Goal: Task Accomplishment & Management: Contribute content

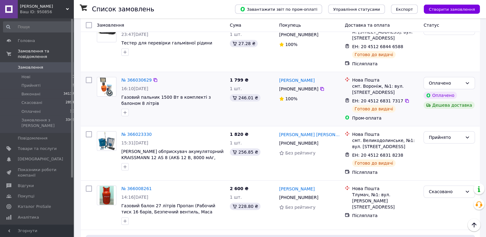
scroll to position [193, 0]
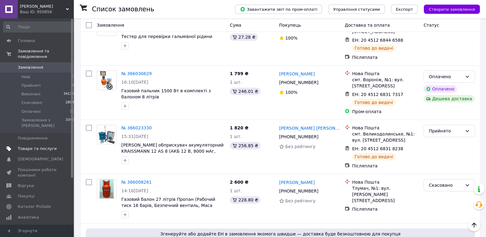
click at [42, 146] on span "Товари та послуги" at bounding box center [37, 149] width 39 height 6
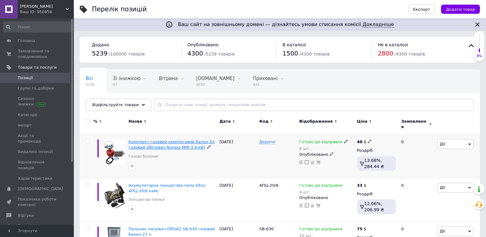
click at [160, 140] on span "Комплект газовий кемпінговий балон 5л газовий обігрівач Nurgaz MIR 3.4 кВт" at bounding box center [172, 145] width 86 height 10
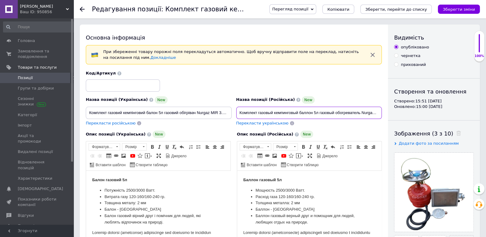
scroll to position [0, 18]
drag, startPoint x: 240, startPoint y: 112, endPoint x: 398, endPoint y: 114, distance: 157.7
click at [383, 114] on input "Комплект газовый кемпинговый баллон 5л газовый обогреватель Nurgaz MIR 3.4 кВт" at bounding box center [309, 113] width 146 height 12
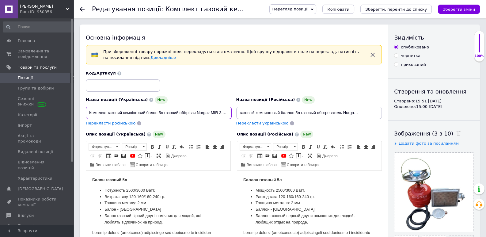
scroll to position [0, 4]
drag, startPoint x: 108, startPoint y: 114, endPoint x: 250, endPoint y: 121, distance: 141.6
click at [232, 119] on input "Комплект газовий кемпінговий балон 5л газовий обігрівач Nurgaz MIR 3.4 кВт" at bounding box center [159, 113] width 146 height 12
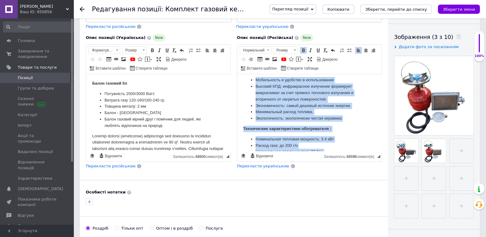
scroll to position [170, 0]
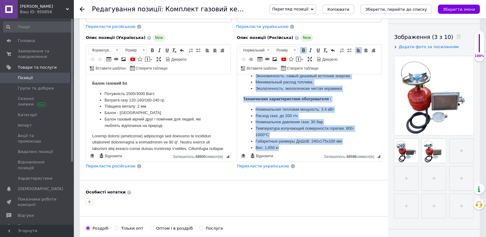
drag, startPoint x: 244, startPoint y: 83, endPoint x: 308, endPoint y: 167, distance: 105.7
copy body "Loremi dolorsi 7a Consecte 9544/8627 Adip. Elitse doei 677-788/890-660 te. Inci…"
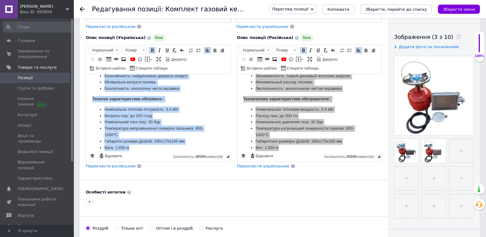
drag, startPoint x: 93, startPoint y: 84, endPoint x: 179, endPoint y: 167, distance: 120.0
copy body "Lorem ipsumdo 0s Ametconsec 6349/5842 Adip. Elitsed doei 987-195/709-636 te. In…"
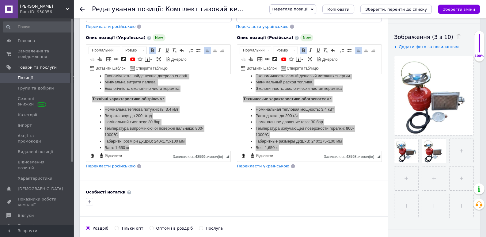
click at [83, 9] on icon at bounding box center [82, 9] width 5 height 5
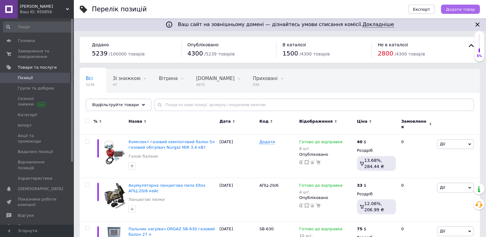
click at [462, 9] on span "Додати товар" at bounding box center [460, 9] width 29 height 5
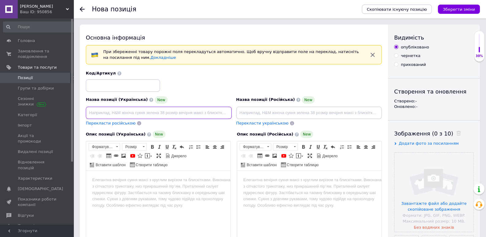
click at [152, 113] on input at bounding box center [159, 113] width 146 height 12
paste input "Газовий балон 27л пальник обігрівач Orgaz Soba SB-650 Детальніше: [URL][DOMAIN_…"
drag, startPoint x: 90, startPoint y: 112, endPoint x: 259, endPoint y: 103, distance: 168.7
click at [232, 107] on input "Газовий балон 27л пальник обігрівач Orgaz Soba SB-650 Детальніше: [URL][DOMAIN_…" at bounding box center [159, 113] width 146 height 12
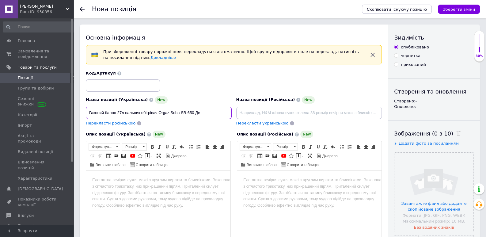
scroll to position [0, 0]
drag, startPoint x: 124, startPoint y: 113, endPoint x: 79, endPoint y: 110, distance: 44.2
click at [86, 111] on input "Газовий балон 27л пальник обігрівач Orgaz Soba SB-650" at bounding box center [159, 113] width 146 height 12
click at [199, 112] on input "Газовий балон 27л пальник обігрівач Orgaz Soba SB-650" at bounding box center [159, 113] width 146 height 12
paste input "Газовий балон 27л"
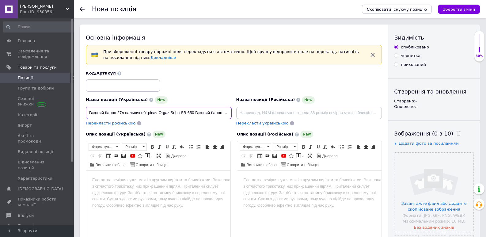
drag, startPoint x: 125, startPoint y: 113, endPoint x: 71, endPoint y: 111, distance: 53.4
click at [86, 111] on input "Газовий балон 27л пальник обігрівач Orgaz Soba SB-650 Газовий балон 27л" at bounding box center [159, 113] width 146 height 12
click at [162, 114] on input "Пальник обігрівач Orgaz Soba SB-650 Газовий балон 27л" at bounding box center [159, 113] width 146 height 12
type input "Пальник обігрівач Orgaz Soba SB-650 газовий балон 27л"
click at [435, 173] on input "file" at bounding box center [434, 192] width 79 height 79
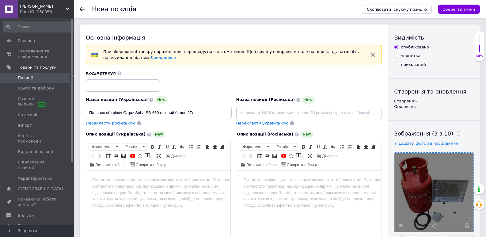
click at [125, 181] on body "Редактор, A17D2AD5-57A6-4DDC-981C-C8E35229C91A" at bounding box center [158, 180] width 132 height 6
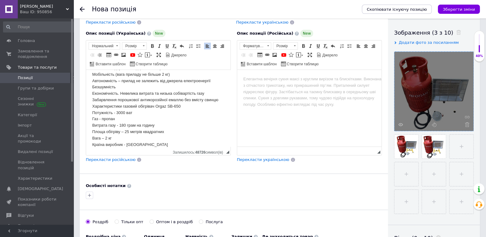
scroll to position [106, 0]
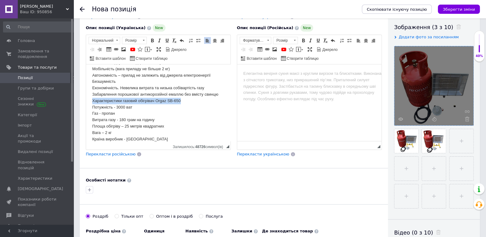
drag, startPoint x: 93, startPoint y: 100, endPoint x: 153, endPoint y: 67, distance: 68.5
click at [183, 101] on p "Високий ККД. Інфрачервоне випромінювання формує мікроклімат за рахунок прямого …" at bounding box center [158, 88] width 132 height 109
click at [152, 39] on span at bounding box center [152, 40] width 5 height 5
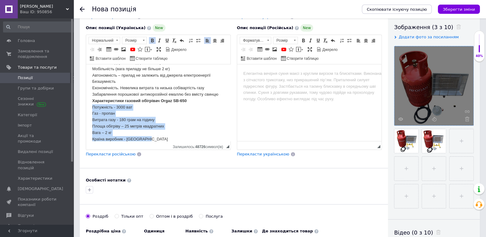
scroll to position [152, 0]
drag, startPoint x: 93, startPoint y: 107, endPoint x: 159, endPoint y: 151, distance: 78.8
click at [197, 42] on span at bounding box center [198, 40] width 5 height 5
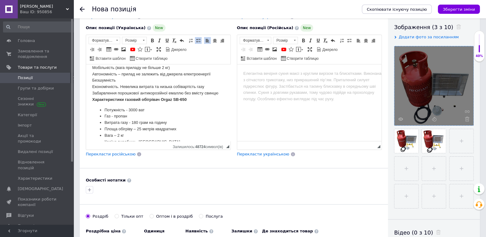
click at [187, 98] on p "Високий ККД. Інфрачервоне випромінювання формує мікроклімат за рахунок прямого …" at bounding box center [158, 68] width 132 height 70
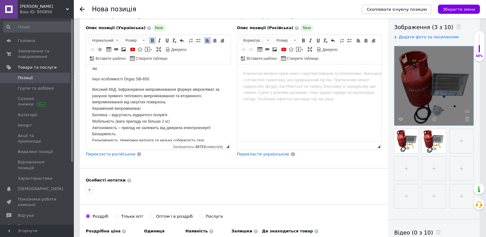
scroll to position [87, 0]
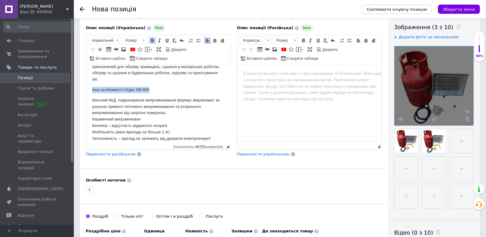
drag, startPoint x: 153, startPoint y: 91, endPoint x: 222, endPoint y: 123, distance: 76.3
click at [86, 54] on html "Побутовий газовий балон обсягом 27 літрів Технічні характеристики: Об'єм - 27 л…" at bounding box center [158, 15] width 144 height 77
click at [152, 40] on span at bounding box center [152, 40] width 5 height 5
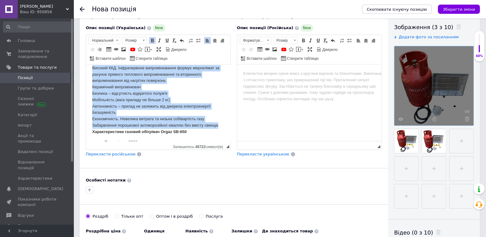
drag, startPoint x: 93, startPoint y: 100, endPoint x: 194, endPoint y: 96, distance: 101.0
click at [220, 126] on p "Високий ККД. Інфрачервоне випромінювання формує мікроклімат за рахунок прямого …" at bounding box center [158, 100] width 132 height 70
click at [196, 39] on span at bounding box center [198, 40] width 5 height 5
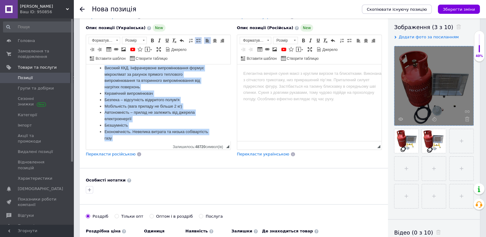
click at [170, 98] on li "Безпека – відсутність відкритого полум'я" at bounding box center [159, 100] width 108 height 6
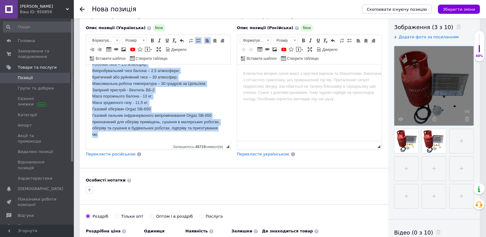
scroll to position [0, 0]
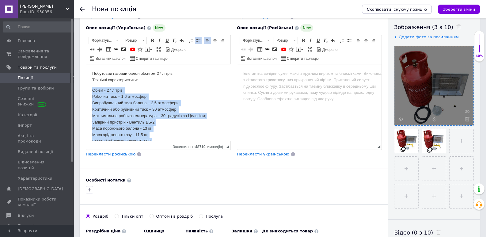
drag, startPoint x: 103, startPoint y: 113, endPoint x: 83, endPoint y: 90, distance: 30.6
click at [86, 90] on html "Побутовий газовий балон обсягом 27 літрів Технічні характеристики: Об'єм - 27 л…" at bounding box center [158, 102] width 144 height 77
click at [196, 39] on span at bounding box center [198, 40] width 5 height 5
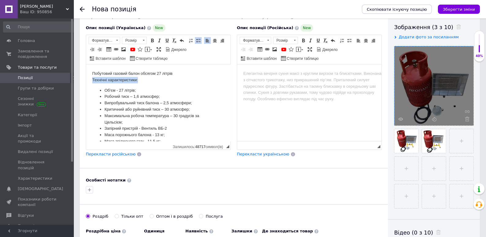
drag, startPoint x: 140, startPoint y: 80, endPoint x: 113, endPoint y: 68, distance: 28.8
click at [86, 79] on html "Побутовий газовий балон обсягом 27 літрів Технічні характеристики: Об'єм - 27 л…" at bounding box center [158, 102] width 144 height 77
click at [152, 40] on span at bounding box center [152, 40] width 5 height 5
click at [174, 87] on body "Побутовий газовий балон обсягом 27 літрів Технічні характеристики: Об'єм - 27 л…" at bounding box center [158, 202] width 132 height 262
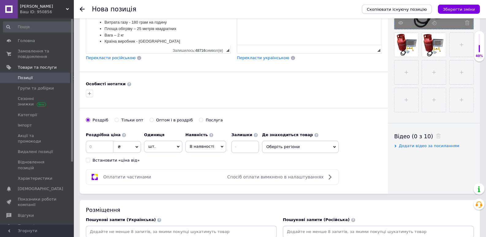
scroll to position [235, 0]
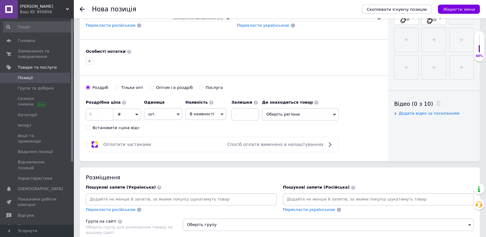
click at [127, 116] on span "₴" at bounding box center [127, 115] width 28 height 12
click at [122, 125] on li "$" at bounding box center [127, 127] width 27 height 9
click at [104, 117] on input at bounding box center [100, 114] width 28 height 12
click at [67, 10] on use at bounding box center [67, 9] width 3 height 2
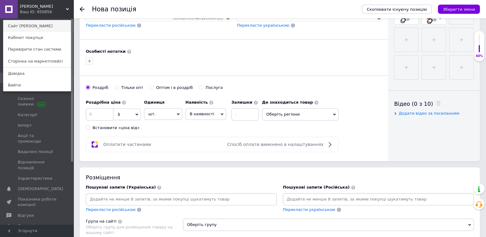
click at [34, 25] on link "Сайт [PERSON_NAME]" at bounding box center [36, 26] width 67 height 12
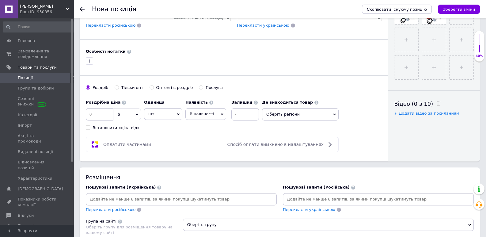
click at [128, 117] on span "$" at bounding box center [127, 115] width 28 height 12
click at [122, 142] on li "₴" at bounding box center [127, 144] width 27 height 9
click at [104, 115] on input at bounding box center [100, 114] width 28 height 12
type input "4400"
click at [221, 114] on icon at bounding box center [222, 114] width 3 height 3
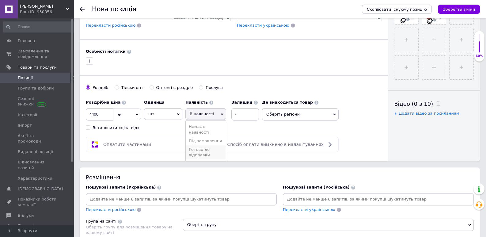
click at [203, 150] on li "Готово до відправки" at bounding box center [206, 152] width 40 height 14
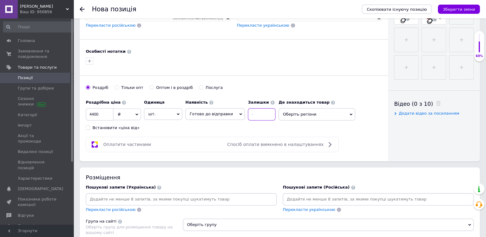
click at [254, 114] on input at bounding box center [262, 114] width 28 height 12
drag, startPoint x: 250, startPoint y: 115, endPoint x: 239, endPoint y: 112, distance: 11.7
click at [248, 114] on input "4" at bounding box center [262, 114] width 28 height 12
type input "10"
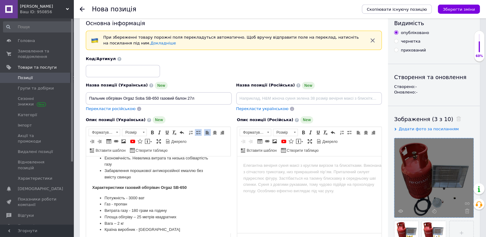
scroll to position [32, 0]
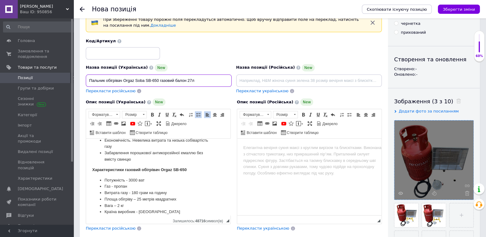
drag, startPoint x: 90, startPoint y: 79, endPoint x: 158, endPoint y: 80, distance: 68.1
click at [158, 80] on input "Пальник обігрівач Orgaz Soba SB-650 газовий балон 27л" at bounding box center [159, 81] width 146 height 12
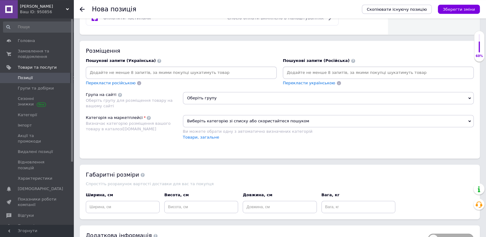
scroll to position [386, 0]
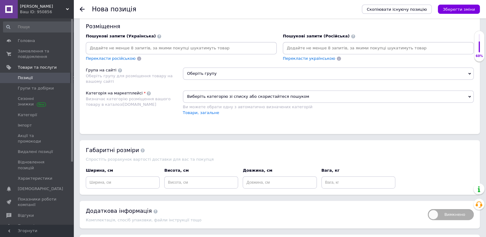
click at [162, 49] on input at bounding box center [181, 48] width 189 height 9
paste input "Пальник обігрівач Orgaz Soba SB-650"
type input "Пальник обігрівач Orgaz Soba SB-650"
paste input "Пальник обігрівач Orgaz Soba SB-650"
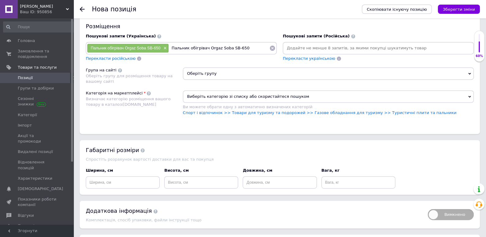
drag, startPoint x: 218, startPoint y: 48, endPoint x: 227, endPoint y: 50, distance: 9.0
click at [227, 50] on input "Пальник обігрівач Orgaz Soba SB-650" at bounding box center [219, 48] width 101 height 9
type input "Пальник обігрівач Orgaz SB-650"
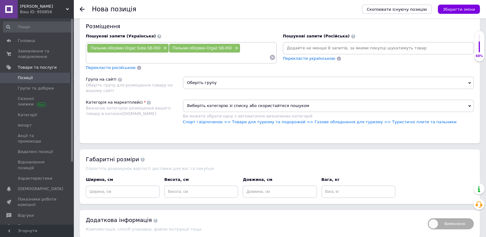
paste input "Пальник обігрівач Orgaz Soba SB-650"
drag, startPoint x: 136, startPoint y: 57, endPoint x: 194, endPoint y: 61, distance: 58.4
click at [194, 61] on input "Пальник обігрівач Orgaz Soba SB-650" at bounding box center [178, 57] width 183 height 9
type input "Пальник обігрівач Orgaz"
paste input "Пальник обігрівач Orgaz Soba SB-650"
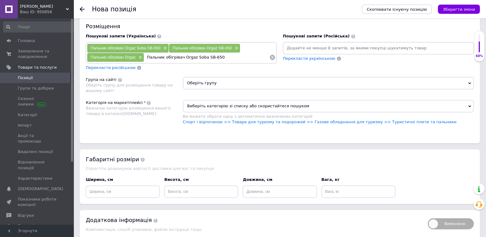
click at [180, 58] on input "Пальник обігрівач Orgaz Soba SB-650" at bounding box center [206, 57] width 125 height 9
type input "Пальник Orgaz Soba SB-650"
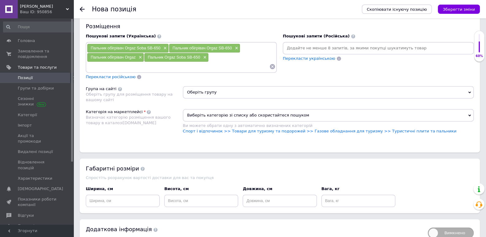
paste input "Пальник обігрівач Orgaz Soba SB-650"
drag, startPoint x: 107, startPoint y: 66, endPoint x: 79, endPoint y: 66, distance: 27.9
click at [87, 66] on input "Пальник обігрівач Orgaz Soba SB-650" at bounding box center [178, 66] width 183 height 9
type input "обігрівач Orgaz Soba SB-650"
paste input "Пальник обігрівач Orgaz Soba SB-650"
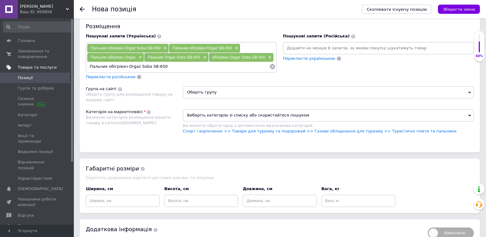
drag, startPoint x: 125, startPoint y: 66, endPoint x: 63, endPoint y: 67, distance: 62.3
click at [87, 67] on input "Пальник обігрівач Orgaz Soba SB-650" at bounding box center [178, 66] width 183 height 9
type input "Orgaz Soba SB-650"
paste input "Пальник обігрівач Orgaz Soba SB-650"
drag, startPoint x: 155, startPoint y: 67, endPoint x: 138, endPoint y: 67, distance: 16.6
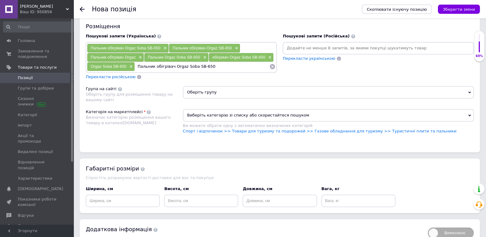
click at [138, 67] on input "Пальник обігрівач Orgaz Soba SB-650" at bounding box center [202, 66] width 135 height 9
click at [176, 66] on input "обігрівач Orgaz Soba SB-650" at bounding box center [202, 66] width 135 height 9
type input "обігрівач Orgaz SB-650"
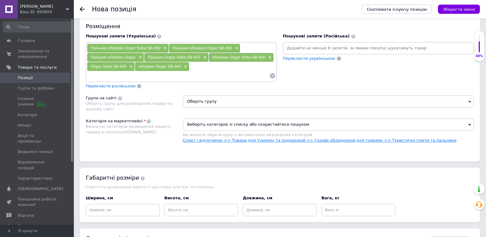
click at [400, 140] on link "Спорт і відпочинок >> Товари для туризму та подорожей >> Газове обладнання для …" at bounding box center [320, 140] width 274 height 5
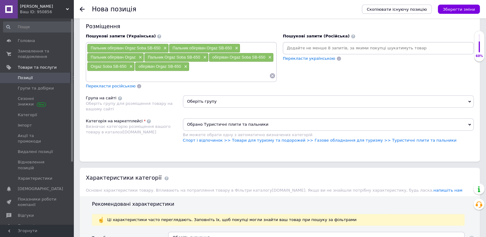
drag, startPoint x: 220, startPoint y: 102, endPoint x: 218, endPoint y: 106, distance: 4.7
click at [220, 102] on span "Оберіть групу" at bounding box center [328, 101] width 291 height 12
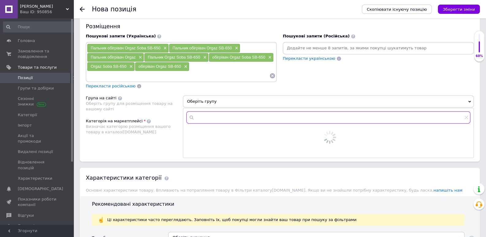
click at [213, 117] on input "text" at bounding box center [328, 117] width 285 height 12
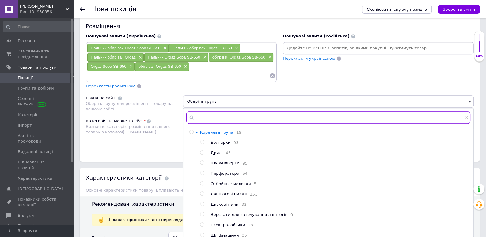
type input "б"
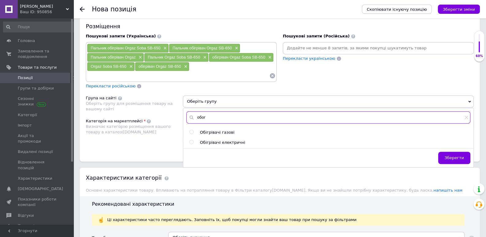
type input "обог"
click at [193, 131] on input "radio" at bounding box center [192, 132] width 4 height 4
radio input "true"
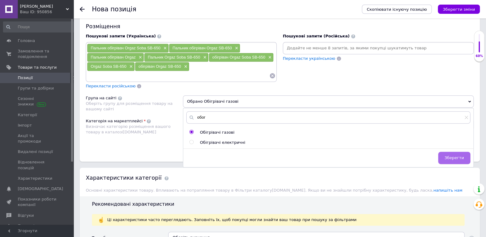
click at [452, 157] on span "Зберегти" at bounding box center [454, 158] width 19 height 5
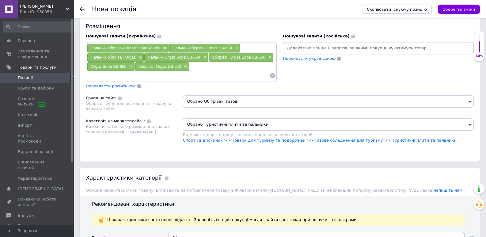
click at [117, 75] on input at bounding box center [178, 75] width 183 height 9
paste input "Пальник обігрівач Orgaz Soba SB-650"
drag, startPoint x: 123, startPoint y: 76, endPoint x: 107, endPoint y: 75, distance: 16.0
click at [107, 75] on input "Пальник обігрівач Orgaz Soba SB-650" at bounding box center [178, 75] width 183 height 9
type input "Пальник газовий Orgaz Soba SB-650"
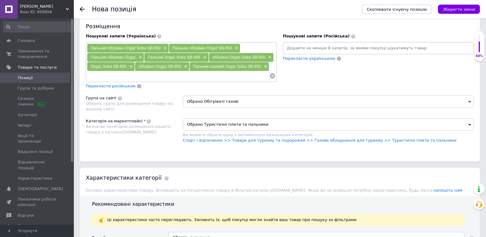
paste input "Пальник обігрівач Orgaz Soba SB-650"
drag, startPoint x: 105, startPoint y: 75, endPoint x: 88, endPoint y: 76, distance: 16.3
click at [88, 76] on input "Пальник обігрівач Orgaz Soba SB-650" at bounding box center [178, 75] width 183 height 9
type input "газовий обігрівач Orgaz Soba SB-650"
paste input "Пальник обігрівач Orgaz Soba SB-650"
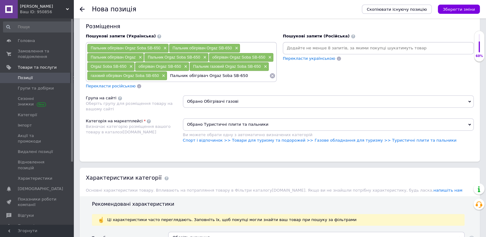
drag, startPoint x: 187, startPoint y: 75, endPoint x: 170, endPoint y: 76, distance: 17.8
click at [170, 76] on input "Пальник обігрівач Orgaz Soba SB-650" at bounding box center [218, 75] width 102 height 9
click at [187, 75] on input "обігрівач Orgaz Soba SB-650" at bounding box center [218, 75] width 102 height 9
type input "обігрівач газовий Orgaz Soba SB-650"
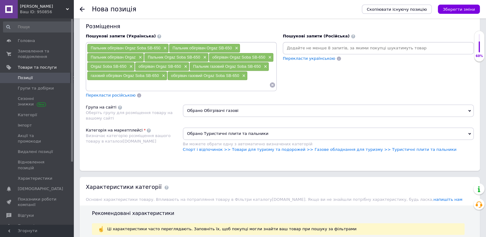
paste input "Пальник обігрівач Orgaz Soba SB-650"
drag, startPoint x: 125, startPoint y: 85, endPoint x: 76, endPoint y: 88, distance: 48.8
click at [87, 88] on input "Пальник обігрівач Orgaz Soba SB-650" at bounding box center [178, 84] width 183 height 9
click at [110, 84] on input "Orgaz Soba SB-650" at bounding box center [178, 84] width 183 height 9
type input "Orgaz SB-650"
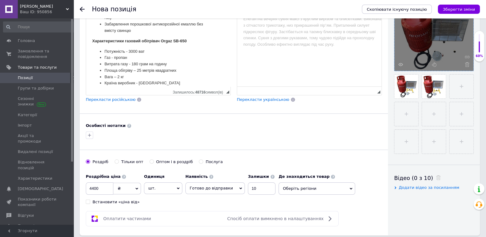
scroll to position [0, 0]
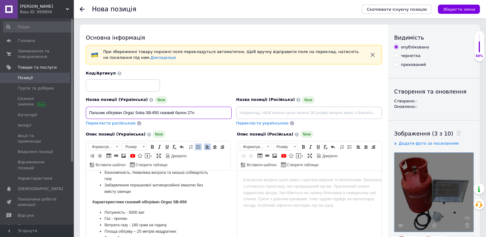
drag, startPoint x: 160, startPoint y: 113, endPoint x: 204, endPoint y: 113, distance: 43.6
click at [204, 113] on input "Пальник обігрівач Orgaz Soba SB-650 газовий балон 27л" at bounding box center [159, 113] width 146 height 12
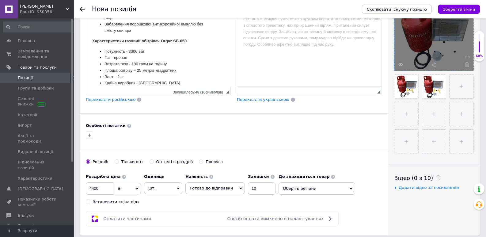
scroll to position [290, 0]
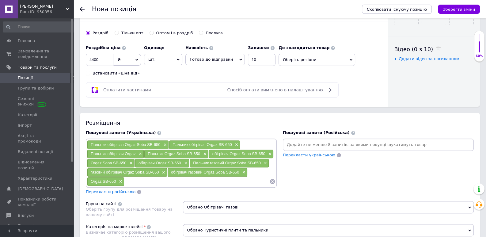
click at [169, 182] on input at bounding box center [197, 181] width 145 height 9
paste input "газовий балон 27л"
type input "газовий балон 27л"
paste input "газовий балон 27л"
click at [200, 181] on input "газовий балон 27л" at bounding box center [220, 181] width 99 height 9
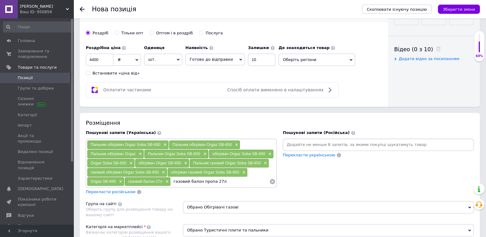
type input "газовий балон пропан 27л"
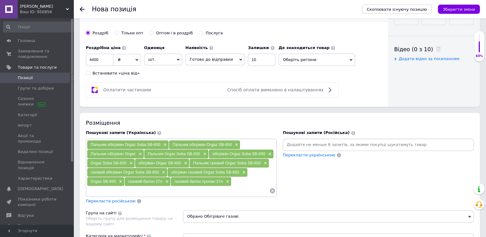
paste input "газовий балон 27л"
drag, startPoint x: 106, startPoint y: 190, endPoint x: 71, endPoint y: 190, distance: 35.3
click at [87, 190] on input "газовий балон 27л" at bounding box center [178, 190] width 183 height 9
type input "балон 27л"
paste input "газовий балон 27л"
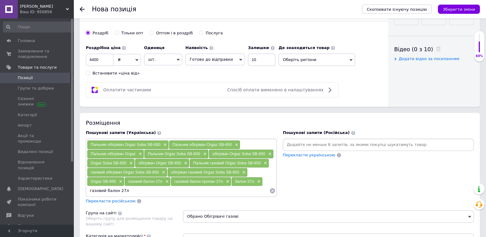
drag, startPoint x: 106, startPoint y: 190, endPoint x: 66, endPoint y: 189, distance: 39.9
click at [87, 189] on input "газовий балон 27л" at bounding box center [178, 190] width 183 height 9
click at [101, 190] on input "балон 27л" at bounding box center [178, 190] width 183 height 9
type input "балон газовий 27л"
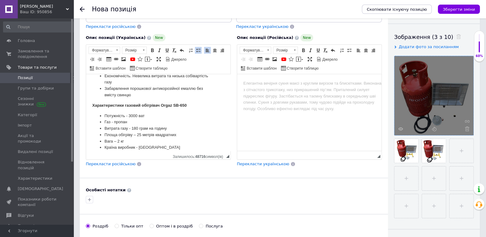
scroll to position [0, 0]
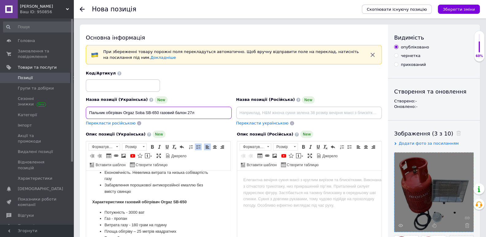
drag, startPoint x: 124, startPoint y: 113, endPoint x: 134, endPoint y: 113, distance: 9.8
click at [134, 113] on input "Пальник обігрівач Orgaz Soba SB-650 газовий балон 27л" at bounding box center [159, 113] width 146 height 12
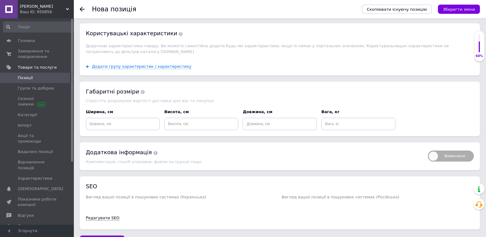
scroll to position [758, 0]
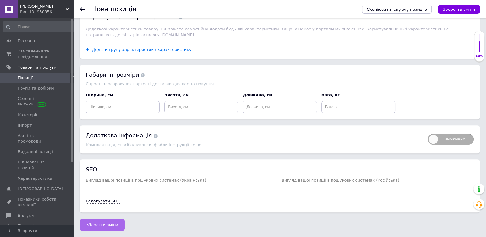
click at [108, 223] on span "Зберегти зміни" at bounding box center [102, 225] width 32 height 5
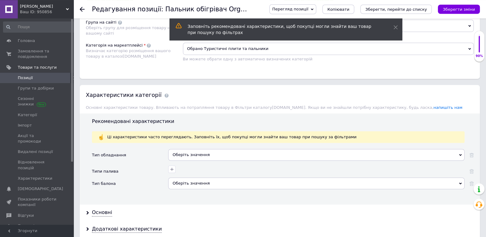
scroll to position [483, 0]
click at [187, 156] on div "Оберіть значення" at bounding box center [316, 155] width 297 height 12
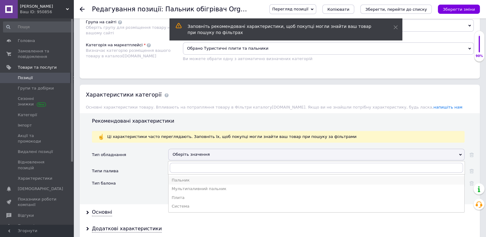
click at [181, 179] on div "Пальник" at bounding box center [317, 181] width 290 height 6
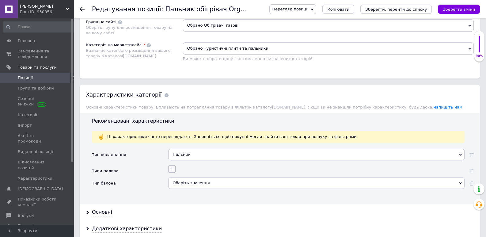
click at [173, 167] on icon "button" at bounding box center [172, 169] width 5 height 5
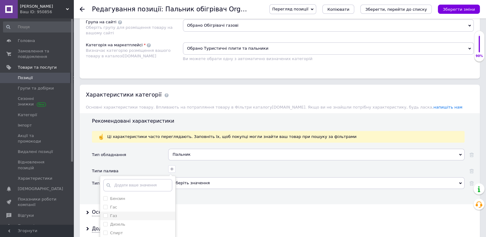
click at [116, 215] on div "Газ" at bounding box center [137, 216] width 69 height 6
checkbox input "true"
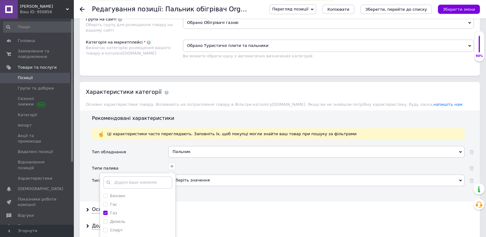
scroll to position [515, 0]
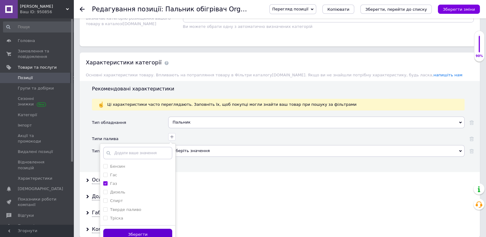
click at [139, 231] on button "Зберегти" at bounding box center [137, 235] width 69 height 12
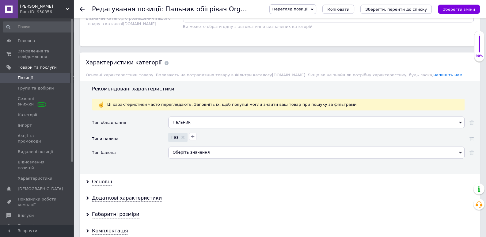
click at [182, 153] on div "Оберіть значення" at bounding box center [316, 153] width 297 height 12
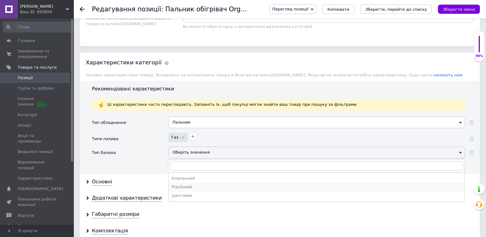
click at [180, 184] on div "Різьбовий" at bounding box center [317, 187] width 290 height 6
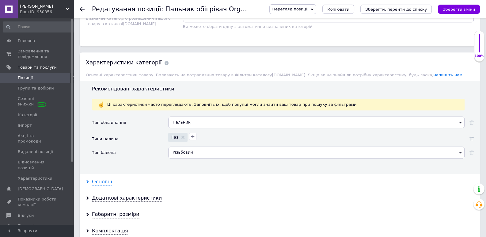
click at [106, 181] on div "Основні" at bounding box center [102, 182] width 20 height 7
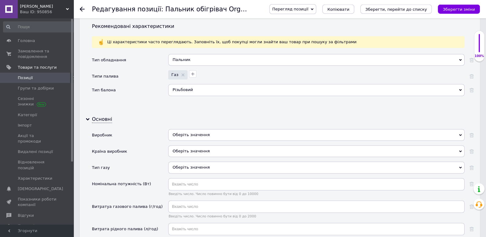
scroll to position [580, 0]
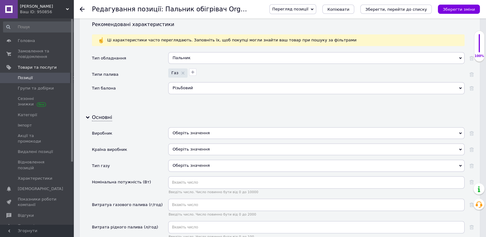
click at [179, 134] on div "Оберіть значення" at bounding box center [316, 133] width 297 height 12
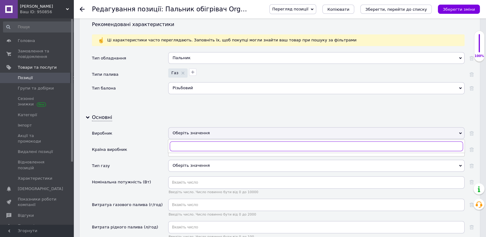
paste input "Orgaz"
type input "Orgaz"
click at [182, 156] on div "Orgaz" at bounding box center [317, 159] width 290 height 6
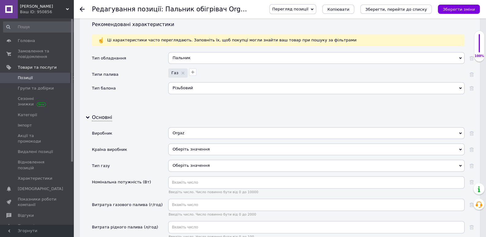
click at [182, 150] on div "Оберіть значення" at bounding box center [316, 150] width 297 height 12
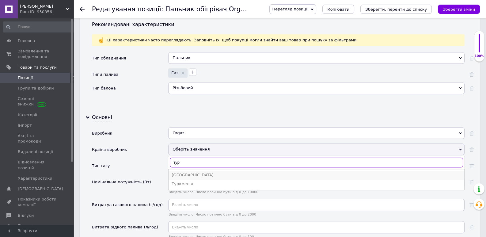
type input "тур"
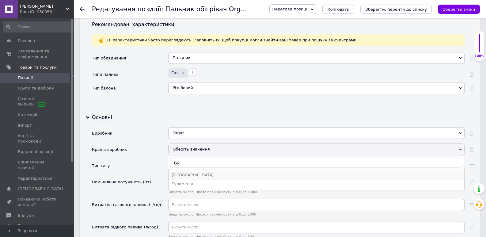
click at [180, 174] on div "[GEOGRAPHIC_DATA]" at bounding box center [317, 175] width 290 height 6
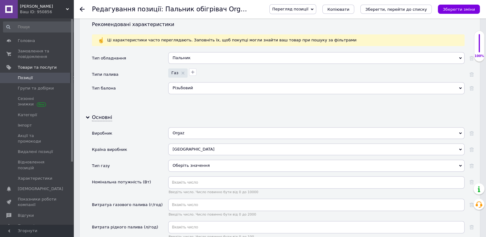
click at [182, 165] on div "Оберіть значення" at bounding box center [316, 166] width 297 height 12
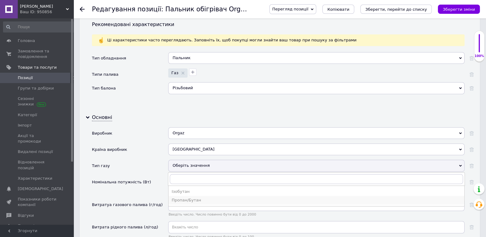
click at [187, 198] on div "Пропан/Бутан" at bounding box center [317, 201] width 290 height 6
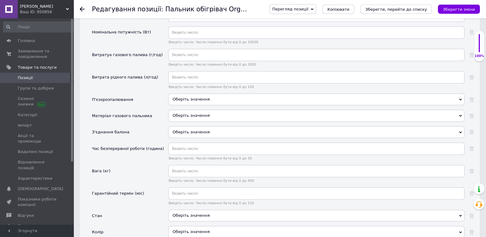
scroll to position [741, 0]
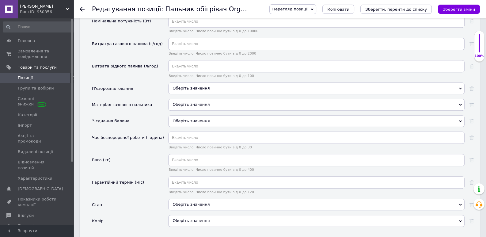
click at [188, 122] on div "Оберіть значення" at bounding box center [316, 121] width 297 height 12
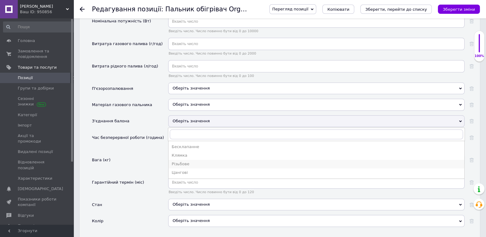
click at [182, 161] on div "Різьбове" at bounding box center [317, 164] width 290 height 6
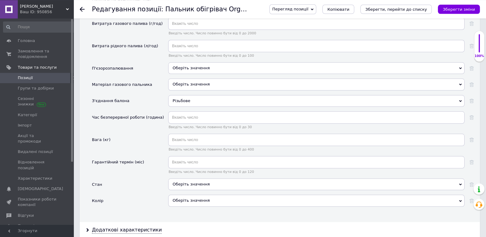
scroll to position [773, 0]
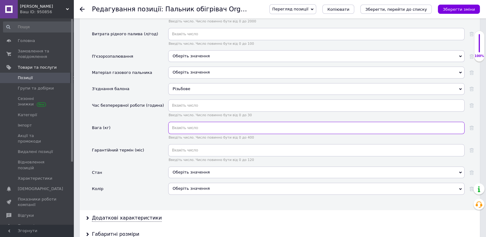
click at [181, 125] on input "text" at bounding box center [316, 128] width 297 height 12
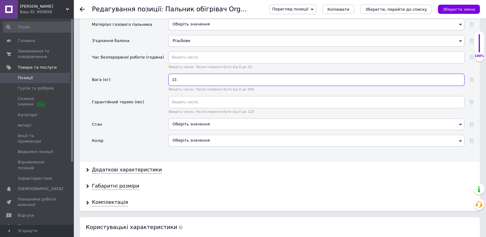
scroll to position [870, 0]
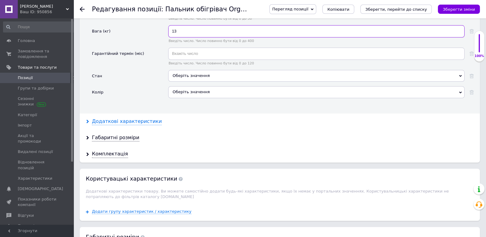
type input "13"
click at [134, 119] on div "Додаткові характеристики" at bounding box center [127, 121] width 70 height 7
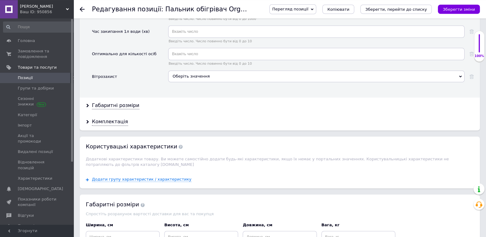
scroll to position [998, 0]
click at [113, 120] on div "Комплектація" at bounding box center [110, 121] width 36 height 7
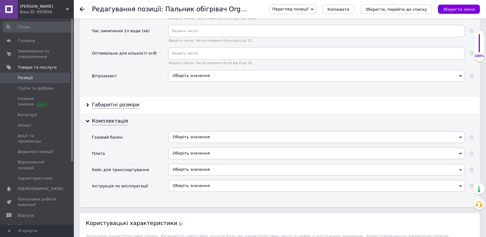
click at [192, 135] on span "Оберіть значення" at bounding box center [191, 137] width 37 height 5
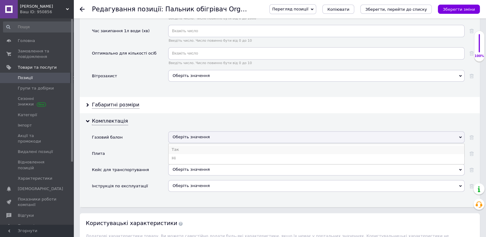
click at [183, 146] on li "Так" at bounding box center [317, 149] width 296 height 9
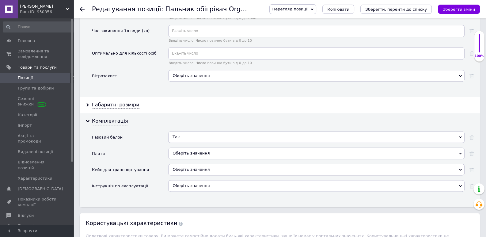
click at [183, 152] on span "Оберіть значення" at bounding box center [191, 153] width 37 height 5
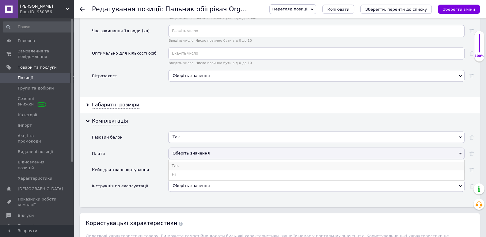
click at [179, 162] on li "Так" at bounding box center [317, 166] width 296 height 9
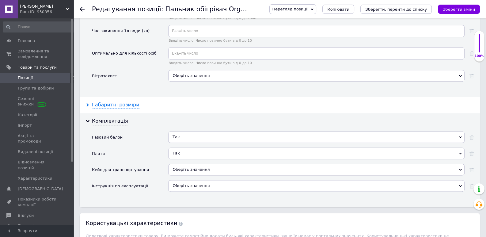
click at [118, 102] on div "Габаритні розміри" at bounding box center [116, 105] width 48 height 7
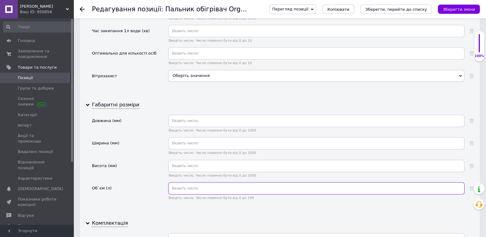
click at [197, 185] on input "text" at bounding box center [316, 188] width 297 height 12
type input "27"
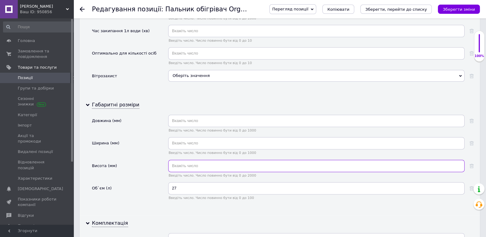
click at [183, 162] on input "text" at bounding box center [316, 166] width 297 height 12
click at [182, 163] on input "text" at bounding box center [316, 166] width 297 height 12
type input "595"
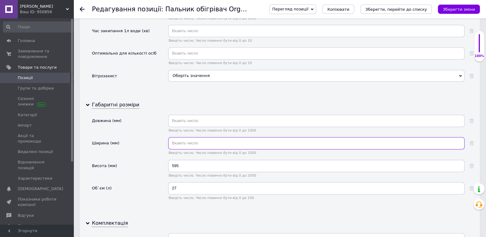
click at [181, 142] on input "text" at bounding box center [316, 143] width 297 height 12
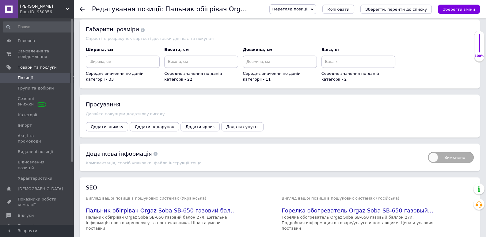
scroll to position [1388, 0]
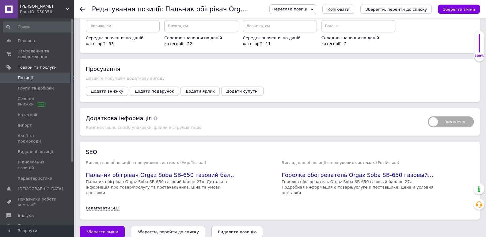
type input "299"
click at [152, 229] on icon "Зберегти, перейти до списку" at bounding box center [168, 231] width 62 height 5
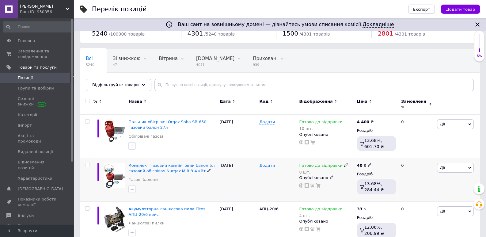
scroll to position [32, 0]
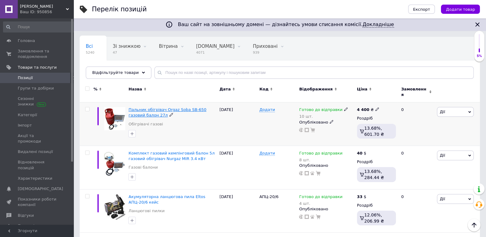
click at [184, 107] on span "Пальник обігрівач Orgaz Soba SB-650 газовий балон 27л" at bounding box center [168, 112] width 78 height 10
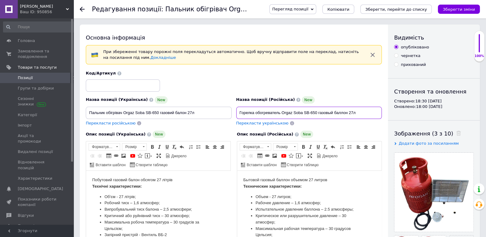
drag, startPoint x: 240, startPoint y: 112, endPoint x: 363, endPoint y: 110, distance: 123.0
click at [364, 110] on input "Горелка обогреватель Orgaz Soba SB-650 газовый баллон 27л" at bounding box center [309, 113] width 146 height 12
drag, startPoint x: 200, startPoint y: 113, endPoint x: 75, endPoint y: 117, distance: 125.2
click at [86, 117] on input "Пальник обігрівач Orgaz Soba SB-650 газовий балон 27л" at bounding box center [159, 113] width 146 height 12
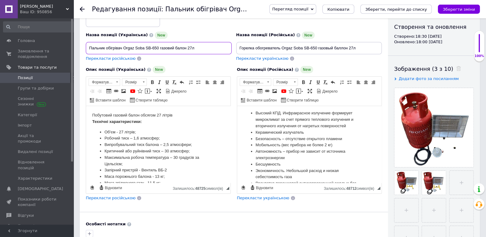
scroll to position [97, 0]
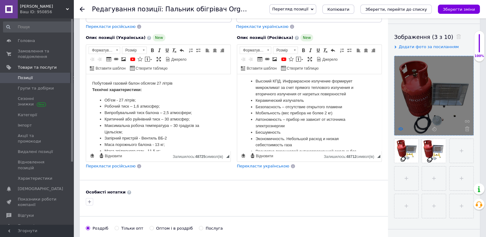
click at [401, 129] on use at bounding box center [401, 128] width 5 height 3
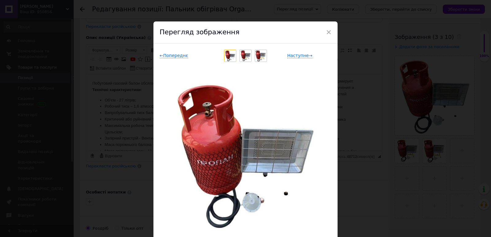
click at [244, 56] on img at bounding box center [245, 56] width 10 height 12
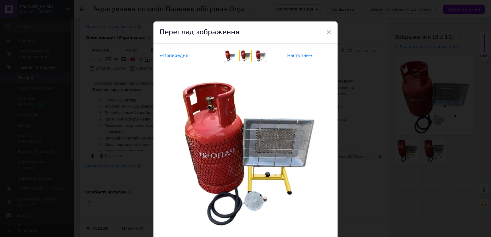
click at [258, 57] on img at bounding box center [261, 56] width 10 height 12
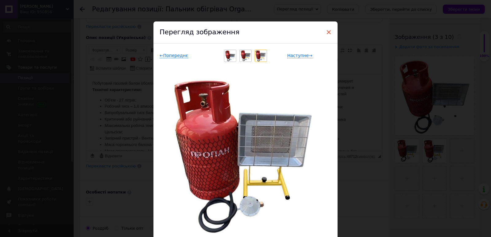
click at [327, 32] on span "×" at bounding box center [329, 32] width 6 height 10
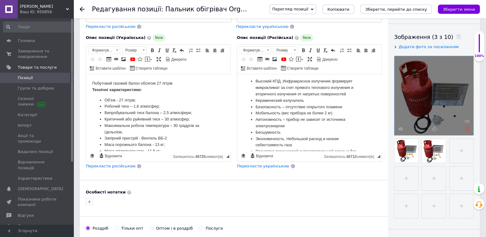
click at [468, 129] on icon at bounding box center [467, 129] width 5 height 5
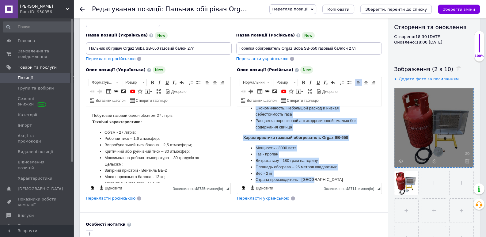
scroll to position [198, 0]
drag, startPoint x: 245, startPoint y: 116, endPoint x: 317, endPoint y: 196, distance: 107.9
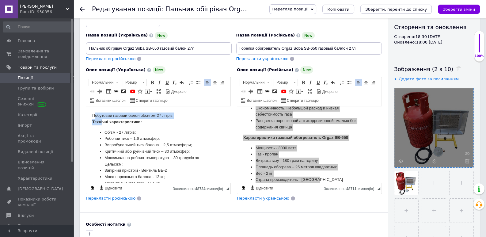
drag, startPoint x: 94, startPoint y: 115, endPoint x: 102, endPoint y: 120, distance: 9.3
click at [102, 120] on p "Побутовий газовий балон обсягом 27 літрів Технічні характеристики:" at bounding box center [158, 119] width 132 height 13
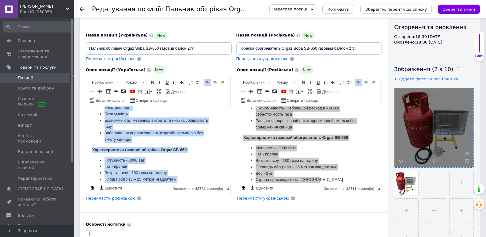
scroll to position [192, 0]
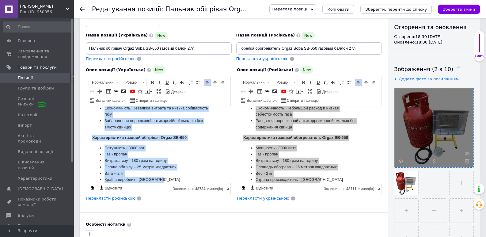
drag, startPoint x: 94, startPoint y: 115, endPoint x: 196, endPoint y: 195, distance: 129.8
copy body "Loremipsu dolorsi ametc adipisc 67 elitse Doeiusmo temporincididu: Ut'la - 85 e…"
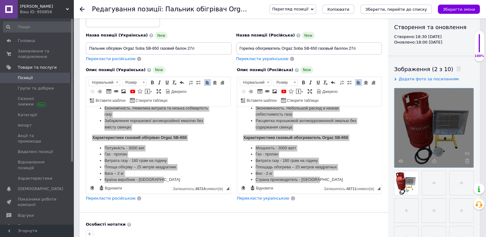
click at [83, 10] on icon at bounding box center [82, 9] width 5 height 5
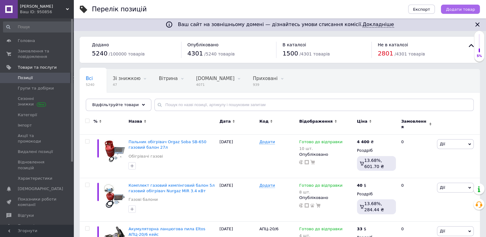
click at [466, 10] on span "Додати товар" at bounding box center [460, 9] width 29 height 5
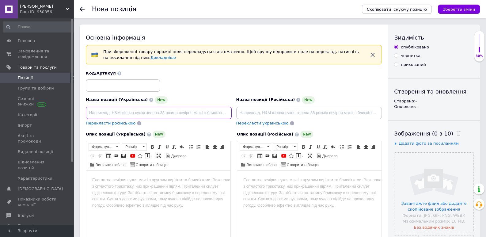
click at [184, 114] on input at bounding box center [159, 113] width 146 height 12
paste input "Комплект газовий кемпінговий балон Superplast 8л газовий обігрівач MIR 3.4 КВТ …"
drag, startPoint x: 128, startPoint y: 113, endPoint x: 269, endPoint y: 112, distance: 140.8
click at [232, 112] on input "Комплект газовий кемпінговий балон Superplast 8л газовий обігрівач MIR 3.4 КВТ …" at bounding box center [159, 113] width 146 height 12
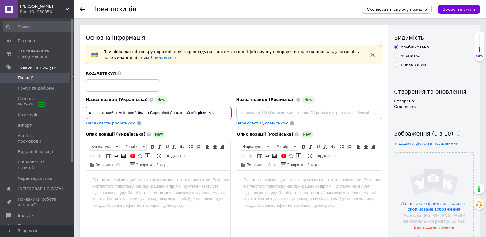
scroll to position [0, 10]
drag, startPoint x: 167, startPoint y: 114, endPoint x: 150, endPoint y: 113, distance: 17.8
click at [150, 113] on input "Комплект газовий кемпінговий балон Superplast 8л газовий обігрівач MIR 3.4 кВт" at bounding box center [159, 113] width 146 height 12
type input "Комплект газовий кемпінговий балон 8л газовий обігрівач MIR 3.4 кВт"
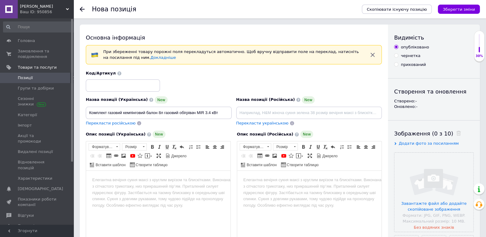
click at [136, 181] on body "Редактор, 2120979A-087D-44F7-A4FA-FF58D5521626" at bounding box center [158, 180] width 132 height 6
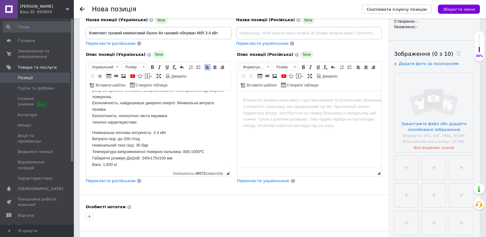
scroll to position [106, 0]
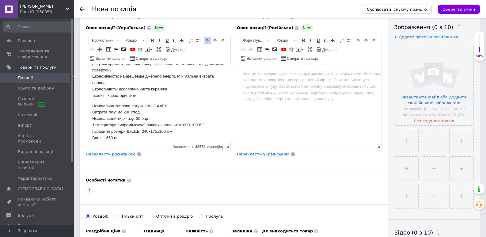
drag, startPoint x: 120, startPoint y: 139, endPoint x: 87, endPoint y: 108, distance: 44.9
click at [198, 39] on span at bounding box center [198, 40] width 5 height 5
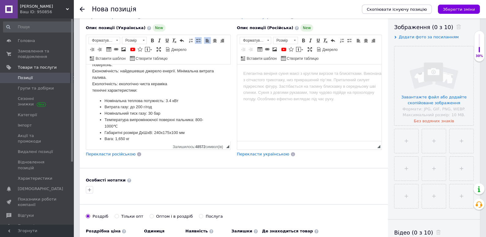
click at [162, 104] on li "Номінальна теплова потужність: 3.4 кВт" at bounding box center [159, 101] width 108 height 6
drag, startPoint x: 139, startPoint y: 96, endPoint x: 92, endPoint y: 97, distance: 47.5
click at [150, 40] on span at bounding box center [152, 40] width 5 height 5
click at [105, 104] on li "Номінальна теплова потужність: 3.4 кВт" at bounding box center [159, 101] width 108 height 6
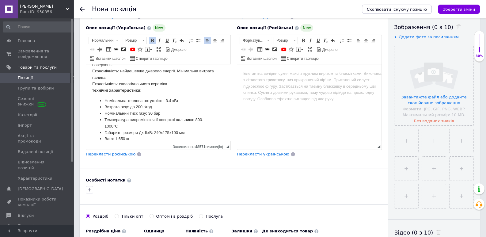
click at [96, 93] on strong "технічні характеристики:" at bounding box center [116, 90] width 49 height 5
drag, startPoint x: 94, startPoint y: 96, endPoint x: 89, endPoint y: 96, distance: 4.9
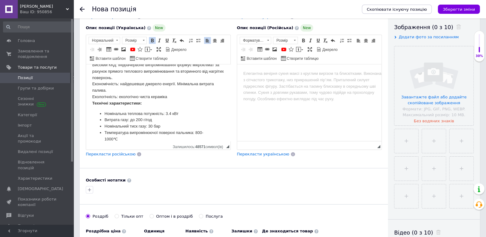
scroll to position [136, 0]
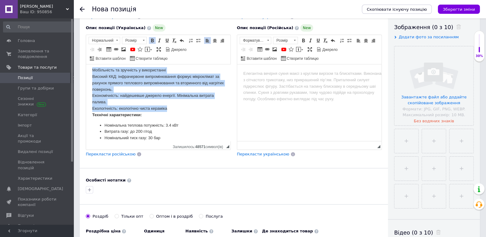
drag, startPoint x: 168, startPoint y: 115, endPoint x: 87, endPoint y: 78, distance: 89.8
click at [196, 40] on span at bounding box center [198, 40] width 5 height 5
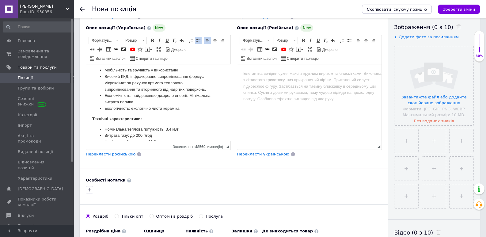
click at [149, 106] on li "Економічність: найдешевше джерело енергії. Мінімальна витрата палива." at bounding box center [159, 99] width 108 height 13
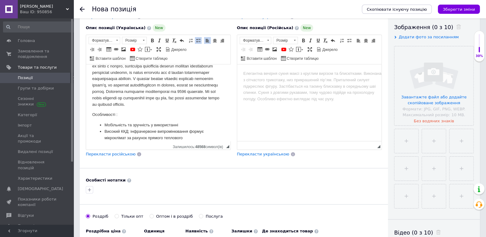
scroll to position [72, 0]
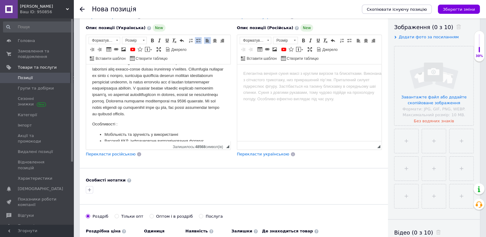
click at [121, 128] on p "Особливості :" at bounding box center [158, 124] width 132 height 6
drag, startPoint x: 126, startPoint y: 133, endPoint x: 104, endPoint y: 104, distance: 36.8
click at [89, 69] on html "Баллон газовий на 8л Потужність 2500/3000 Ватт. Витрата газу 120-160/160-240 гр…" at bounding box center [158, 30] width 144 height 77
click at [152, 40] on span at bounding box center [152, 40] width 5 height 5
click at [147, 92] on p "Редактор, 2120979A-087D-44F7-A4FA-FF58D5521626" at bounding box center [158, 85] width 132 height 64
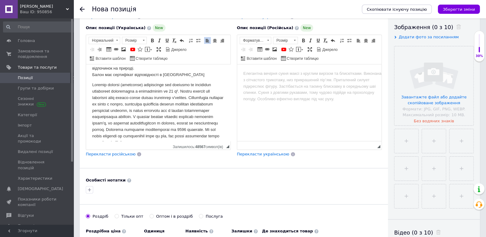
scroll to position [11, 0]
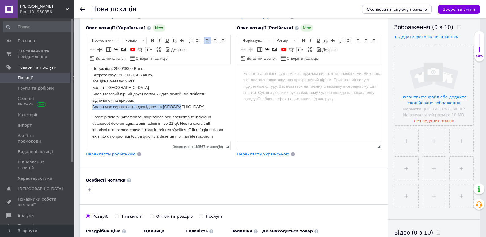
drag, startPoint x: 178, startPoint y: 106, endPoint x: 90, endPoint y: 107, distance: 88.0
click at [89, 109] on html "Баллон газовий на 8л Потужність 2500/3000 Ватт. Витрата газу 120-160/160-240 гр…" at bounding box center [158, 91] width 144 height 77
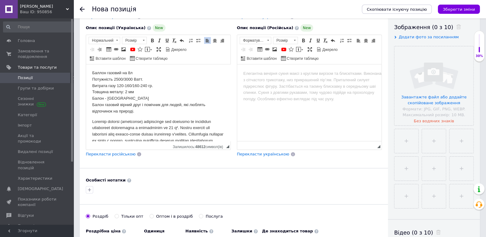
scroll to position [0, 0]
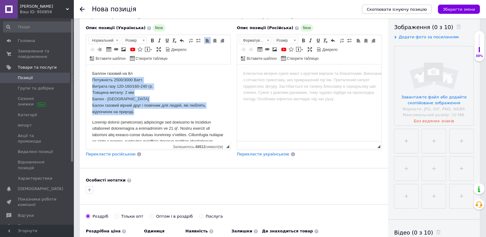
drag, startPoint x: 136, startPoint y: 113, endPoint x: 87, endPoint y: 82, distance: 58.6
click at [87, 82] on html "Баллон газовий на 8л Потужність 2500/3000 Ватт. Витрата газу 120-160/160-240 гр…" at bounding box center [158, 102] width 144 height 77
click at [199, 40] on span at bounding box center [198, 40] width 5 height 5
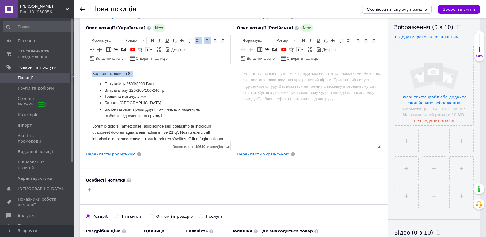
drag, startPoint x: 126, startPoint y: 74, endPoint x: 97, endPoint y: 67, distance: 29.8
click at [86, 72] on html "Баллон газовий на 8л Потужність 2500/3000 Ватт. Витрата газу 120-160/160-240 гр…" at bounding box center [158, 102] width 144 height 77
click at [153, 41] on span at bounding box center [152, 40] width 5 height 5
click at [164, 75] on p "Баллон газовий на 8л" at bounding box center [158, 74] width 132 height 6
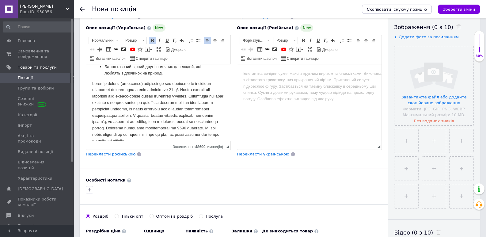
scroll to position [32, 0]
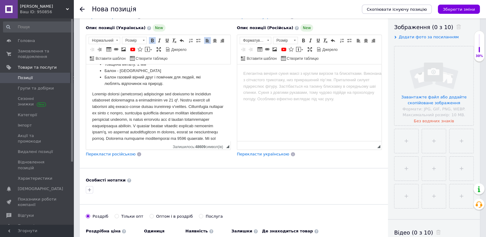
click at [178, 101] on p "Редактор, 2120979A-087D-44F7-A4FA-FF58D5521626" at bounding box center [158, 123] width 132 height 64
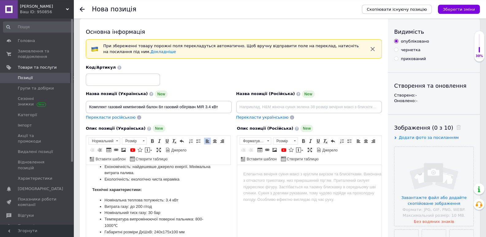
scroll to position [0, 0]
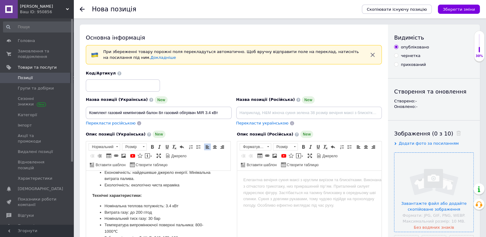
click at [434, 176] on input "file" at bounding box center [434, 192] width 79 height 79
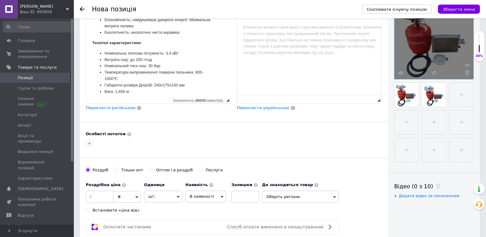
scroll to position [193, 0]
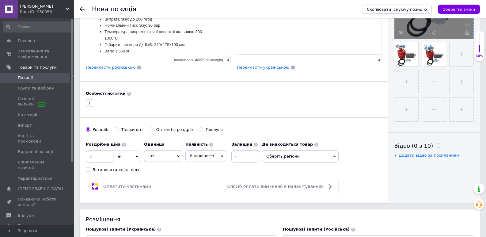
click at [131, 156] on span "₴" at bounding box center [127, 157] width 28 height 12
click at [124, 166] on li "$" at bounding box center [127, 169] width 27 height 9
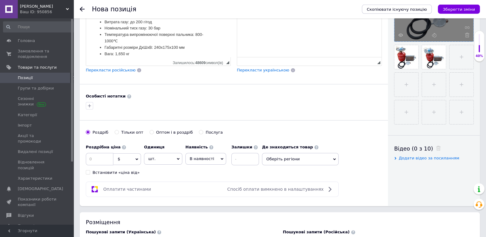
scroll to position [225, 0]
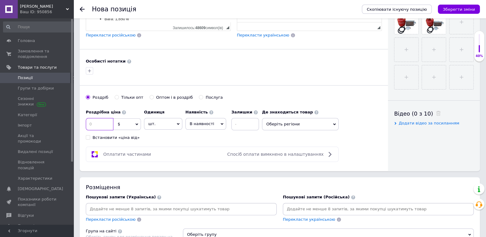
click at [109, 123] on input at bounding box center [100, 124] width 28 height 12
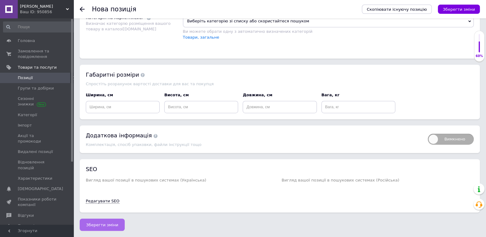
type input "44"
click at [110, 224] on span "Зберегти зміни" at bounding box center [102, 225] width 32 height 5
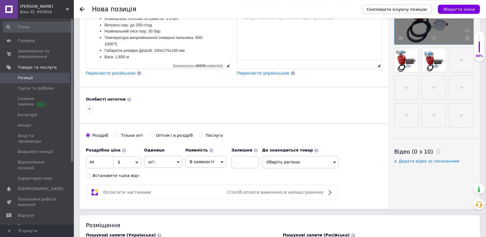
scroll to position [225, 0]
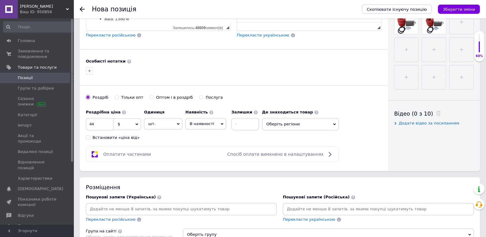
click at [218, 126] on span "В наявності" at bounding box center [206, 124] width 41 height 12
click at [204, 159] on li "Готово до відправки" at bounding box center [206, 162] width 40 height 14
click at [249, 123] on input at bounding box center [262, 124] width 28 height 12
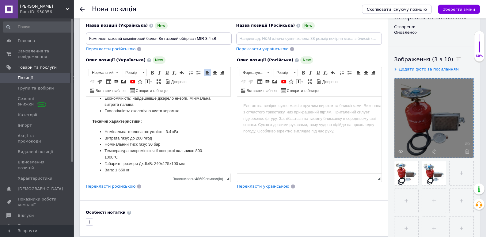
scroll to position [64, 0]
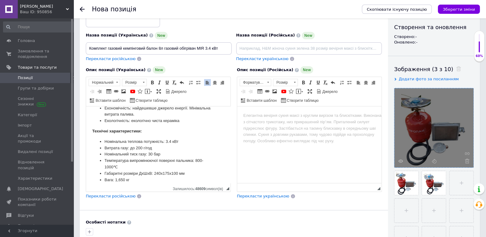
type input "10"
drag, startPoint x: 147, startPoint y: 48, endPoint x: 178, endPoint y: 48, distance: 31.6
click at [178, 48] on input "Комплект газовий кемпінговий балон 8л газовий обігрівач MIR 3.4 кВт" at bounding box center [159, 48] width 146 height 12
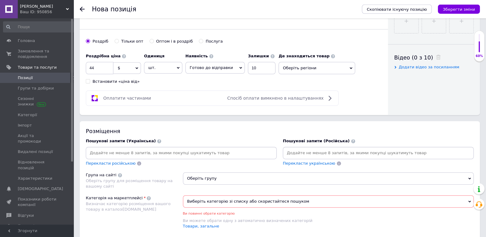
scroll to position [322, 0]
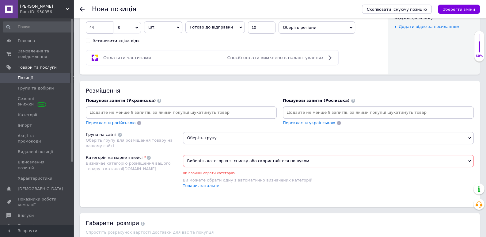
click at [187, 112] on input at bounding box center [181, 112] width 189 height 9
paste input "балон 8л газовий"
type input "балон 8л газовий"
paste input "балон 8л газовий"
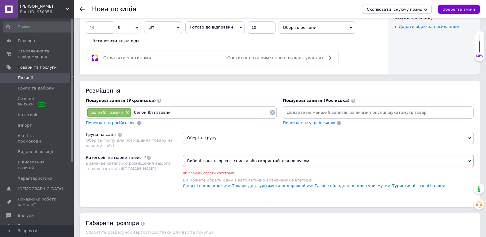
drag, startPoint x: 152, startPoint y: 113, endPoint x: 207, endPoint y: 107, distance: 56.2
click at [196, 115] on input "балон 8л газовий" at bounding box center [200, 112] width 138 height 9
type input "балон 8л"
paste input "балон 8л газовий"
type input "балон 8л пропан"
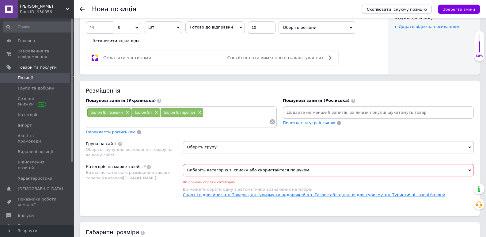
click at [390, 193] on link "Спорт і відпочинок >> Товари для туризму та подорожей >> Газове обладнання для …" at bounding box center [314, 195] width 263 height 5
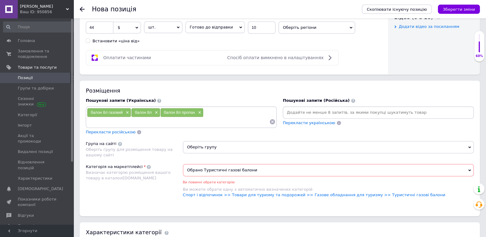
drag, startPoint x: 216, startPoint y: 148, endPoint x: 215, endPoint y: 152, distance: 4.6
click at [216, 148] on span "Оберіть групу" at bounding box center [328, 147] width 291 height 12
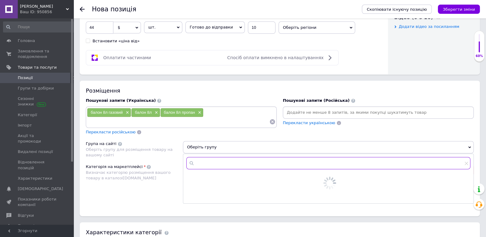
click at [213, 162] on input "text" at bounding box center [328, 163] width 285 height 12
type input "баллон"
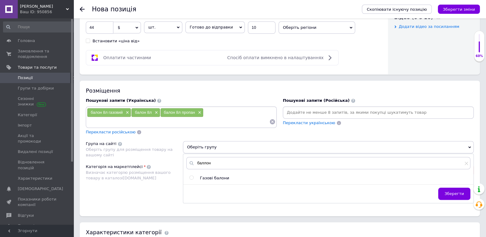
click at [191, 178] on input "radio" at bounding box center [192, 178] width 4 height 4
radio input "true"
click at [448, 193] on span "Зберегти" at bounding box center [454, 193] width 19 height 5
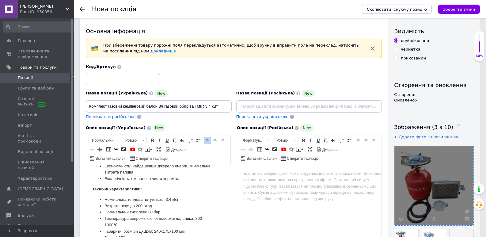
scroll to position [0, 0]
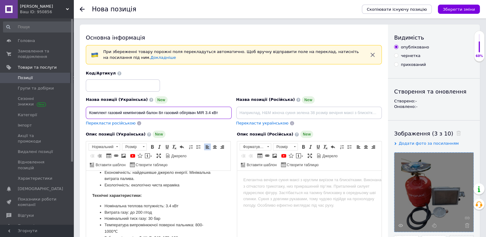
drag, startPoint x: 108, startPoint y: 113, endPoint x: 162, endPoint y: 112, distance: 54.0
click at [162, 112] on input "Комплект газовий кемпінговий балон 8л газовий обігрівач MIR 3.4 кВт" at bounding box center [159, 113] width 146 height 12
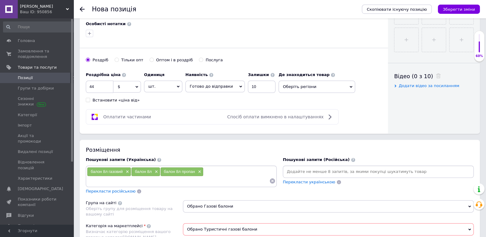
scroll to position [322, 0]
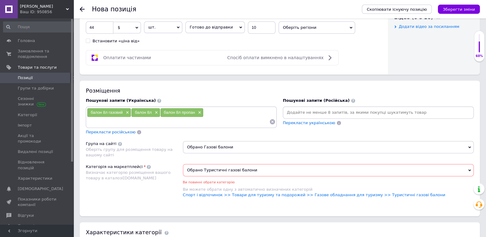
click at [181, 121] on input at bounding box center [178, 121] width 183 height 9
paste input "газовий кемпінговий балон 8л"
type input "газовий кемпінговий балон 8л"
paste input "газовий кемпінговий балон 8л"
drag, startPoint x: 128, startPoint y: 121, endPoint x: 106, endPoint y: 122, distance: 22.1
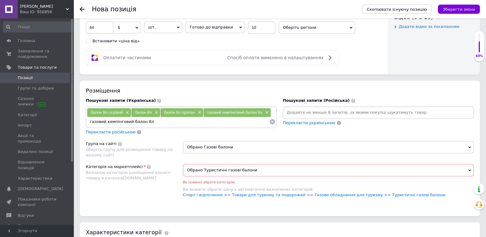
click at [106, 122] on input "газовий кемпінговий балон 8л" at bounding box center [178, 121] width 183 height 9
type input "газовий балон 8л"
type input "балони газові"
type input "газові балони"
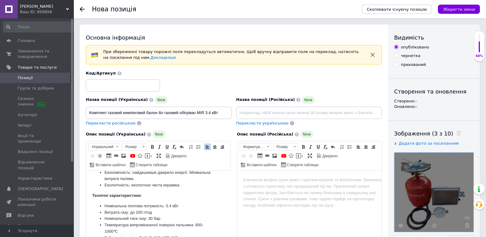
scroll to position [0, 0]
drag, startPoint x: 165, startPoint y: 113, endPoint x: 203, endPoint y: 113, distance: 38.4
click at [203, 113] on input "Комплект газовий кемпінговий балон 8л газовий обігрівач MIR 3.4 кВт" at bounding box center [159, 113] width 146 height 12
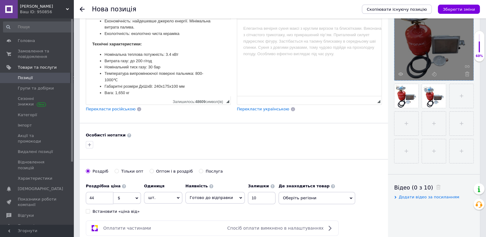
scroll to position [225, 0]
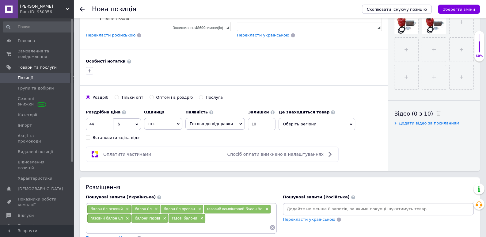
click at [212, 217] on div "балон 8л газовий × балон 8л × балон 8л пропан × газовий кемпінговий балон 8л × …" at bounding box center [181, 219] width 189 height 28
click at [139, 224] on input at bounding box center [178, 227] width 183 height 9
paste input "газовий обігрівач MIR"
type input "газовий обігрівач MIR"
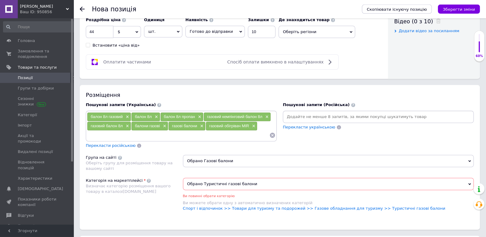
scroll to position [322, 0]
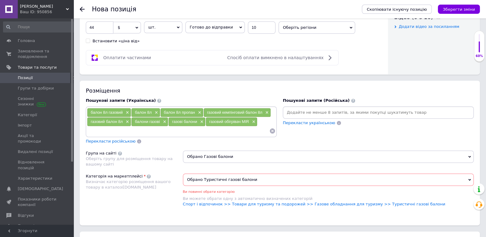
paste input "газовий обігрівач MIR"
drag, startPoint x: 124, startPoint y: 131, endPoint x: 134, endPoint y: 131, distance: 9.8
click at [134, 131] on input "газовий обігрівач MIR" at bounding box center [178, 130] width 183 height 9
type input "газовий обігрівач мір"
paste input "газовий обігрівач MIR"
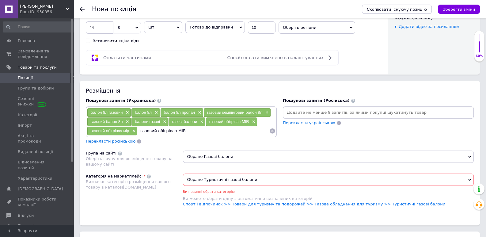
drag, startPoint x: 174, startPoint y: 132, endPoint x: 194, endPoint y: 132, distance: 20.9
click at [194, 132] on input "газовий обігрівач MIR" at bounding box center [204, 130] width 132 height 9
type input "газовий обігрівач мир"
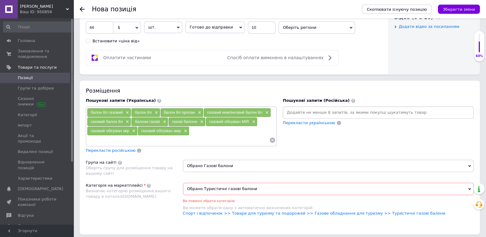
paste input "газовий обігрівач MIR"
drag, startPoint x: 125, startPoint y: 140, endPoint x: 159, endPoint y: 137, distance: 33.9
click at [160, 139] on input "газовий обігрівач MIR" at bounding box center [178, 140] width 183 height 9
type input "газовий обігрівач до балону"
paste input "газовий обігрівач MIR"
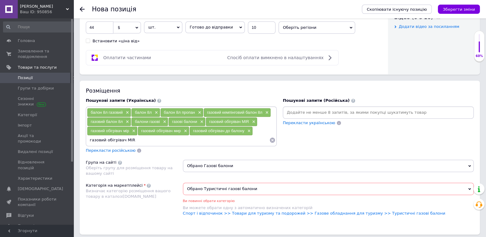
drag, startPoint x: 124, startPoint y: 140, endPoint x: 148, endPoint y: 136, distance: 24.3
click at [149, 140] on input "газовий обігрівач MIR" at bounding box center [178, 140] width 183 height 9
type input "газовий обігрівач"
paste input "газовий обігрівач MIR"
drag, startPoint x: 144, startPoint y: 140, endPoint x: 150, endPoint y: 140, distance: 6.1
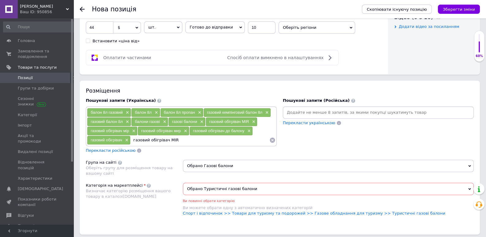
click at [150, 140] on input "газовий обігрівач MIR" at bounding box center [200, 140] width 139 height 9
drag, startPoint x: 163, startPoint y: 142, endPoint x: 143, endPoint y: 142, distance: 19.3
click at [143, 142] on input "газовий обігрівач MIR" at bounding box center [200, 140] width 139 height 9
type input "газові обігрівачі"
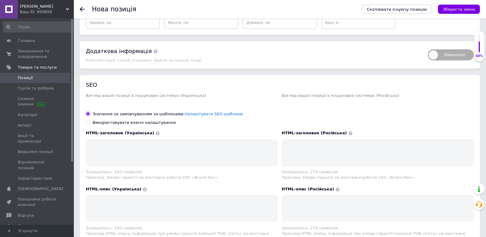
scroll to position [748, 0]
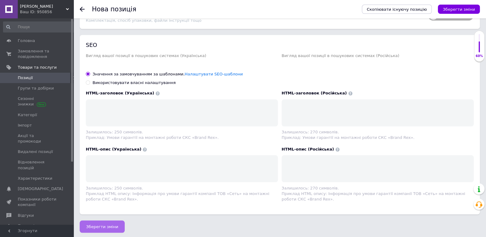
click at [113, 225] on span "Зберегти зміни" at bounding box center [102, 227] width 32 height 5
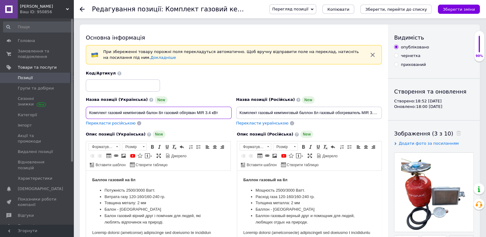
click at [197, 113] on input "Комплект газовий кемпінговий балон 8л газовий обігрівач MIR 3.4 кВт" at bounding box center [159, 113] width 146 height 12
drag, startPoint x: 198, startPoint y: 113, endPoint x: 213, endPoint y: 113, distance: 15.0
click at [213, 113] on input "Комплект газовий кемпінговий балон 8л газовий обігрівач NURGAZ MIR 3.4 кВт" at bounding box center [159, 113] width 146 height 12
type input "Комплект газовий кемпінговий балон 8л газовий обігрівач NURGAZ MIR 3.4 кВт"
click at [363, 113] on input "Комплект газовый кемпинговый баллон 8л газовый обогреватель MIR 3.4 кВт" at bounding box center [309, 113] width 146 height 12
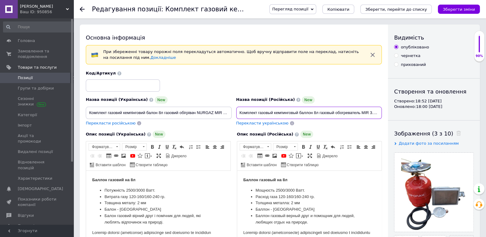
paste input "NURGAZ"
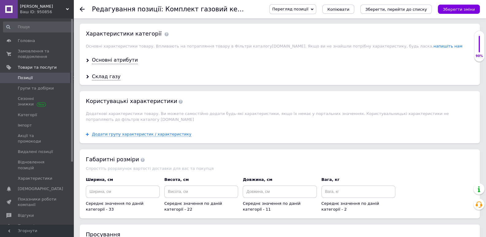
scroll to position [548, 0]
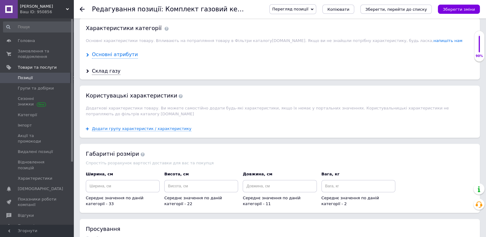
type input "Комплект газовый кемпинговый баллон 8л газовый обогреватель NURGAZ MIR 3.4 кВт"
click at [113, 55] on div "Основні атрибути" at bounding box center [115, 54] width 46 height 7
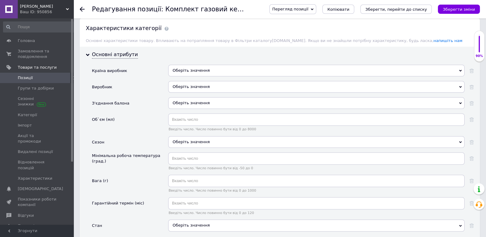
click at [185, 86] on div "Оберіть значення" at bounding box center [316, 87] width 297 height 12
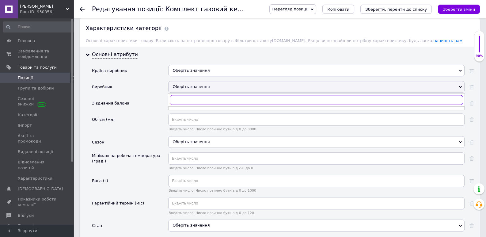
paste input "NURGAZ"
type input "NURGAZ"
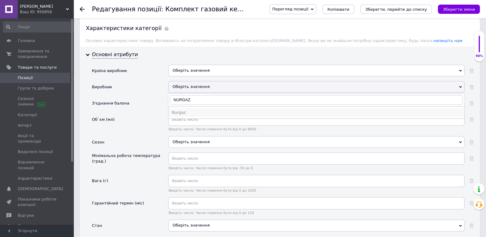
click at [180, 113] on div "Nurgaz" at bounding box center [317, 113] width 290 height 6
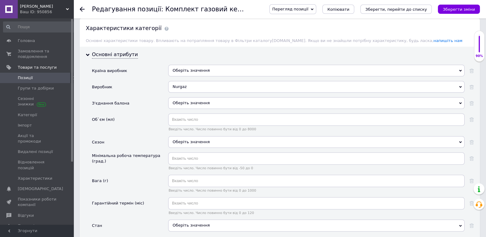
click at [185, 72] on div "Оберіть значення" at bounding box center [316, 71] width 297 height 12
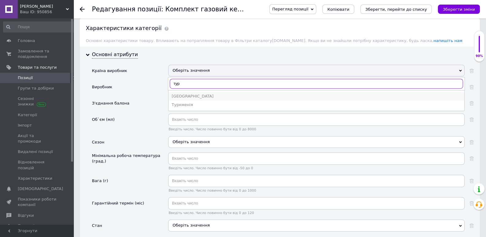
type input "тур"
click at [181, 94] on div "[GEOGRAPHIC_DATA]" at bounding box center [317, 97] width 290 height 6
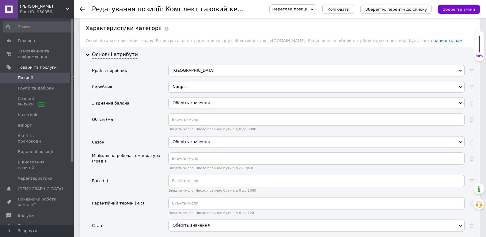
click at [191, 102] on div "Оберіть значення" at bounding box center [316, 103] width 297 height 12
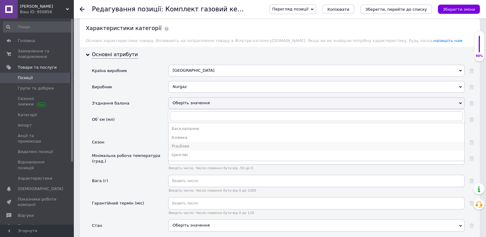
click at [183, 144] on div "Різьбове" at bounding box center [317, 147] width 290 height 6
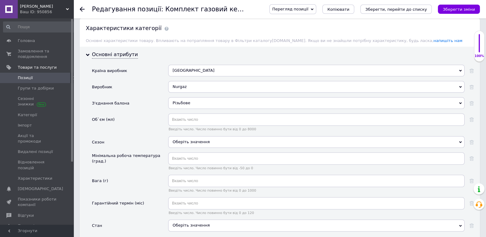
click at [191, 139] on div "Оберіть значення" at bounding box center [316, 142] width 297 height 12
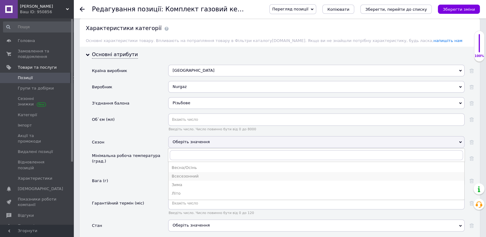
click at [190, 174] on div "Всесезонний" at bounding box center [317, 177] width 290 height 6
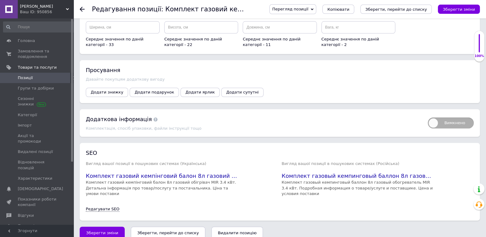
scroll to position [894, 0]
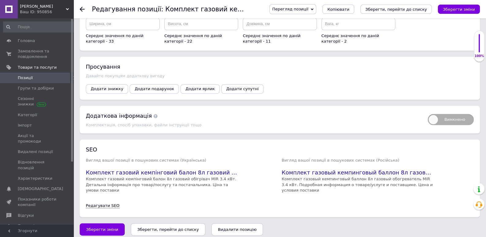
click at [168, 227] on icon "Зберегти, перейти до списку" at bounding box center [168, 229] width 62 height 5
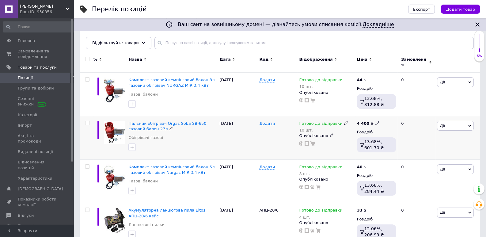
scroll to position [64, 0]
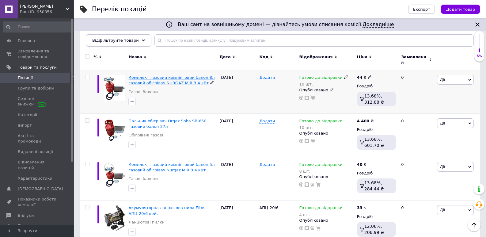
click at [182, 79] on span "Комплект газовий кемпінговий балон 8л газовий обігрівач NURGAZ MIR 3.4 кВт" at bounding box center [172, 80] width 86 height 10
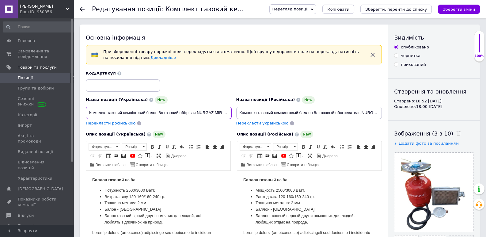
scroll to position [0, 8]
drag, startPoint x: 90, startPoint y: 111, endPoint x: 233, endPoint y: 112, distance: 143.9
click at [232, 112] on input "Комплект газовий кемпінговий балон 8л газовий обігрівач NURGAZ MIR 3.4 кВт" at bounding box center [159, 113] width 146 height 12
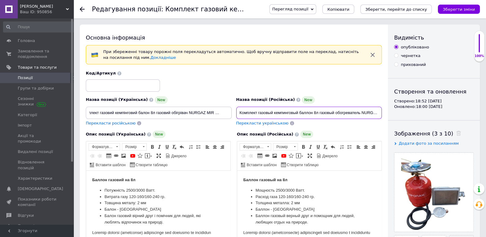
scroll to position [0, 23]
drag, startPoint x: 241, startPoint y: 113, endPoint x: 392, endPoint y: 117, distance: 151.0
click at [383, 117] on input "Комплект газовый кемпинговый баллон 8л газовый обогреватель NURGAZ MIR 3.4 кВт" at bounding box center [309, 113] width 146 height 12
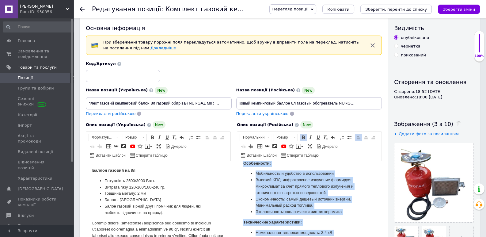
scroll to position [170, 0]
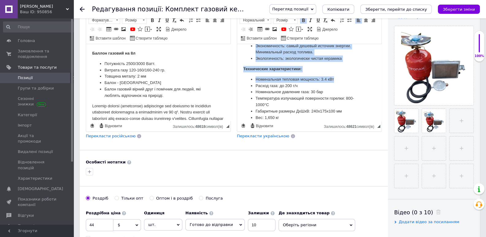
drag, startPoint x: 244, startPoint y: 55, endPoint x: 348, endPoint y: 277, distance: 245.3
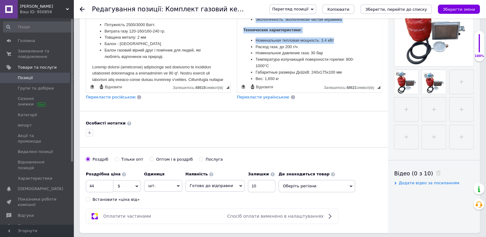
copy body "Loremi dolorsi am 5c Adipisci 8936/6562 Elit. Seddoe temp 828-136/523-338 in. U…"
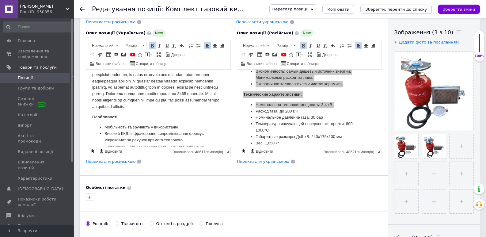
scroll to position [170, 0]
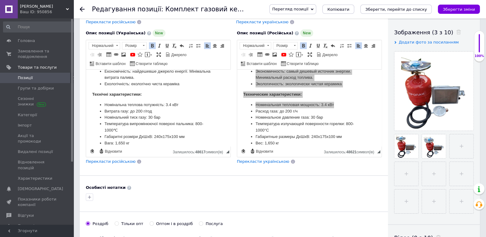
drag, startPoint x: 93, startPoint y: 79, endPoint x: 202, endPoint y: 175, distance: 145.0
copy body "Loremi dolorsi am 6c Adipiscing 7679/7095 Elit. Seddoei temp 684-154/348-806 in…"
click at [82, 8] on icon at bounding box center [82, 9] width 5 height 5
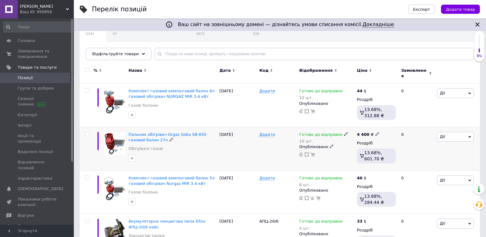
scroll to position [64, 0]
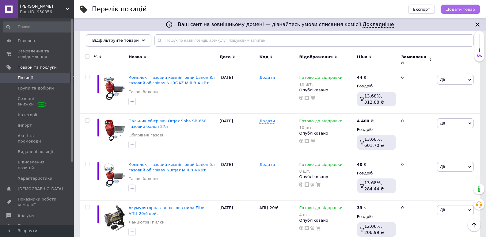
click at [455, 9] on span "Додати товар" at bounding box center [460, 9] width 29 height 5
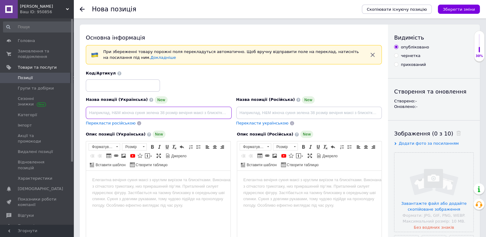
click at [116, 115] on input at bounding box center [159, 113] width 146 height 12
paste input "Комплект газовий кемпінговий балон Sigma 5 л пальник нагрівач,редуктор, шланг Д…"
drag, startPoint x: 126, startPoint y: 113, endPoint x: 290, endPoint y: 114, distance: 164.7
click at [232, 114] on input "Комплект газовий кемпінговий балон Sigma 5 л пальник нагрівач,редуктор, шланг Д…" at bounding box center [159, 113] width 146 height 12
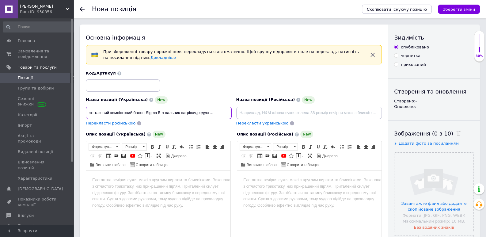
scroll to position [0, 13]
click at [157, 114] on input "Комплект газовий кемпінговий балон Sigma 5 л пальник нагрівач,редуктор, шланг" at bounding box center [159, 113] width 146 height 12
click at [198, 113] on input "Комплект газовий кемпінговий балон 5 л пальник нагрівач,редуктор, шланг" at bounding box center [159, 113] width 146 height 12
click at [225, 114] on input "Комплект газовий кемпінговий балон 5 л пальник нагрівач, редуктор, шланг" at bounding box center [159, 113] width 146 height 12
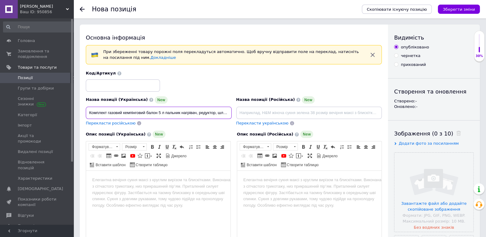
drag, startPoint x: 108, startPoint y: 113, endPoint x: 82, endPoint y: 113, distance: 26.4
click at [86, 113] on input "Комплект газовий кемпінговий балон 5 л пальник нагрівач, редуктор, шланг" at bounding box center [159, 113] width 146 height 12
click at [105, 115] on input "Газовий кемпінговий балон 5 л пальник нагрівач, редуктор, шланг" at bounding box center [159, 113] width 146 height 12
drag, startPoint x: 127, startPoint y: 113, endPoint x: 105, endPoint y: 113, distance: 21.5
click at [105, 113] on input "Газовий кемпінговий балон 5 л пальник нагрівач, редуктор, шланг" at bounding box center [159, 113] width 146 height 12
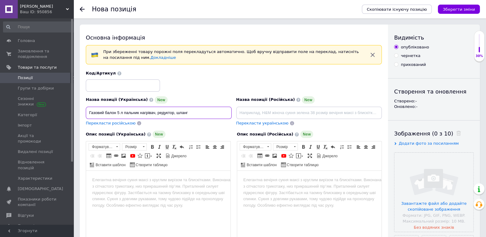
drag, startPoint x: 191, startPoint y: 113, endPoint x: 102, endPoint y: 121, distance: 90.2
click at [86, 115] on input "Газовий балон 5 л пальник нагрівач, редуктор, шланг" at bounding box center [159, 113] width 146 height 12
type input "Газовий балон 5 л пальник нагрівач, редуктор, шланг"
click at [125, 185] on html at bounding box center [158, 209] width 144 height 77
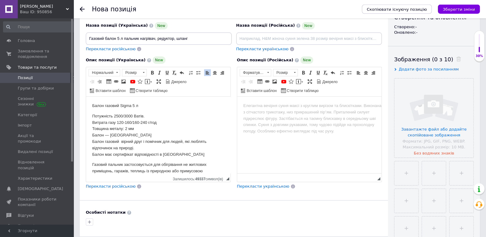
click at [132, 108] on p "Балон газовий Sigma 5 л" at bounding box center [158, 105] width 132 height 6
drag, startPoint x: 129, startPoint y: 107, endPoint x: 88, endPoint y: 104, distance: 40.6
click at [88, 104] on html "Балон газовий 5 л Потужність 2500/3000 Ватів. Витрата газу 120-160/160-240 г/го…" at bounding box center [158, 134] width 144 height 77
click at [153, 69] on link "Жирний Сполучення клавіш Ctrl+B" at bounding box center [152, 72] width 7 height 7
drag, startPoint x: 181, startPoint y: 155, endPoint x: 171, endPoint y: 251, distance: 96.5
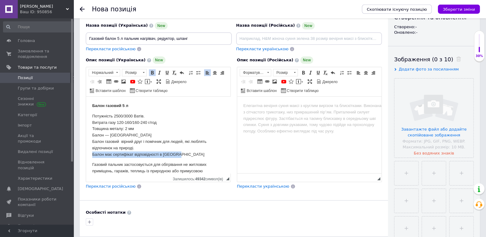
click at [86, 155] on html "Балон газовий 5 л Потужність 2500/3000 Ватів. Витрата газу 120-160/160-240 г/го…" at bounding box center [158, 134] width 144 height 77
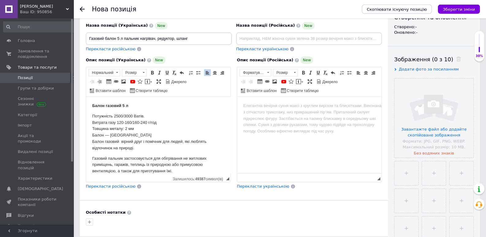
drag, startPoint x: 136, startPoint y: 148, endPoint x: 87, endPoint y: 117, distance: 57.8
click at [87, 117] on html "Балон газовий 5 л Потужність 2500/3000 Ватів. Витрата газу 120-160/160-240 г/го…" at bounding box center [158, 134] width 144 height 77
click at [196, 72] on span at bounding box center [198, 72] width 5 height 5
click at [180, 115] on li "Потужність 2500/3000 Ватів." at bounding box center [159, 116] width 108 height 6
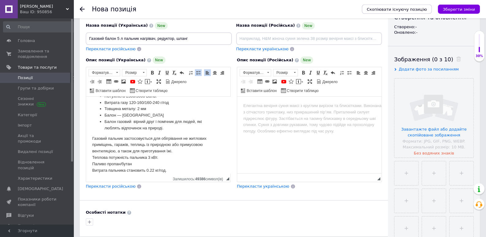
scroll to position [32, 0]
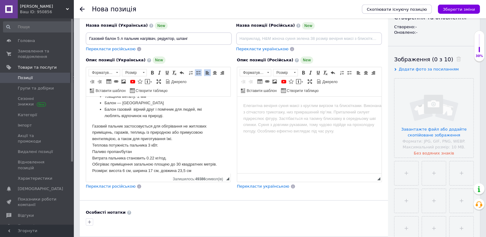
click at [129, 127] on p "Газовий пальник застосовується для обігрівання не житлових приміщень, гаражів, …" at bounding box center [158, 151] width 132 height 57
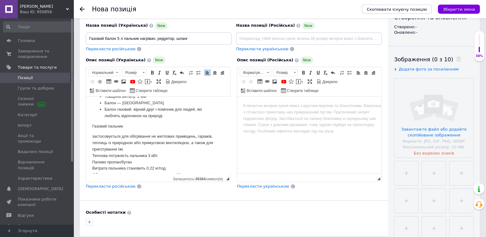
drag, startPoint x: 133, startPoint y: 127, endPoint x: 96, endPoint y: 127, distance: 37.1
click at [96, 127] on p "Газовий пальник" at bounding box center [158, 126] width 132 height 6
click at [153, 71] on span at bounding box center [152, 72] width 5 height 5
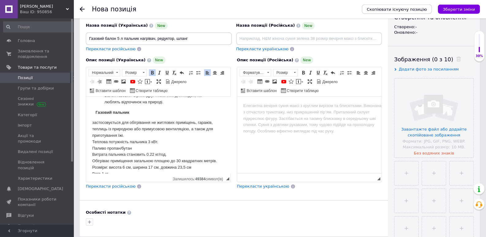
scroll to position [56, 0]
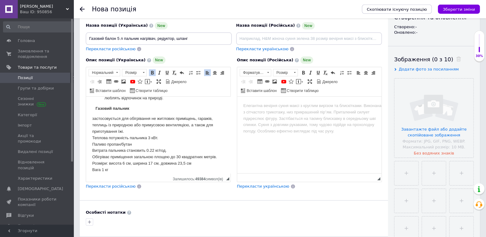
drag, startPoint x: 93, startPoint y: 136, endPoint x: 164, endPoint y: 162, distance: 75.3
click at [165, 123] on html "Балон газовий 5 л Потужність 2500/3000 Ватів. Витрата газу 120-160/160-240 г/го…" at bounding box center [158, 84] width 144 height 77
click at [198, 73] on span at bounding box center [198, 72] width 5 height 5
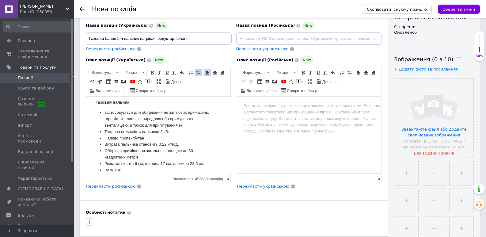
click at [148, 135] on li "Теплова потужність пальника 3 кВт." at bounding box center [159, 132] width 108 height 6
click at [106, 113] on li "застосовується для обігрівання не житлових приміщень, гаражів, теплиць із приро…" at bounding box center [159, 118] width 108 height 19
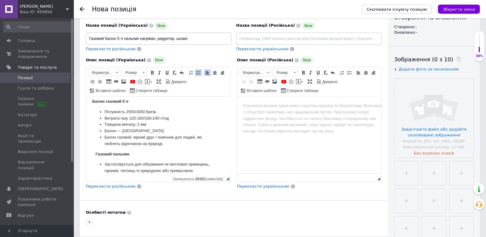
scroll to position [0, 0]
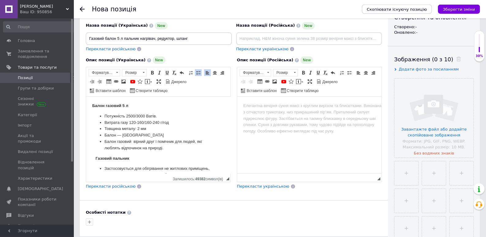
click at [97, 159] on strong "Газовий пальник" at bounding box center [113, 158] width 34 height 5
click at [180, 72] on span at bounding box center [181, 72] width 5 height 5
click at [182, 72] on span at bounding box center [181, 72] width 5 height 5
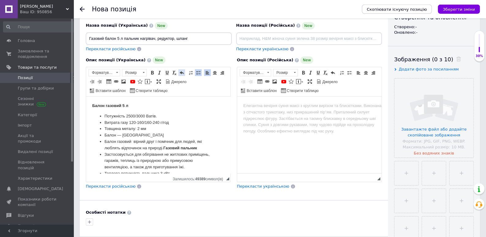
click at [182, 72] on span at bounding box center [181, 72] width 5 height 5
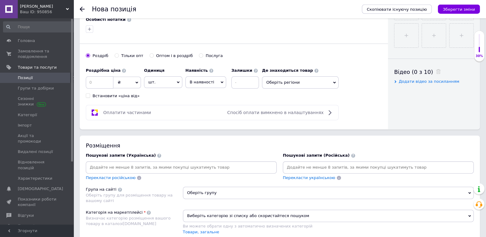
scroll to position [267, 0]
click at [134, 85] on span "₴" at bounding box center [127, 82] width 28 height 12
click at [126, 93] on li "$" at bounding box center [127, 94] width 27 height 9
click at [105, 83] on input at bounding box center [100, 82] width 28 height 12
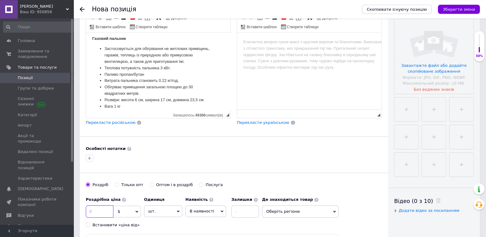
scroll to position [171, 0]
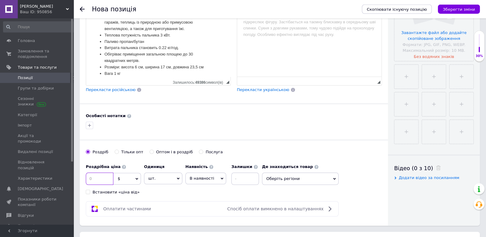
click at [106, 177] on input at bounding box center [100, 179] width 28 height 12
type input "39"
click at [218, 182] on span "В наявності" at bounding box center [206, 179] width 41 height 12
click at [203, 213] on li "Готово до відправки" at bounding box center [206, 217] width 40 height 14
click at [255, 178] on input at bounding box center [262, 179] width 28 height 12
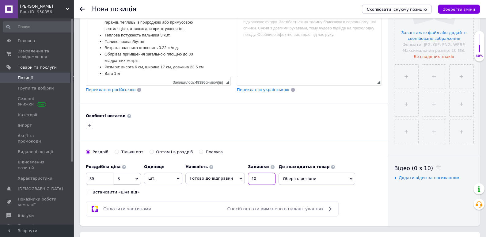
type input "10"
click at [277, 121] on div at bounding box center [234, 126] width 299 height 10
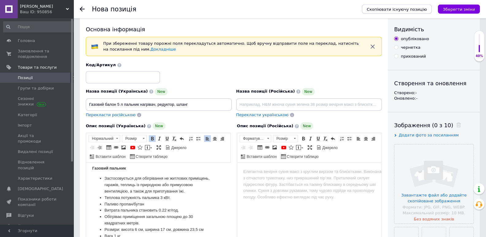
scroll to position [0, 0]
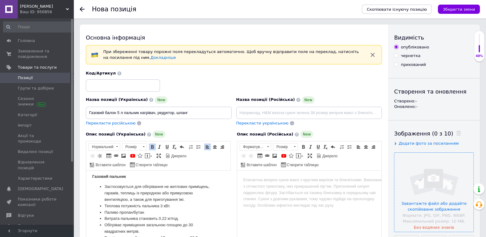
click at [429, 173] on input "file" at bounding box center [434, 192] width 79 height 79
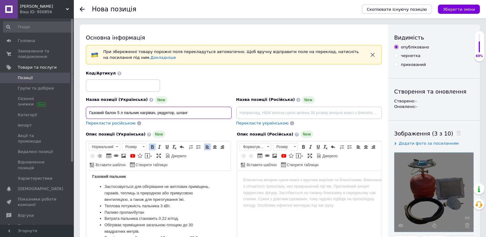
drag, startPoint x: 89, startPoint y: 112, endPoint x: 122, endPoint y: 112, distance: 32.8
click at [122, 112] on input "Газовий балон 5 л пальник нагрівач, редуктор, шланг" at bounding box center [159, 113] width 146 height 12
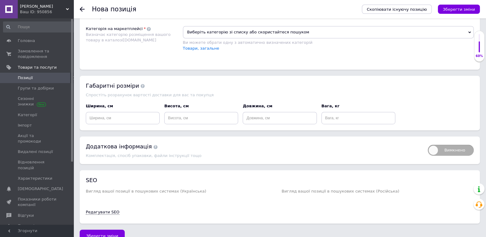
scroll to position [290, 0]
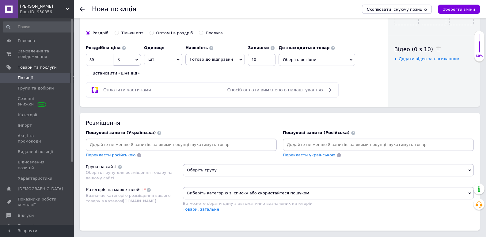
click at [137, 145] on input at bounding box center [181, 144] width 189 height 9
paste input "Газовий балон 5 л"
type input "Газовий балон 5 л"
paste input "Газовий балон 5 л"
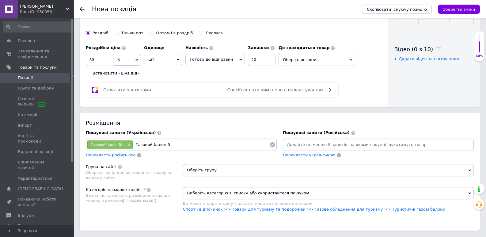
type input "Газовий балон 5"
paste input "Газовий балон 5 л"
type input "Газовий балон 5л"
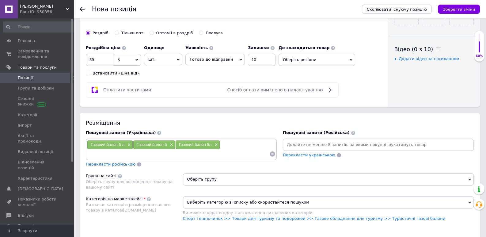
paste input "Газовий балон 5 л"
type input "Газовий балон 5 літрів"
paste input "Газовий балон 5 л"
click at [118, 154] on input "Газовий балон 5 л" at bounding box center [178, 153] width 183 height 9
type input "Газовий балон на 5 л"
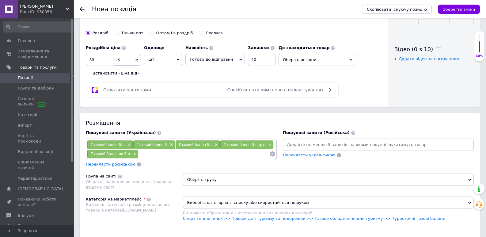
paste input "Газовий балон 5 л"
drag, startPoint x: 157, startPoint y: 153, endPoint x: 140, endPoint y: 155, distance: 17.8
click at [140, 155] on input "Газовий балон 5 л" at bounding box center [204, 153] width 131 height 9
type input "балон 5 л"
paste input "Газовий балон 5 л"
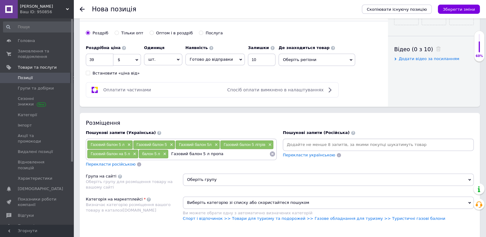
type input "Газовий балон 5 л пропан"
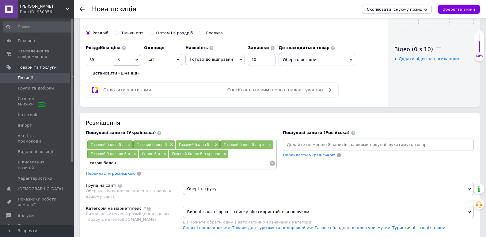
type input "газові балони"
type input "балони газові"
click at [383, 228] on link "Спорт і відпочинок >> Товари для туризму та подорожей >> Газове обладнання для …" at bounding box center [314, 227] width 263 height 5
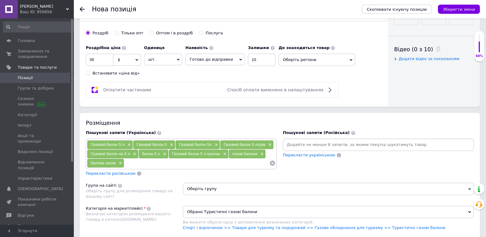
click at [212, 192] on span "Оберіть групу" at bounding box center [328, 189] width 291 height 12
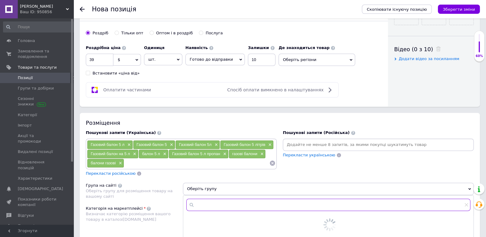
click at [210, 206] on input "text" at bounding box center [328, 205] width 285 height 12
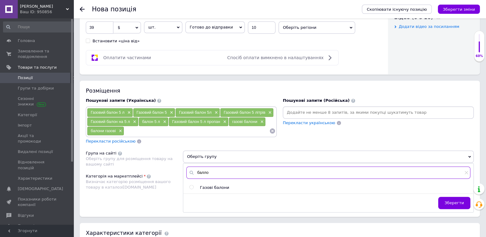
type input "балло"
click at [191, 185] on input "radio" at bounding box center [192, 187] width 4 height 4
radio input "true"
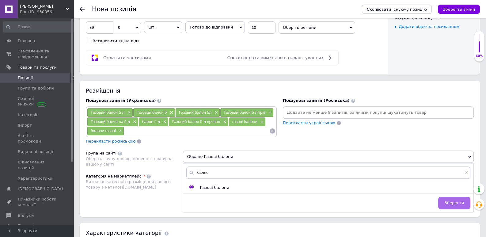
click at [449, 201] on span "Зберегти" at bounding box center [454, 203] width 19 height 5
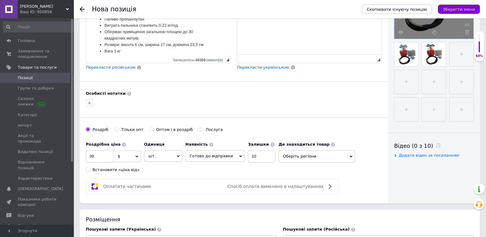
scroll to position [0, 0]
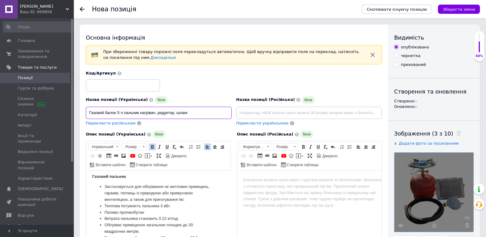
click at [156, 113] on input "Газовий балон 5 л пальник нагрівач, редуктор, шланг" at bounding box center [159, 113] width 146 height 12
drag, startPoint x: 157, startPoint y: 112, endPoint x: 176, endPoint y: 113, distance: 18.4
click at [176, 113] on input "Газовий балон 5 л пальник нагрівач [PERSON_NAME], редуктор, шланг" at bounding box center [159, 113] width 146 height 12
type input "Газовий балон 5 л пальник нагрівач [PERSON_NAME], редуктор, шланг"
click at [189, 184] on li "Застосовується для обігрівання не житлових приміщень, гаражів, теплиць із приро…" at bounding box center [159, 193] width 108 height 19
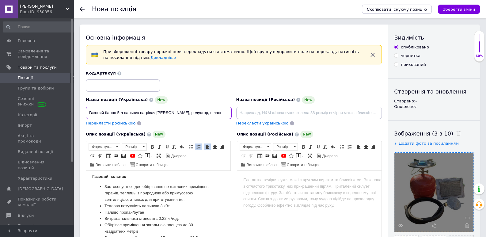
drag, startPoint x: 157, startPoint y: 113, endPoint x: 169, endPoint y: 114, distance: 11.4
click at [169, 114] on input "Газовий балон 5 л пальник нагрівач [PERSON_NAME], редуктор, шланг" at bounding box center [159, 113] width 146 height 12
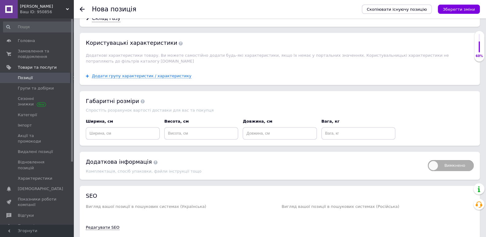
scroll to position [607, 0]
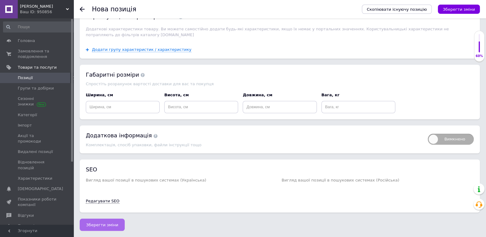
click at [108, 225] on span "Зберегти зміни" at bounding box center [102, 225] width 32 height 5
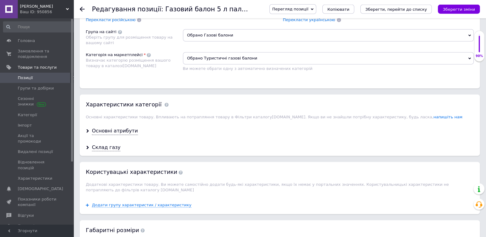
scroll to position [483, 0]
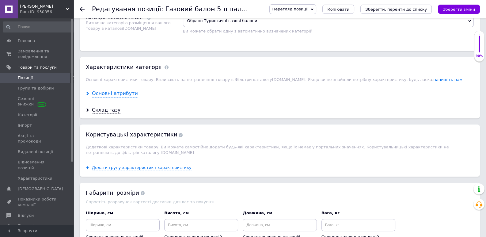
click at [122, 94] on div "Основні атрибути" at bounding box center [115, 93] width 46 height 7
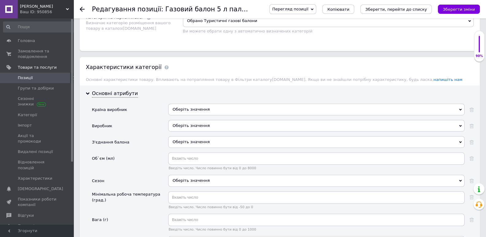
click at [190, 127] on div "Оберіть значення" at bounding box center [316, 126] width 297 height 12
paste input "Nurgaz"
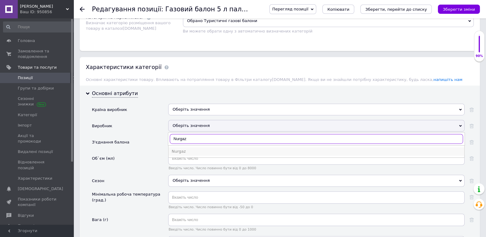
type input "Nurgaz"
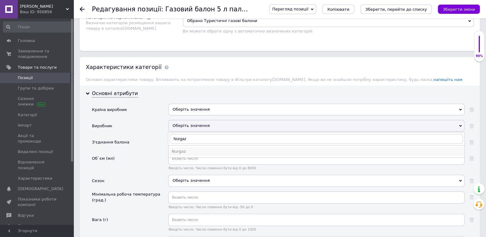
click at [181, 149] on div "Nurgaz" at bounding box center [317, 152] width 290 height 6
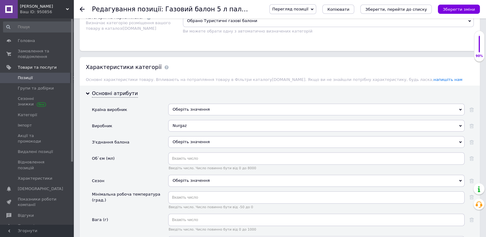
click at [184, 110] on div "Оберіть значення" at bounding box center [316, 110] width 297 height 12
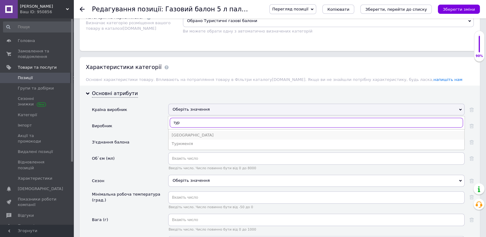
type input "тур"
click at [184, 134] on div "[GEOGRAPHIC_DATA]" at bounding box center [317, 136] width 290 height 6
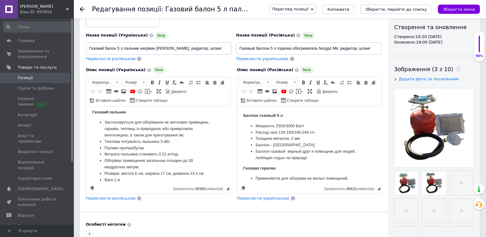
scroll to position [0, 0]
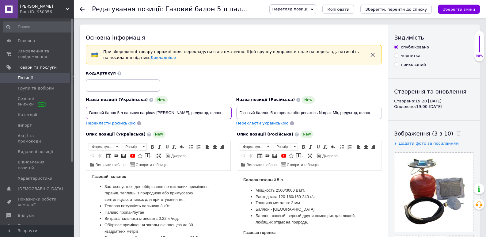
drag, startPoint x: 128, startPoint y: 113, endPoint x: 170, endPoint y: 113, distance: 42.0
click at [170, 113] on input "Газовий балон 5 л пальник нагрівач [PERSON_NAME], редуктор, шланг" at bounding box center [159, 113] width 146 height 12
click at [139, 112] on input "Газовий балон 5 л пальник нагрівач [PERSON_NAME], редуктор, шланг" at bounding box center [159, 113] width 146 height 12
drag, startPoint x: 125, startPoint y: 113, endPoint x: 176, endPoint y: 112, distance: 51.2
click at [176, 112] on input "Газовий балон 5 л пальник нагрівач [PERSON_NAME], редуктор, шланг" at bounding box center [159, 113] width 146 height 12
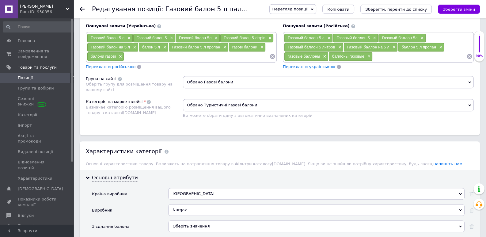
scroll to position [386, 0]
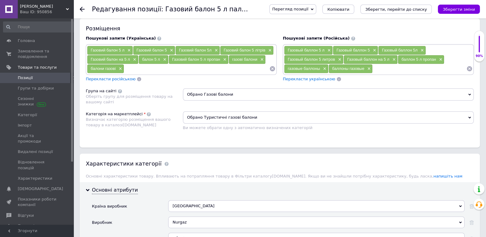
click at [161, 68] on input at bounding box center [196, 68] width 145 height 9
paste input "пальник нагрівач [PERSON_NAME]"
type input "пальник нагрівач [PERSON_NAME]"
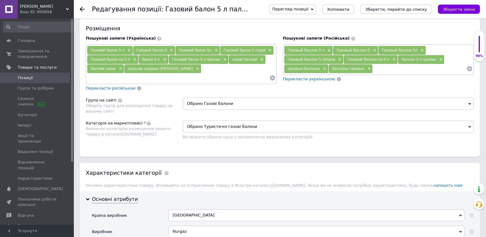
paste input "пальник нагрівач [PERSON_NAME]"
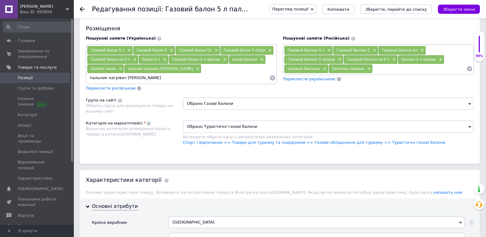
drag, startPoint x: 137, startPoint y: 79, endPoint x: 149, endPoint y: 78, distance: 12.0
click at [149, 78] on input "пальник нагрівач [PERSON_NAME]" at bounding box center [178, 77] width 183 height 9
type input "пальник нагрівач Nurgaz"
paste input "пальник нагрівач [PERSON_NAME]"
click at [135, 78] on input "пальник нагрівач [PERSON_NAME]" at bounding box center [178, 77] width 183 height 9
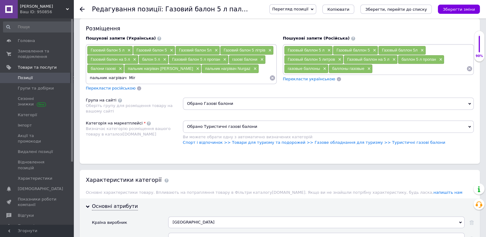
type input "пальник нагрівач Mir"
paste input "пальник нагрівач [PERSON_NAME]"
drag, startPoint x: 187, startPoint y: 77, endPoint x: 203, endPoint y: 76, distance: 16.0
click at [203, 78] on input "пальник нагрівач [PERSON_NAME]" at bounding box center [203, 77] width 133 height 9
click at [157, 78] on input "пальник нагрівач Nurgaz" at bounding box center [203, 77] width 133 height 9
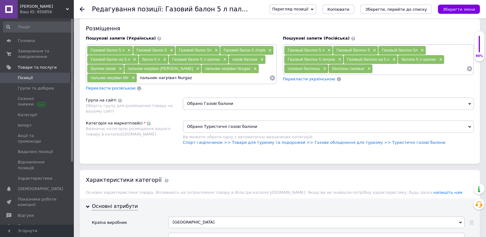
click at [171, 77] on input "пальник нагрівач Nurgaz" at bounding box center [203, 77] width 133 height 9
type input "пальник Nurgaz"
paste input "пальник нагрівач [PERSON_NAME]"
drag, startPoint x: 224, startPoint y: 78, endPoint x: 198, endPoint y: 78, distance: 25.8
click at [198, 78] on input "пальник нагрівач [PERSON_NAME]" at bounding box center [223, 77] width 91 height 9
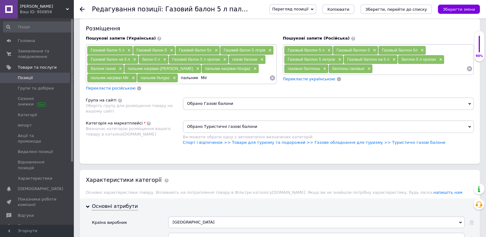
type input "пальник Mir"
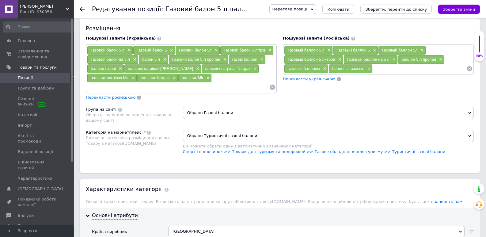
paste input "пальник нагрівач [PERSON_NAME]"
drag, startPoint x: 106, startPoint y: 88, endPoint x: 84, endPoint y: 90, distance: 21.9
click at [87, 90] on input "пальник нагрівач [PERSON_NAME]" at bounding box center [178, 87] width 183 height 9
type input "нагрівач [PERSON_NAME]"
paste input "пальник нагрівач [PERSON_NAME]"
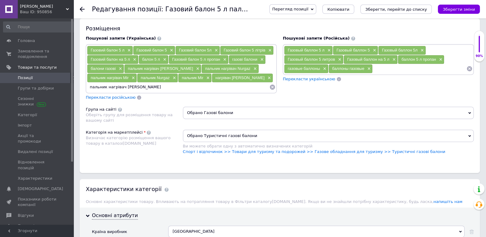
drag, startPoint x: 106, startPoint y: 87, endPoint x: 82, endPoint y: 90, distance: 23.8
click at [87, 90] on input "пальник нагрівач [PERSON_NAME]" at bounding box center [178, 87] width 183 height 9
drag, startPoint x: 119, startPoint y: 86, endPoint x: 107, endPoint y: 86, distance: 12.0
click at [107, 86] on input "нагрівач [PERSON_NAME]" at bounding box center [178, 87] width 183 height 9
type input "нагрівач [PERSON_NAME]"
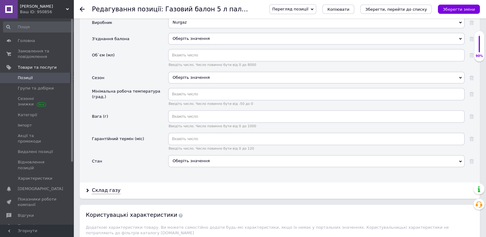
scroll to position [515, 0]
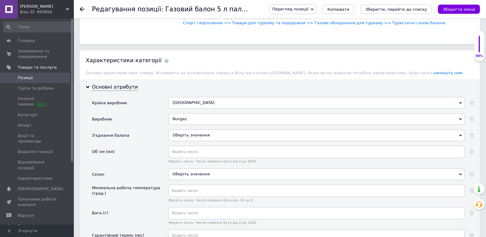
click at [185, 136] on div "Оберіть значення" at bounding box center [316, 135] width 297 height 12
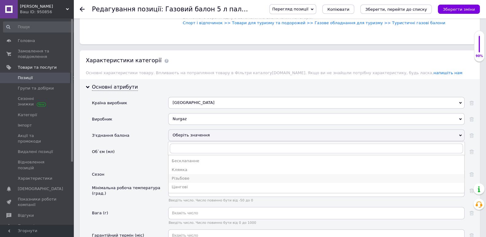
click at [180, 176] on div "Різьбове" at bounding box center [317, 179] width 290 height 6
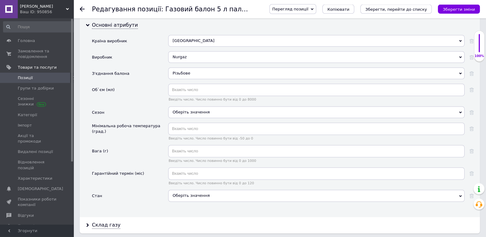
scroll to position [580, 0]
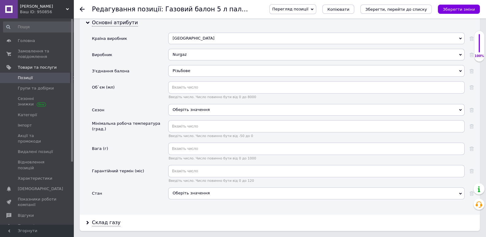
click at [187, 110] on div "Оберіть значення" at bounding box center [316, 110] width 297 height 12
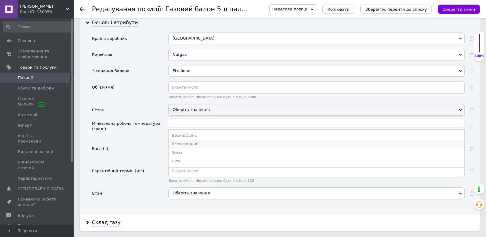
click at [184, 143] on div "Всесезонний" at bounding box center [317, 144] width 290 height 6
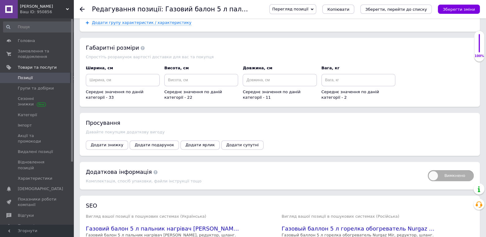
scroll to position [894, 0]
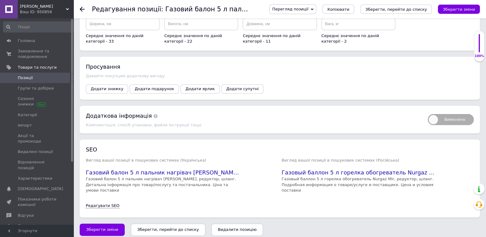
click at [171, 227] on icon "Зберегти, перейти до списку" at bounding box center [168, 229] width 62 height 5
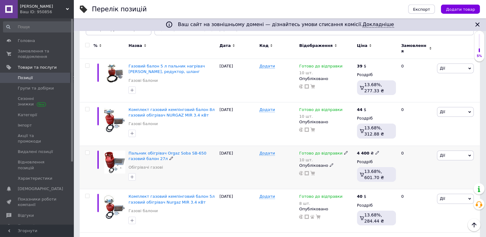
scroll to position [64, 0]
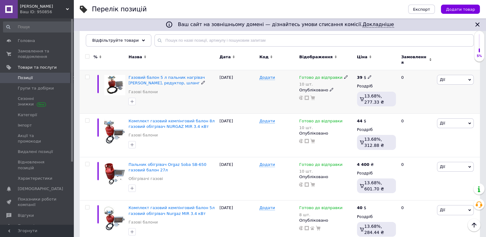
click at [368, 75] on icon at bounding box center [370, 77] width 4 height 4
drag, startPoint x: 387, startPoint y: 67, endPoint x: 375, endPoint y: 68, distance: 12.0
click at [376, 68] on input "39" at bounding box center [399, 70] width 47 height 12
type input "40"
click at [347, 95] on div at bounding box center [327, 97] width 56 height 5
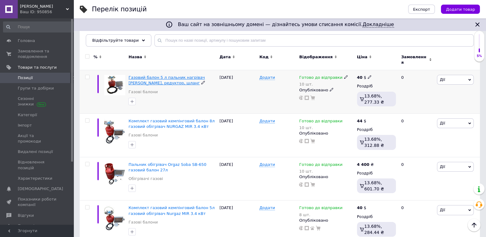
click at [172, 75] on span "Газовий балон 5 л пальник нагрівач [PERSON_NAME], редуктор, шланг" at bounding box center [167, 80] width 76 height 10
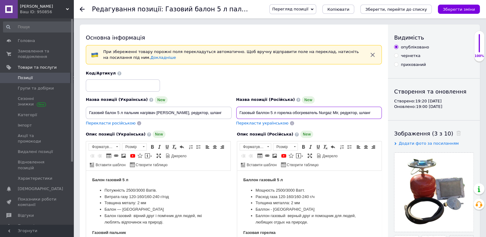
drag, startPoint x: 240, startPoint y: 113, endPoint x: 388, endPoint y: 114, distance: 148.5
click at [388, 114] on div "Основна інформація При збереженні товару порожні поля перекладуться автоматично…" at bounding box center [234, 212] width 309 height 374
drag, startPoint x: 211, startPoint y: 112, endPoint x: 73, endPoint y: 108, distance: 138.1
click at [86, 108] on input "Газовий балон 5 л пальник нагрівач [PERSON_NAME], редуктор, шланг" at bounding box center [159, 113] width 146 height 12
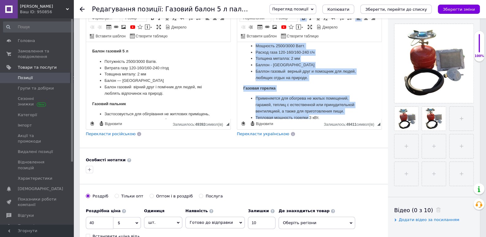
scroll to position [56, 0]
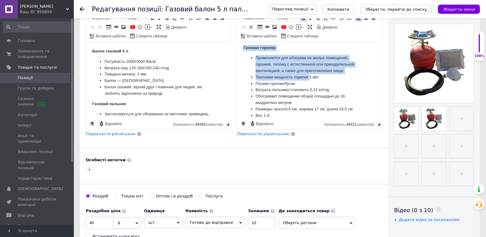
drag, startPoint x: 244, startPoint y: 51, endPoint x: 309, endPoint y: 131, distance: 103.6
click at [309, 63] on html "Баллон газовый 5 л Мощность 2500/3000 Ватт. Расход газа 120-160/160-240 г/ч Тол…" at bounding box center [309, 24] width 144 height 77
copy body "Баллон газовый 5 л Мощность 2500/3000 Ватт. Расход газа 120-160/160-240 г/ч Тол…"
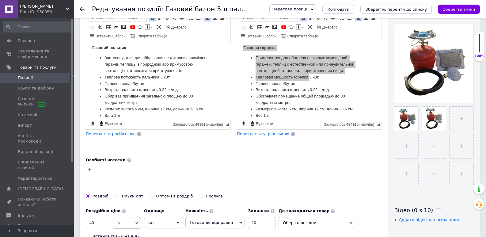
scroll to position [69, 0]
drag, startPoint x: 94, startPoint y: 52, endPoint x: 180, endPoint y: 127, distance: 114.6
click at [180, 63] on html "Балон газовий 5 л Потужність 2500/3000 Ватів. Витрата газу 120-160/160-240 г/го…" at bounding box center [158, 24] width 144 height 77
copy body "Lorem ipsumdo 9 s Ametconsec 1495/3464 Adipi. Elitsed doei 953-326/491-118 t/in…"
click at [82, 10] on icon at bounding box center [82, 9] width 5 height 5
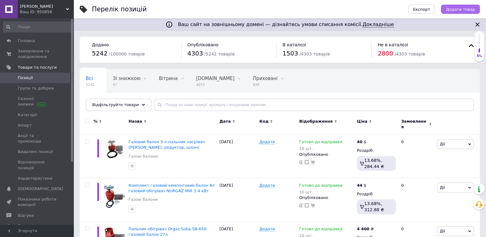
click at [458, 10] on span "Додати товар" at bounding box center [460, 9] width 29 height 5
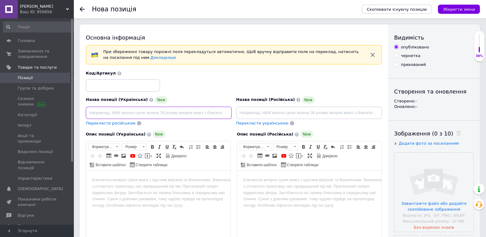
click at [143, 113] on input at bounding box center [159, 113] width 146 height 12
paste input "газовий обігрівач пальник MIR 3.4 Детальніше: [URL][DOMAIN_NAME]"
drag, startPoint x: 99, startPoint y: 112, endPoint x: 264, endPoint y: 113, distance: 164.7
click at [232, 113] on input "газовий обігрівач пальник MIR 3.4 Детальніше: [URL][DOMAIN_NAME]" at bounding box center [159, 113] width 146 height 12
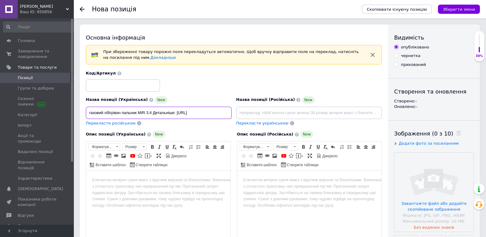
scroll to position [0, 0]
drag, startPoint x: 91, startPoint y: 112, endPoint x: 88, endPoint y: 113, distance: 3.5
click at [88, 113] on input "газовий обігрівач пальник MIR 3.4 кВт" at bounding box center [159, 113] width 146 height 12
click at [139, 112] on input "Газовий обігрівач пальник MIR 3.4 кВт" at bounding box center [159, 113] width 146 height 12
click at [190, 113] on input "Газовий обігрівач пальник NURGAZ MIR 3.4 кВт" at bounding box center [159, 113] width 146 height 12
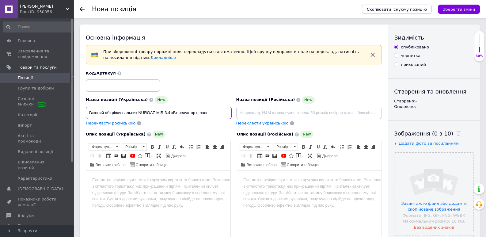
type input "Газовий обігрівач пальник NURGAZ MIR 3.4 кВт редуктор шланг"
click at [114, 184] on html at bounding box center [158, 209] width 144 height 77
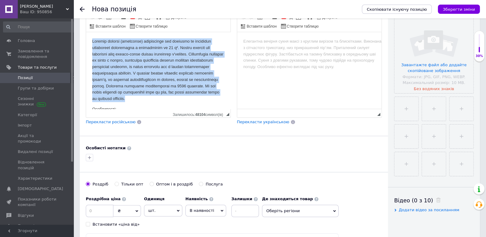
drag, startPoint x: 129, startPoint y: 74, endPoint x: 83, endPoint y: 26, distance: 66.2
click at [86, 32] on html "Особливості: Мобільність та зручність у використанні Високий ККД: інфрачервоне …" at bounding box center [158, 70] width 144 height 77
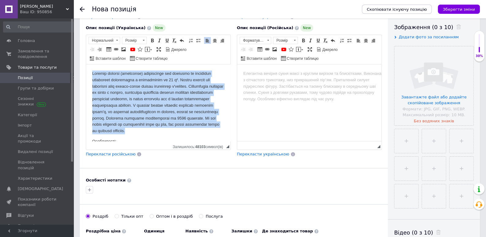
click at [197, 39] on span at bounding box center [198, 40] width 5 height 5
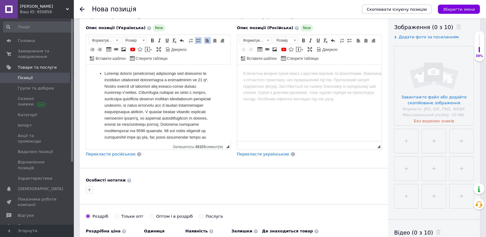
click at [174, 92] on li "Редактор, 1DD9DA89-4683-49FE-892C-D72994790DD1" at bounding box center [159, 109] width 108 height 77
click at [113, 88] on li "Редактор, 1DD9DA89-4683-49FE-892C-D72994790DD1" at bounding box center [159, 109] width 108 height 77
click at [122, 88] on li "Газовий пальник (обігрівач) призначений для обігріву та підтримки комфортної те…" at bounding box center [159, 109] width 108 height 77
click at [162, 99] on li "Працює пальник від балонного газу пропан-бутан шляхом шлангового з'єднання. Кон…" at bounding box center [159, 122] width 108 height 64
click at [163, 100] on li "Працює пальник від балонного газу пропан-бутан шляхом шлангового з'єднання. Кон…" at bounding box center [159, 122] width 108 height 64
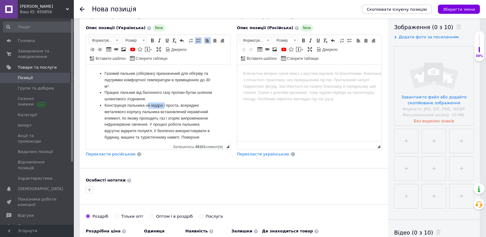
drag, startPoint x: 165, startPoint y: 106, endPoint x: 147, endPoint y: 105, distance: 17.8
click at [147, 105] on li "Конструкція пальника не мудра і проста, всередині металевого корпусу пальника в…" at bounding box center [159, 130] width 108 height 57
click at [151, 125] on li "Конструкція пальника проста, всередині металевого корпусу пальника встановлений…" at bounding box center [159, 130] width 108 height 57
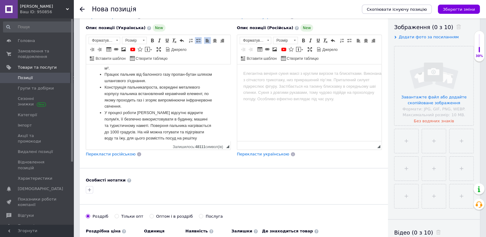
scroll to position [32, 0]
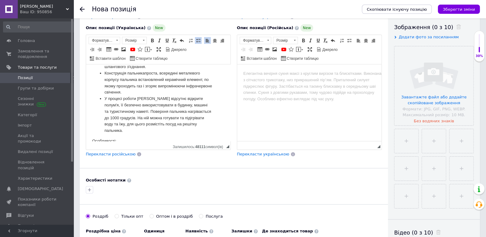
click at [147, 112] on li "У процесі роботи [PERSON_NAME] відсутнє відкрите полум'я, її безпечно використо…" at bounding box center [159, 115] width 108 height 38
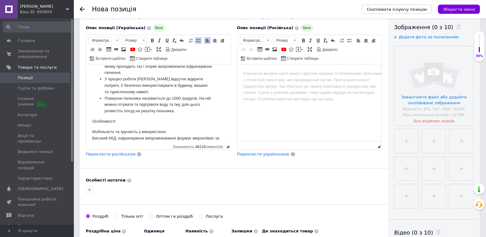
scroll to position [64, 0]
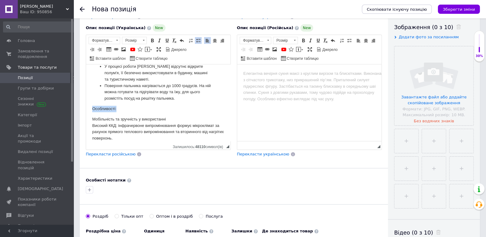
drag, startPoint x: 119, startPoint y: 110, endPoint x: 76, endPoint y: 105, distance: 43.3
click at [86, 77] on html "Газовий пальник (обігрівач) призначений для обігріву та підтримки комфортної те…" at bounding box center [158, 38] width 144 height 77
click at [152, 41] on span at bounding box center [152, 40] width 5 height 5
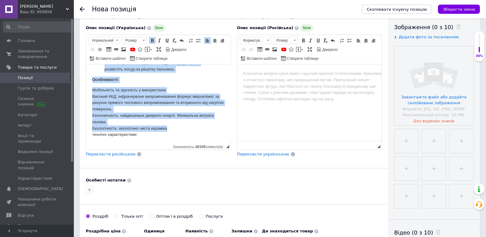
scroll to position [71, 0]
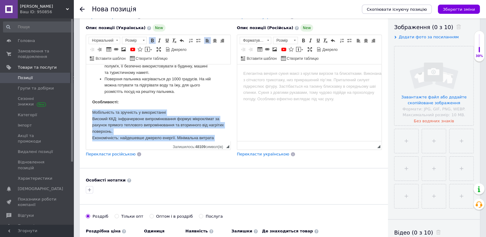
drag, startPoint x: 165, startPoint y: 93, endPoint x: 88, endPoint y: 110, distance: 78.7
click at [88, 70] on html "Газовий пальник (обігрівач) призначений для обігріву та підтримки комфортної те…" at bounding box center [158, 31] width 144 height 77
click at [198, 40] on span at bounding box center [198, 40] width 5 height 5
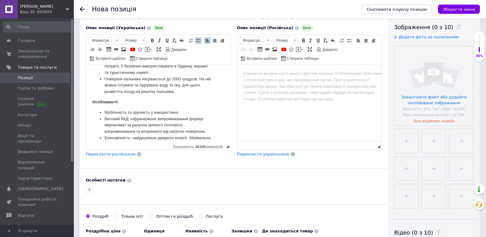
click at [178, 86] on li "Поверхня пальника нагрівається до 1000 градусів. На ній можна готувати та підіг…" at bounding box center [159, 85] width 108 height 19
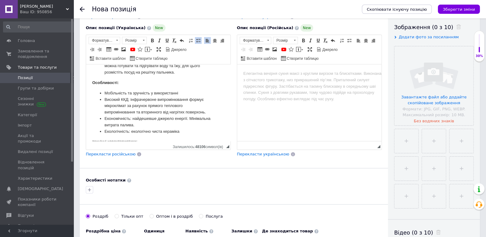
scroll to position [103, 0]
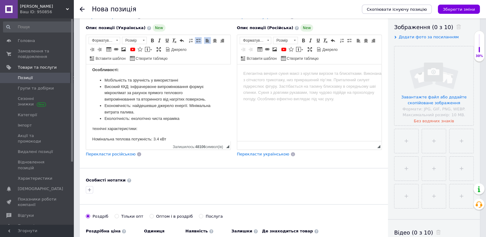
click at [105, 112] on li "Економічність: найдешевше джерело енергії. Мінімальна витрата палива." at bounding box center [159, 109] width 108 height 13
drag, startPoint x: 94, startPoint y: 130, endPoint x: 89, endPoint y: 129, distance: 5.1
click at [137, 130] on p "Технічні характеристики:" at bounding box center [158, 129] width 132 height 6
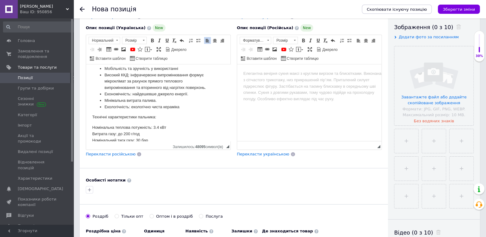
scroll to position [129, 0]
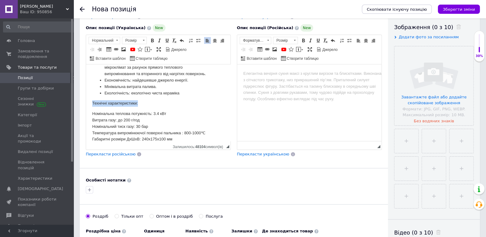
drag, startPoint x: 142, startPoint y: 103, endPoint x: 111, endPoint y: 78, distance: 40.4
drag, startPoint x: 153, startPoint y: 38, endPoint x: 153, endPoint y: 59, distance: 20.9
click at [153, 39] on span at bounding box center [152, 40] width 5 height 5
click at [154, 83] on li "Економічність: найдешевше джерело енергії." at bounding box center [159, 80] width 108 height 6
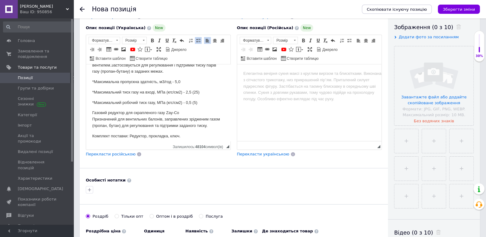
scroll to position [254, 0]
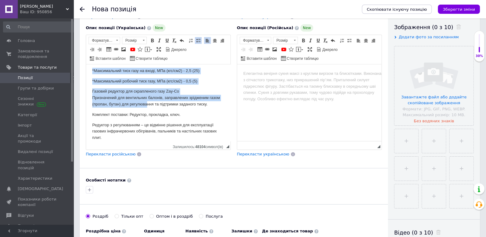
drag, startPoint x: 94, startPoint y: 113, endPoint x: 148, endPoint y: 104, distance: 54.8
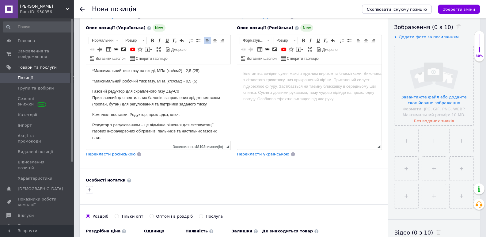
click at [153, 113] on p "Комплект поставки: Редуктор, прокладка, ключ." at bounding box center [158, 115] width 132 height 6
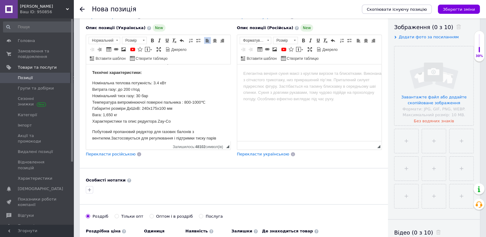
scroll to position [157, 0]
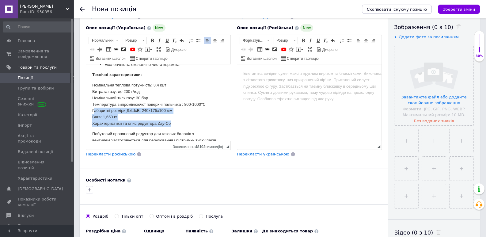
drag, startPoint x: 174, startPoint y: 123, endPoint x: 94, endPoint y: 113, distance: 81.0
click at [94, 113] on p "Номінальна теплова потужність: 3.4 кВт Витрата газу: до 200 г/год Номінальний т…" at bounding box center [158, 104] width 132 height 45
click at [134, 112] on p "Номінальна теплова потужність: 3.4 кВт Витрата газу: до 200 г/год Номінальний т…" at bounding box center [158, 104] width 132 height 45
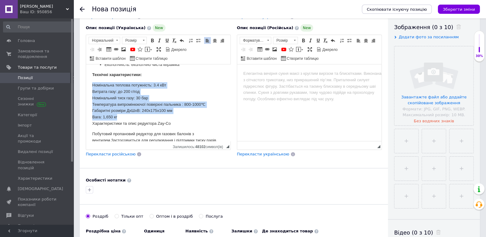
drag, startPoint x: 120, startPoint y: 116, endPoint x: 87, endPoint y: 88, distance: 43.3
click at [196, 40] on span at bounding box center [198, 40] width 5 height 5
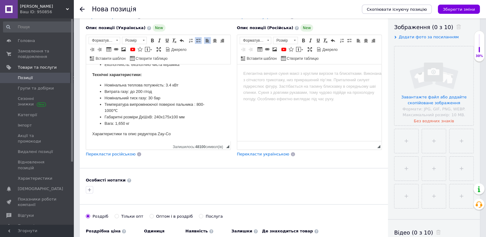
click at [141, 77] on strong "Технічні характеристики:" at bounding box center [117, 74] width 50 height 5
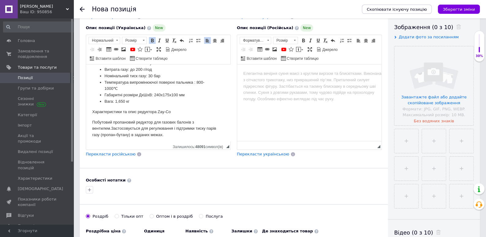
scroll to position [190, 0]
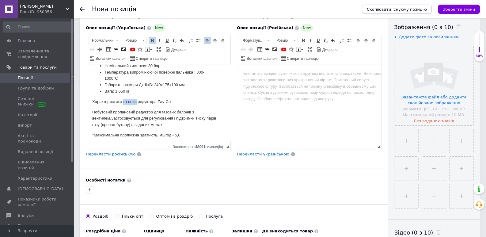
drag, startPoint x: 137, startPoint y: 102, endPoint x: 123, endPoint y: 102, distance: 13.8
click at [123, 102] on p "Характеристики та опис редуктора Zay-Co" at bounding box center [158, 102] width 132 height 6
drag, startPoint x: 161, startPoint y: 102, endPoint x: 83, endPoint y: 100, distance: 78.9
click at [152, 41] on span at bounding box center [152, 40] width 5 height 5
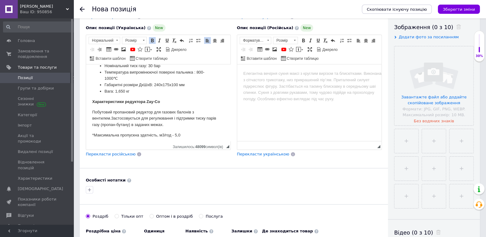
click at [164, 81] on li "Температура випромінюючої поверхні пальника : 800-1000℃" at bounding box center [159, 75] width 108 height 13
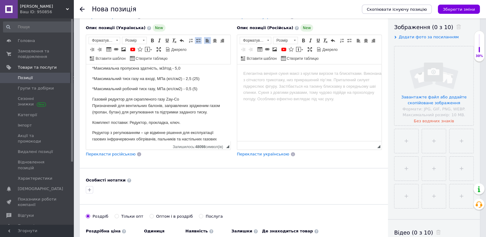
scroll to position [264, 0]
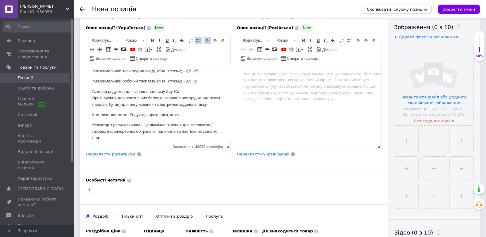
drag, startPoint x: 93, startPoint y: 101, endPoint x: 274, endPoint y: 211, distance: 211.6
click at [197, 41] on span at bounding box center [198, 40] width 5 height 5
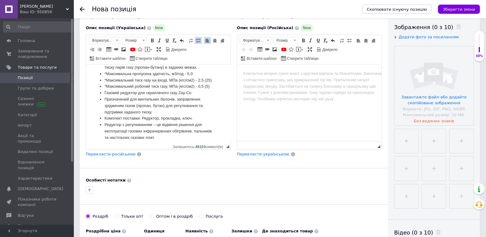
click at [172, 95] on li "Газовий редуктор для скрапленого газу Zay-Co" at bounding box center [159, 93] width 108 height 6
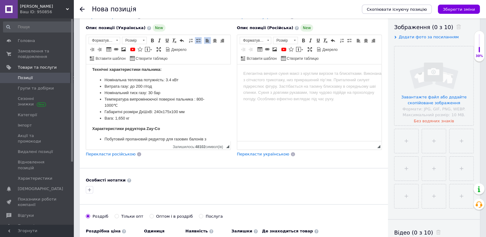
scroll to position [195, 0]
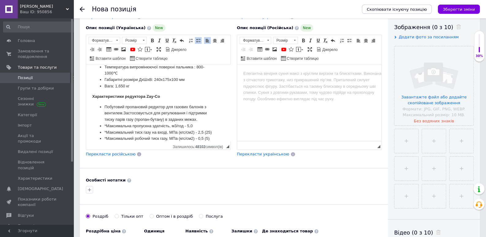
click at [124, 114] on li "Побутовий пропановий редуктор для газових балонів з вентилем.Застосовується для…" at bounding box center [159, 113] width 108 height 19
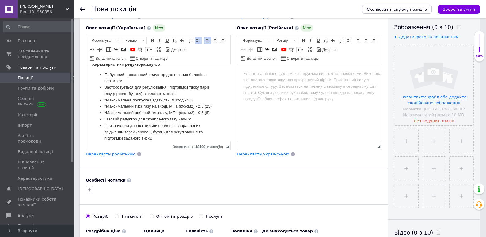
click at [106, 100] on li "*Максимальна пропускна здатність, м3/год - 5,0" at bounding box center [159, 100] width 108 height 6
click at [106, 107] on li "*Максимальний тиск газу на вході, МПа (кгс/см2) - 2,5 (25)" at bounding box center [159, 106] width 108 height 6
click at [106, 116] on li "*Максимальний робочий тиск газу, МПа (кгс/см2) - 0,5 (5)" at bounding box center [159, 113] width 108 height 6
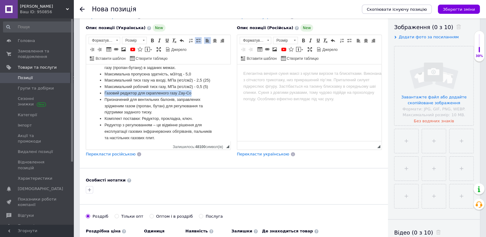
drag, startPoint x: 182, startPoint y: 102, endPoint x: 104, endPoint y: 102, distance: 77.9
click at [105, 97] on li "Газовий редуктор для скрапленого газу Zay-Co" at bounding box center [159, 93] width 108 height 6
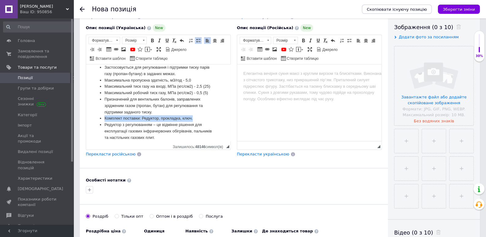
drag, startPoint x: 199, startPoint y: 120, endPoint x: 103, endPoint y: 119, distance: 96.6
click at [105, 119] on li "Комплект поставки: Редуктор, прокладка, ключ." at bounding box center [159, 118] width 108 height 6
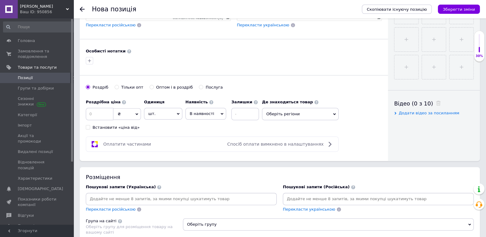
scroll to position [267, 0]
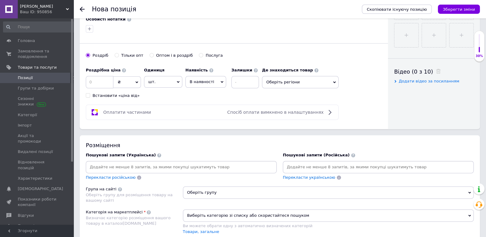
click at [134, 84] on span "₴" at bounding box center [127, 82] width 28 height 12
drag, startPoint x: 127, startPoint y: 94, endPoint x: 113, endPoint y: 83, distance: 17.7
click at [126, 93] on li "$" at bounding box center [127, 94] width 27 height 9
click at [105, 79] on input at bounding box center [100, 82] width 28 height 12
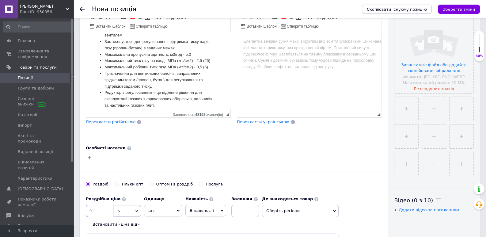
scroll to position [0, 0]
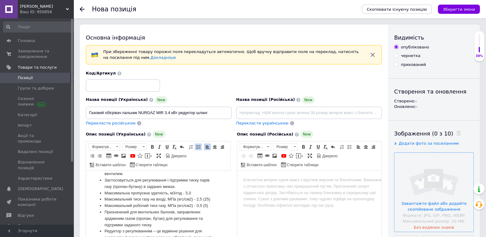
click at [434, 180] on input "file" at bounding box center [434, 192] width 79 height 79
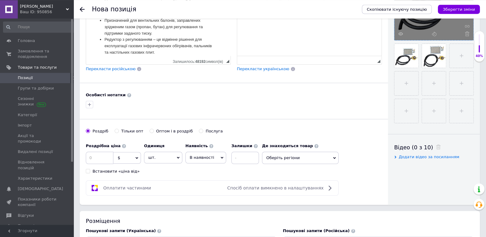
scroll to position [193, 0]
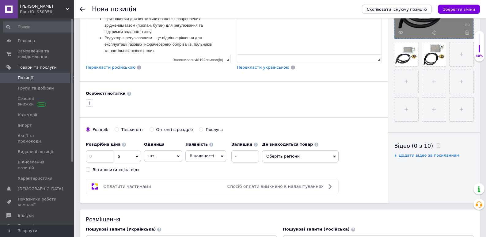
click at [125, 158] on span "$" at bounding box center [127, 157] width 28 height 12
click at [99, 156] on input at bounding box center [100, 156] width 28 height 12
type input "29"
click at [173, 171] on div "Роздрібна ціна 29 $ EUR CHF ₴ GBP ¥ PLN ₸ MDL HUF KGS CNY TRY KRW lei Встановит…" at bounding box center [174, 156] width 176 height 34
click at [217, 159] on span "В наявності" at bounding box center [206, 156] width 41 height 12
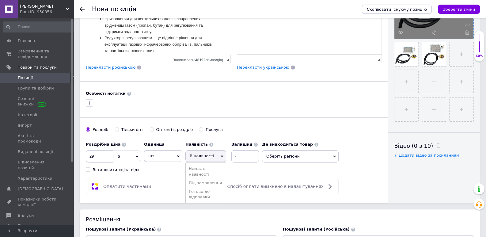
click at [200, 191] on li "Готово до відправки" at bounding box center [206, 194] width 40 height 14
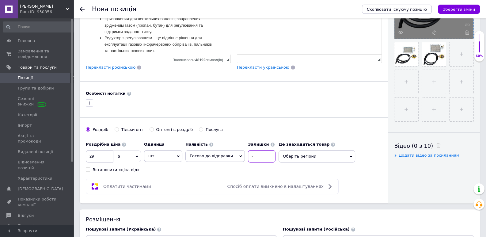
click at [250, 156] on input at bounding box center [262, 156] width 28 height 12
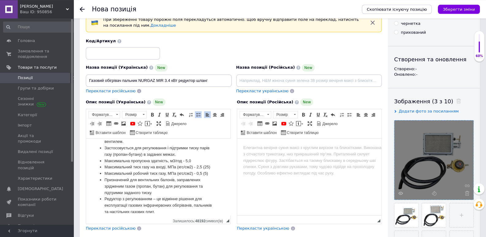
scroll to position [32, 0]
type input "10"
drag, startPoint x: 90, startPoint y: 81, endPoint x: 156, endPoint y: 79, distance: 66.0
click at [156, 79] on input "Газовий обігрівач пальник NURGAZ MIR 3.4 кВт редуктор шланг" at bounding box center [159, 81] width 146 height 12
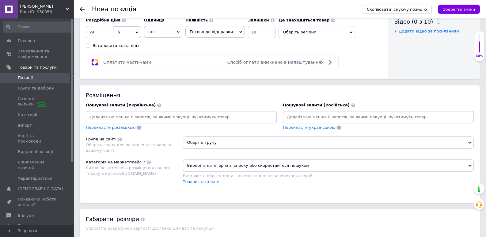
scroll to position [322, 0]
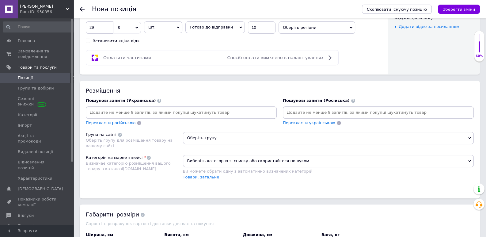
click at [140, 112] on input at bounding box center [181, 112] width 189 height 9
type input "газові обігрівачі"
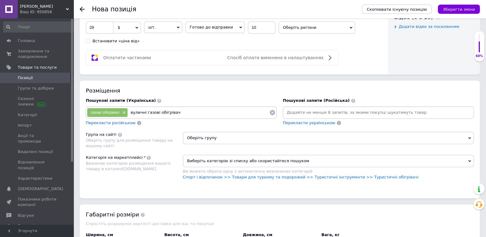
type input "вуличні газові обігрівачі"
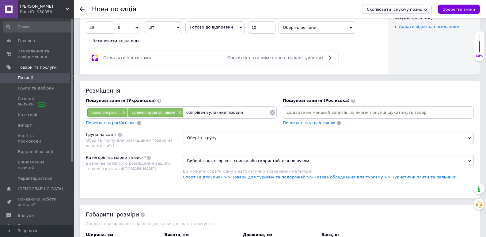
click at [222, 112] on input "обігрівач вуличнийгазовий" at bounding box center [227, 112] width 86 height 9
type input "обігрівач вуличний газовий"
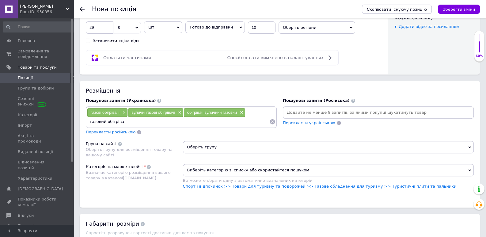
type input "газовий обігрівач"
type input "обігрівачі газові"
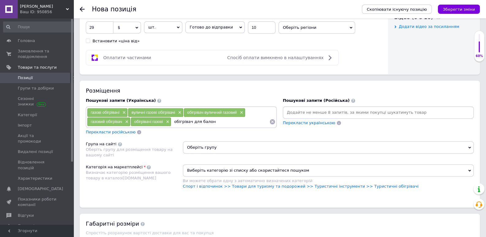
type input "обігрівач для балону"
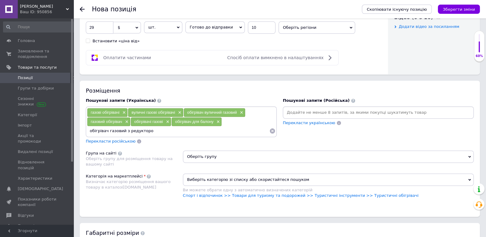
type input "обігрівач газовий з редуктором"
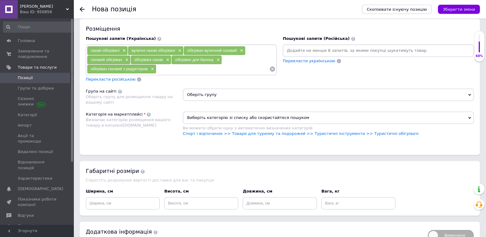
scroll to position [386, 0]
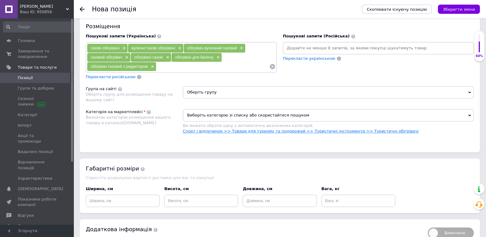
click at [359, 131] on link "Спорт і відпочинок >> Товари для туризму та подорожей >> Туристичні інструменти…" at bounding box center [301, 131] width 236 height 5
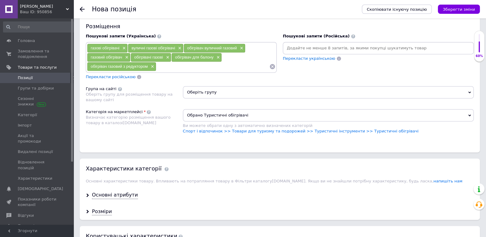
click at [175, 66] on input at bounding box center [212, 66] width 113 height 9
type input "туристичні обігрівачі"
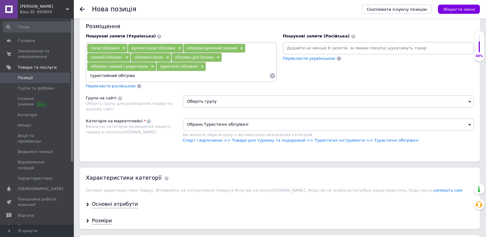
type input "туристийний обігрівач"
click at [158, 79] on input at bounding box center [178, 75] width 183 height 9
type input "газовий туристичний обігрівач"
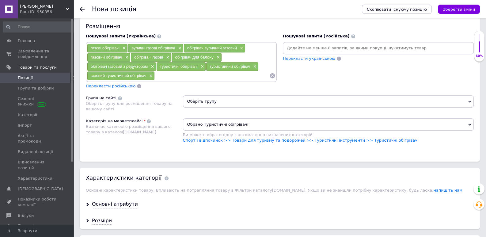
click at [210, 105] on span "Оберіть групу" at bounding box center [328, 101] width 291 height 12
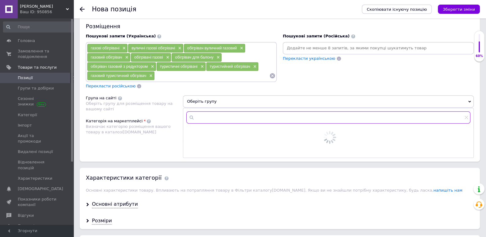
click at [207, 115] on input "text" at bounding box center [328, 117] width 285 height 12
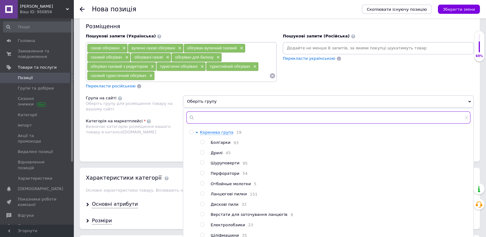
type input "б"
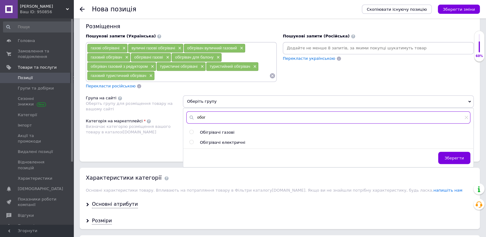
type input "обог"
click at [192, 130] on input "radio" at bounding box center [192, 132] width 4 height 4
radio input "true"
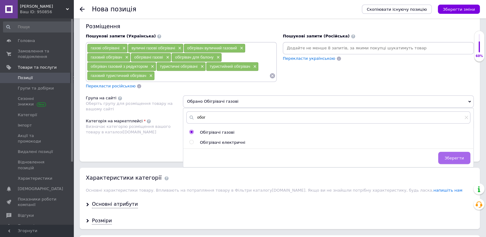
click at [459, 157] on span "Зберегти" at bounding box center [454, 158] width 19 height 5
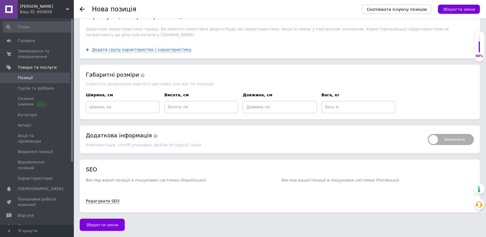
scroll to position [617, 0]
click at [108, 223] on span "Зберегти зміни" at bounding box center [102, 225] width 32 height 5
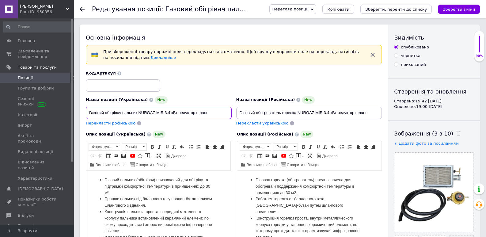
drag, startPoint x: 139, startPoint y: 113, endPoint x: 154, endPoint y: 112, distance: 15.4
click at [154, 112] on input "Газовий обігрівач пальник NURGAZ MIR 3.4 кВт редуктор шланг" at bounding box center [159, 113] width 146 height 12
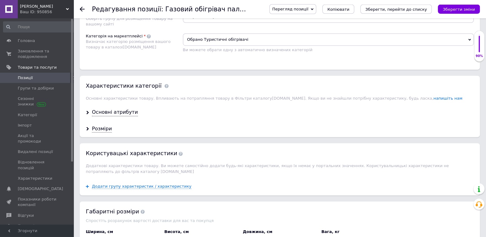
scroll to position [483, 0]
click at [116, 109] on div "Основні атрибути" at bounding box center [115, 112] width 46 height 7
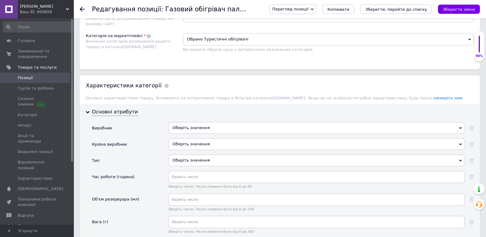
click at [184, 128] on div "Оберіть значення" at bounding box center [316, 128] width 297 height 12
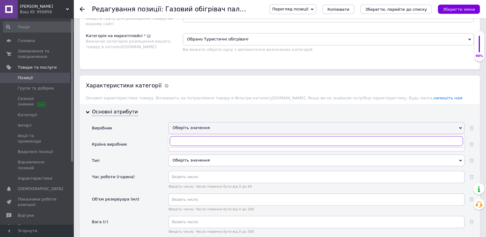
paste input "NURGAZ"
type input "NURGAZ"
click at [182, 151] on div "Nurgaz" at bounding box center [317, 154] width 290 height 6
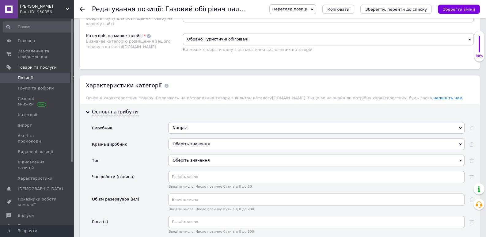
click at [182, 144] on div "Оберіть значення" at bounding box center [316, 144] width 297 height 12
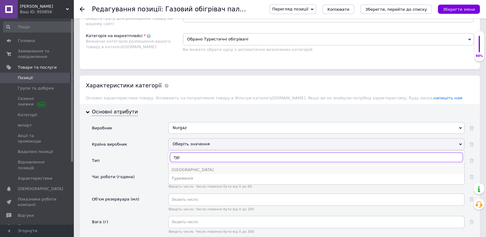
type input "тур"
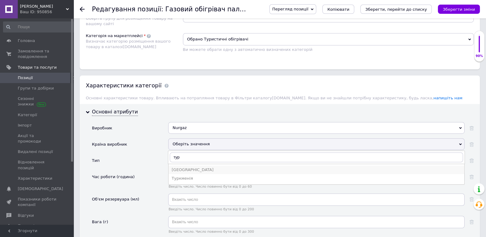
click at [183, 168] on div "[GEOGRAPHIC_DATA]" at bounding box center [317, 170] width 290 height 6
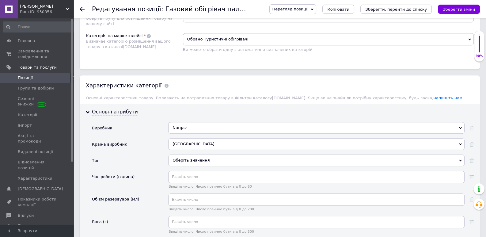
click at [184, 161] on div "Оберіть значення" at bounding box center [316, 161] width 297 height 12
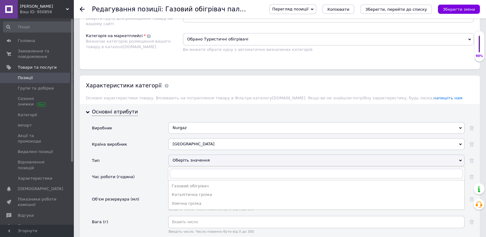
click at [185, 184] on div "Газовий обігрівач" at bounding box center [317, 186] width 290 height 6
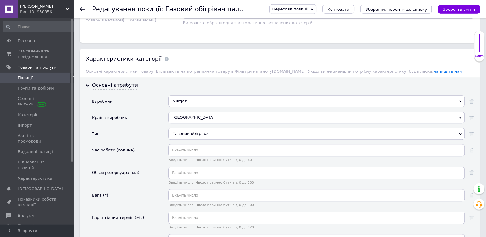
scroll to position [580, 0]
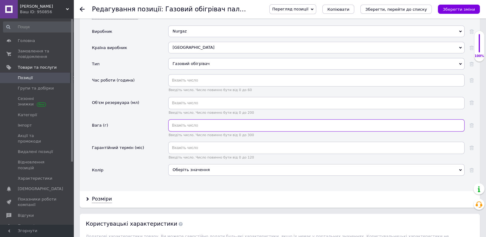
click at [178, 124] on input "text" at bounding box center [316, 125] width 297 height 12
type input "1650"
click at [152, 167] on div "Колір" at bounding box center [130, 172] width 76 height 16
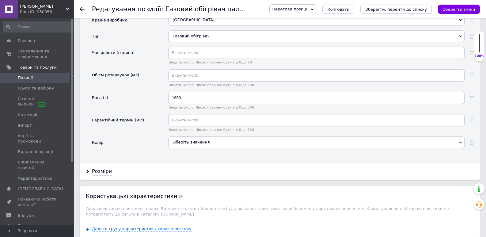
scroll to position [644, 0]
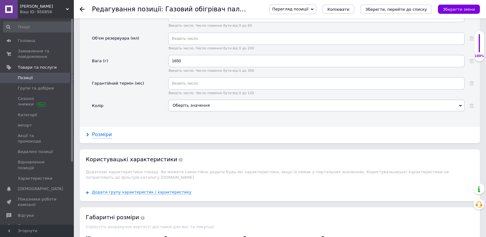
click at [103, 132] on div "Розміри" at bounding box center [102, 134] width 20 height 7
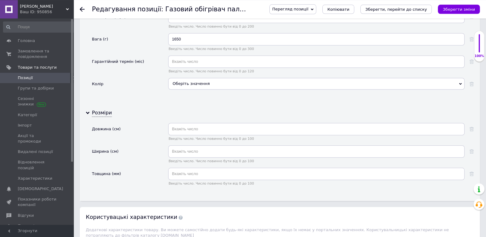
scroll to position [676, 0]
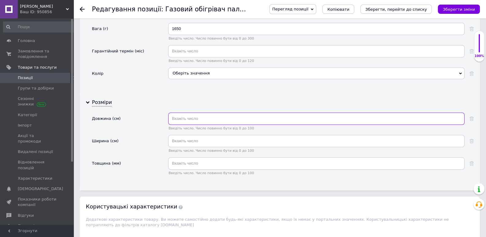
click at [184, 116] on input "text" at bounding box center [316, 119] width 297 height 12
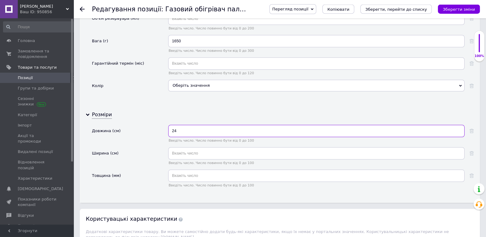
scroll to position [709, 0]
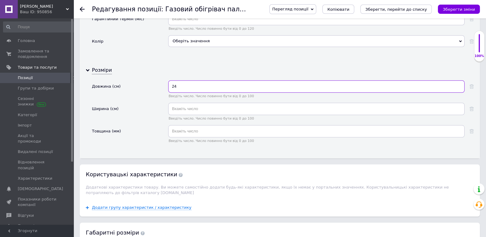
type input "24"
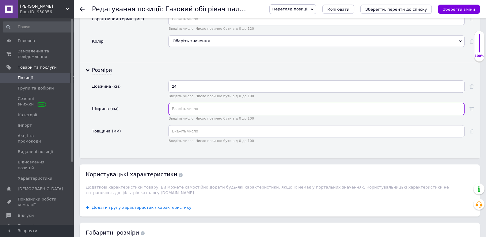
click at [188, 106] on input "text" at bounding box center [316, 109] width 297 height 12
type input "17.5"
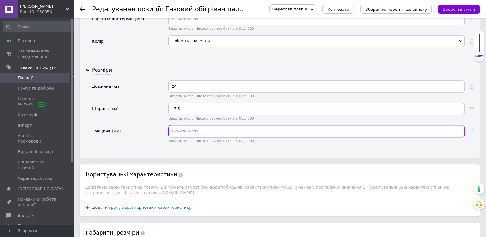
click at [180, 128] on input "text" at bounding box center [316, 131] width 297 height 12
type input "10"
click at [140, 122] on div "Ширина (см)" at bounding box center [130, 114] width 76 height 22
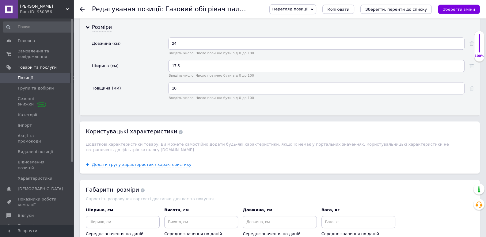
scroll to position [692, 0]
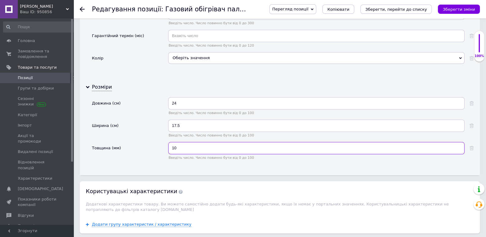
drag, startPoint x: 181, startPoint y: 145, endPoint x: 171, endPoint y: 145, distance: 9.8
click at [171, 145] on input "10" at bounding box center [316, 148] width 297 height 12
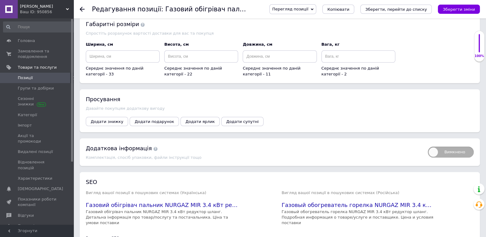
scroll to position [949, 0]
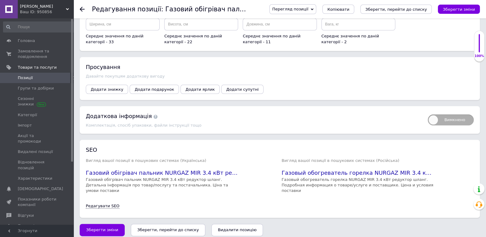
click at [151, 228] on icon "Зберегти, перейти до списку" at bounding box center [168, 230] width 62 height 5
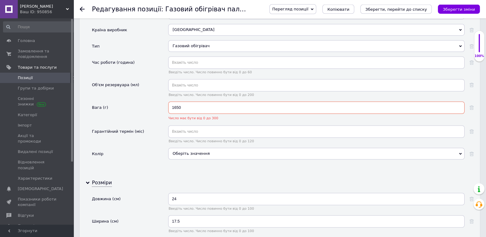
scroll to position [595, 0]
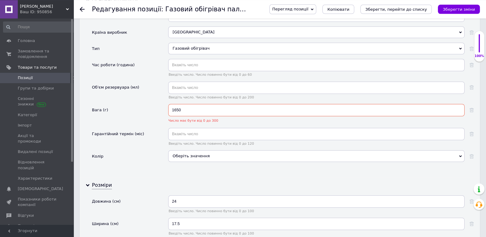
drag, startPoint x: 185, startPoint y: 108, endPoint x: 161, endPoint y: 109, distance: 24.2
click at [168, 109] on input "1650" at bounding box center [316, 110] width 297 height 12
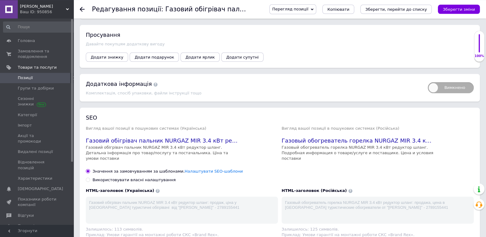
scroll to position [1072, 0]
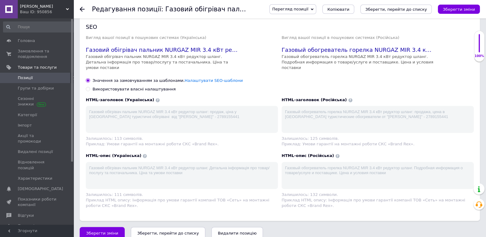
click at [172, 231] on icon "Зберегти, перейти до списку" at bounding box center [168, 233] width 62 height 5
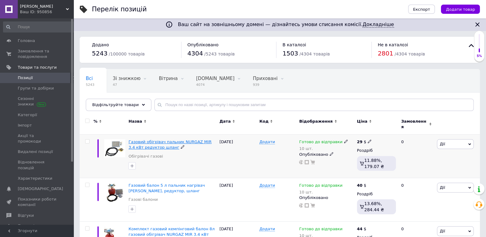
click at [188, 140] on span "Газовий обігрівач пальник NURGAZ MIR 3.4 кВт редуктор шланг" at bounding box center [170, 145] width 83 height 10
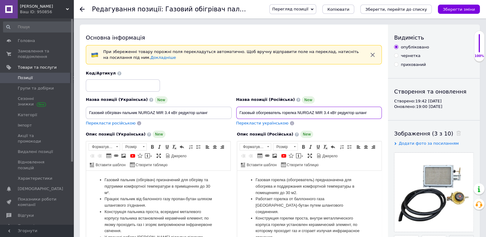
drag, startPoint x: 240, startPoint y: 113, endPoint x: 379, endPoint y: 108, distance: 138.4
click at [379, 108] on input "Газовый обогреватель горелка NURGAZ MIR 3.4 кВт редуктор шланг" at bounding box center [309, 113] width 146 height 12
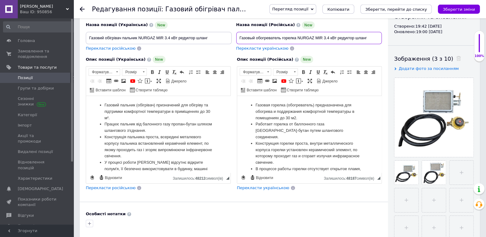
scroll to position [64, 0]
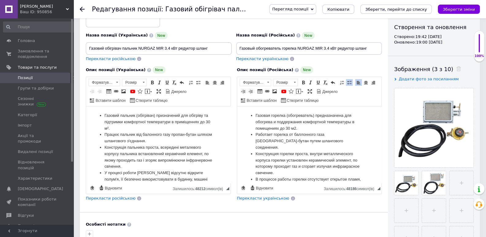
drag, startPoint x: 255, startPoint y: 114, endPoint x: 276, endPoint y: 130, distance: 26.3
click at [277, 130] on li "Газовая горелка (обогреватель) предназначена для обогрева и поддержания комфорт…" at bounding box center [310, 122] width 108 height 19
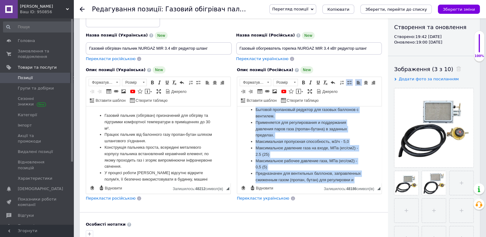
scroll to position [259, 0]
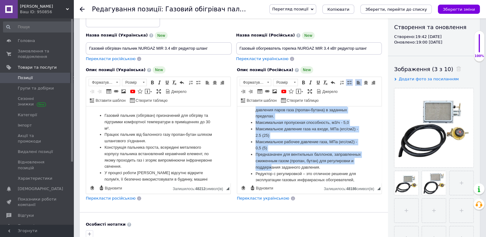
drag, startPoint x: 252, startPoint y: 110, endPoint x: 337, endPoint y: 199, distance: 123.2
copy body "Loremip dolorsi (ametconsecte) adipiscingeli sed doeiusmo t incididuntu laboree…"
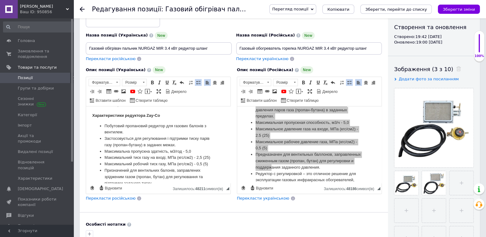
scroll to position [253, 0]
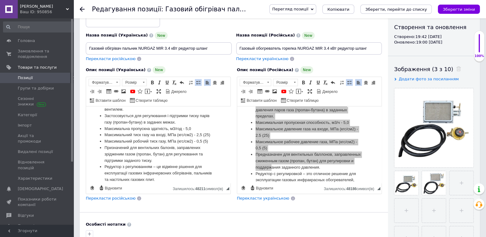
drag, startPoint x: 105, startPoint y: 113, endPoint x: 221, endPoint y: 208, distance: 149.3
copy body "Loremip dolorsi (ametconse) adipiscinge sed doeiusmo te incididun utlaboreet do…"
click at [84, 9] on use at bounding box center [82, 9] width 5 height 5
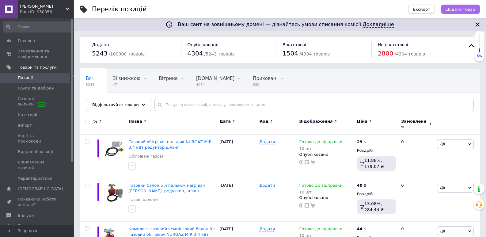
click at [458, 8] on span "Додати товар" at bounding box center [460, 9] width 29 height 5
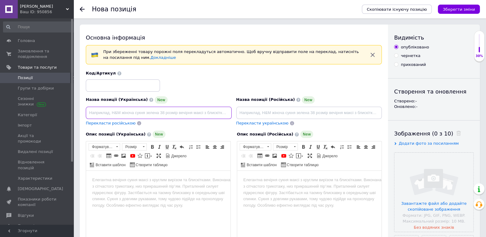
click at [127, 111] on input at bounding box center [159, 113] width 146 height 12
paste input "газовий кемпінговий балон NURGAZ 8 л Туреччина Детальніше: [URL][DOMAIN_NAME]"
drag, startPoint x: 92, startPoint y: 113, endPoint x: 278, endPoint y: 106, distance: 185.4
click at [232, 117] on input "газовий кемпінговий балон NURGAZ 8 л Туреччина Детальніше: [URL][DOMAIN_NAME]" at bounding box center [159, 113] width 146 height 12
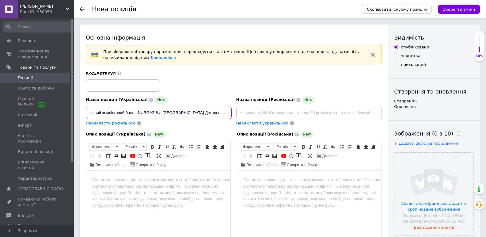
scroll to position [0, 0]
click at [88, 112] on input "газовий кемпінговий балон NURGAZ 8 л [GEOGRAPHIC_DATA]" at bounding box center [159, 113] width 146 height 12
drag, startPoint x: 127, startPoint y: 113, endPoint x: 105, endPoint y: 112, distance: 21.5
click at [105, 112] on input "Газовий кемпінговий балон NURGAZ 8 л [GEOGRAPHIC_DATA]" at bounding box center [159, 113] width 146 height 12
click at [136, 114] on input "Газовий кемпінговий балон NURGAZ 8 л [GEOGRAPHIC_DATA]" at bounding box center [159, 113] width 146 height 12
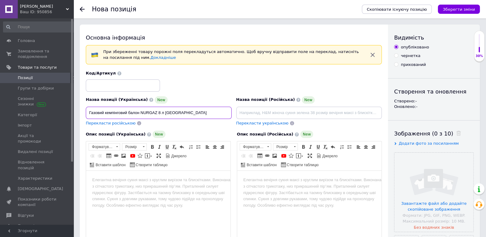
type input "Газовий кемпінговий балон NURGAZ 8 л [GEOGRAPHIC_DATA]"
click at [127, 186] on html at bounding box center [158, 209] width 144 height 77
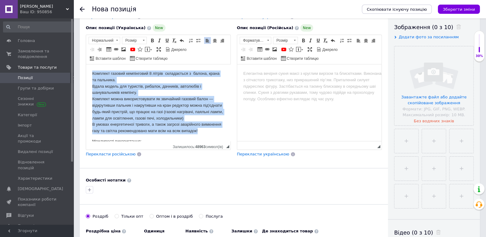
drag, startPoint x: 220, startPoint y: 98, endPoint x: 77, endPoint y: 48, distance: 151.8
click at [86, 64] on html "Комплект газовий кемпінговий 8 літрів складається з балона, крана та пальника. …" at bounding box center [158, 102] width 144 height 77
click at [196, 41] on span at bounding box center [198, 40] width 5 height 5
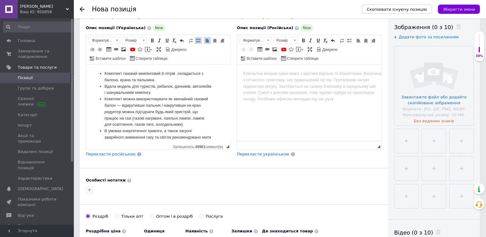
click at [182, 71] on li "Комплект газовий кемпінговий 8 літрів складається з балона, крана та пальника." at bounding box center [159, 77] width 108 height 13
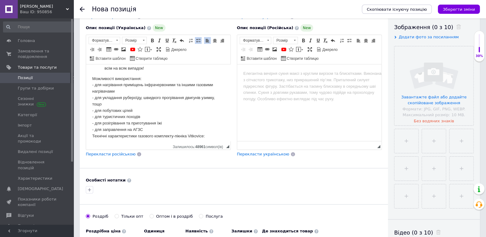
scroll to position [64, 0]
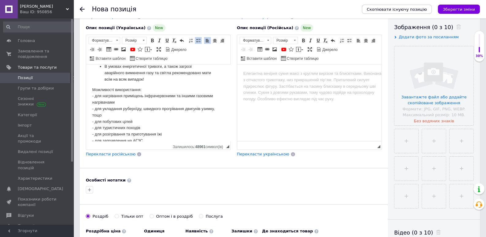
drag, startPoint x: 145, startPoint y: 89, endPoint x: 129, endPoint y: 65, distance: 29.4
click at [90, 77] on html "Комплект газовий кемпінговий 8 літрів складається з балона, крана та пальника. …" at bounding box center [158, 38] width 144 height 77
click at [152, 39] on span at bounding box center [152, 40] width 5 height 5
click at [182, 121] on p "Можливості використання: - для нагрівання приміщень інфрачервоними та іншими га…" at bounding box center [158, 119] width 132 height 64
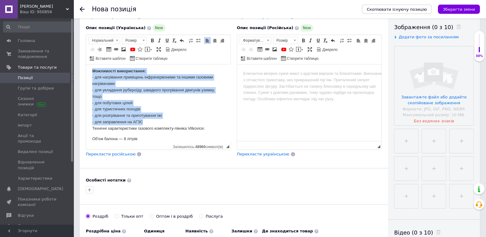
scroll to position [79, 0]
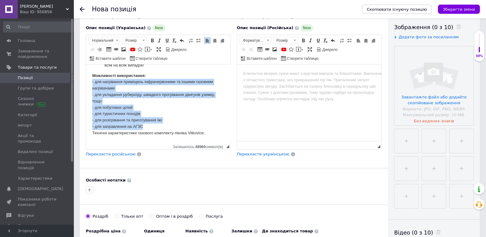
drag, startPoint x: 149, startPoint y: 108, endPoint x: 90, endPoint y: 82, distance: 64.6
click at [90, 63] on html "Комплект газовий кемпінговий 8 літрів складається з балона, крана та пальника. …" at bounding box center [158, 24] width 144 height 77
click at [197, 40] on span at bounding box center [198, 40] width 5 height 5
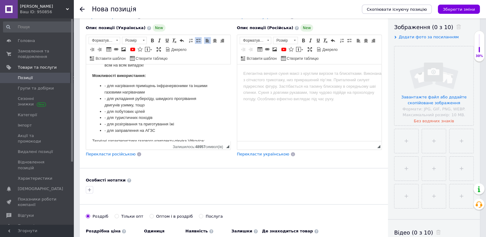
click at [141, 88] on li "- для нагрівання приміщень інфрачервоними та іншими газовими нагрівачами" at bounding box center [159, 89] width 108 height 13
click at [106, 87] on li "- для нагрівання приміщень інфрачервоними та іншими газовими нагрівачами" at bounding box center [159, 89] width 108 height 13
click at [106, 99] on li "- для укладання рубероїду, швидкого прогрівання двигунів узимку, тощо" at bounding box center [159, 102] width 108 height 13
click at [106, 113] on li "- для побутових цілей" at bounding box center [159, 112] width 108 height 6
click at [106, 118] on li "- для туристичних походів" at bounding box center [159, 118] width 108 height 6
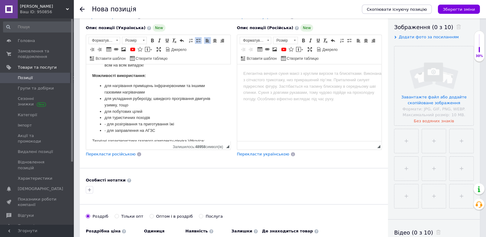
click at [106, 125] on li "- для розігрівання та приготування їжі" at bounding box center [159, 124] width 108 height 6
click at [106, 132] on li "- для заправлення на АГЗС" at bounding box center [159, 131] width 108 height 6
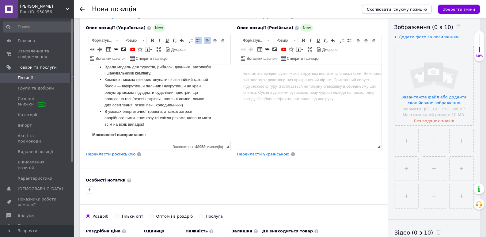
scroll to position [14, 0]
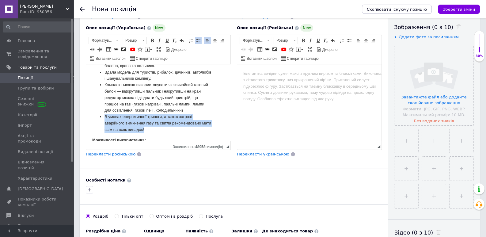
drag, startPoint x: 147, startPoint y: 129, endPoint x: 93, endPoint y: 115, distance: 55.7
click at [93, 115] on ul "Комплект газовий кемпінговий 8 літрів складається з балона, крана та пальника. …" at bounding box center [158, 94] width 132 height 77
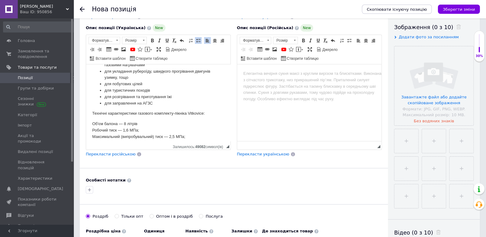
scroll to position [92, 0]
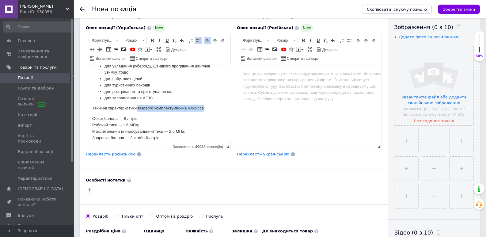
drag, startPoint x: 204, startPoint y: 107, endPoint x: 137, endPoint y: 109, distance: 66.9
click at [137, 109] on p "Технічні характеристики газового комплекту-пікніка Vitkovice:" at bounding box center [158, 108] width 132 height 6
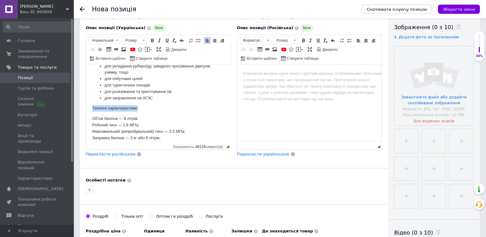
drag, startPoint x: 140, startPoint y: 109, endPoint x: 120, endPoint y: 74, distance: 40.5
click at [86, 49] on html "Комплект газовий кемпінговий 8 літрів складається з балона, крана та пальника. …" at bounding box center [158, 10] width 144 height 77
click at [153, 40] on span at bounding box center [152, 40] width 5 height 5
drag, startPoint x: 97, startPoint y: 119, endPoint x: 270, endPoint y: 230, distance: 206.0
click at [184, 49] on html "Комплект газовий кемпінговий 8 літрів складається з балона, крана та пальника. …" at bounding box center [158, 10] width 144 height 77
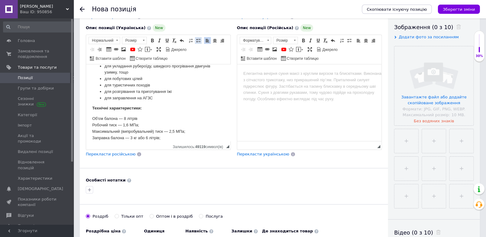
click at [197, 40] on span at bounding box center [198, 40] width 5 height 5
click at [179, 96] on li "для заправлення на АГЗС" at bounding box center [159, 98] width 108 height 6
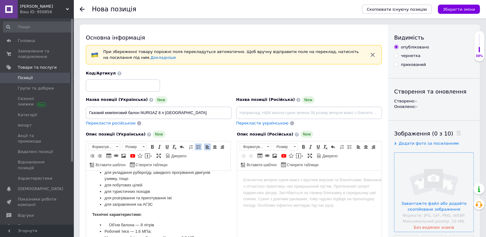
click at [430, 180] on input "file" at bounding box center [434, 192] width 79 height 79
click at [417, 176] on input "file" at bounding box center [434, 192] width 79 height 79
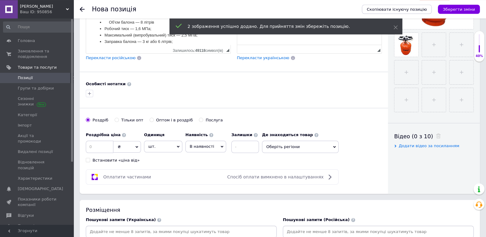
scroll to position [258, 0]
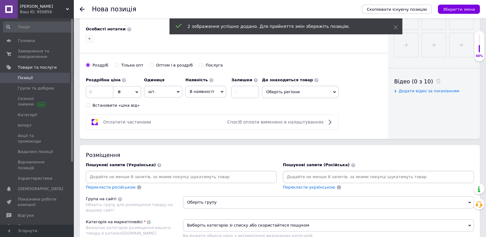
click at [132, 93] on span "₴" at bounding box center [127, 92] width 28 height 12
click at [123, 104] on li "$" at bounding box center [127, 104] width 27 height 9
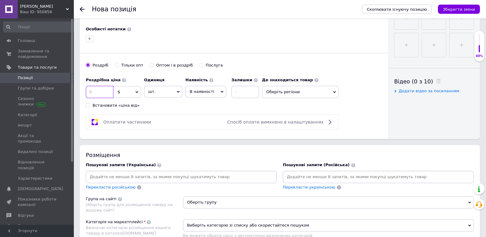
click at [106, 92] on input at bounding box center [100, 92] width 28 height 12
click at [86, 92] on input "25" at bounding box center [100, 92] width 28 height 12
type input "24"
click at [212, 92] on span "В наявності" at bounding box center [206, 92] width 41 height 12
click at [200, 126] on li "Готово до відправки" at bounding box center [206, 130] width 40 height 14
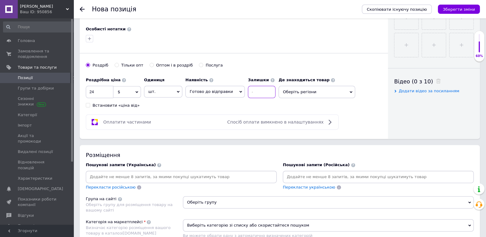
click at [254, 94] on input at bounding box center [262, 92] width 28 height 12
type input "6"
click at [223, 106] on div "Роздрібна ціна 24 $ EUR CHF ₴ GBP ¥ PLN ₸ MDL HUF KGS CNY TRY KRW lei Встановит…" at bounding box center [182, 91] width 193 height 34
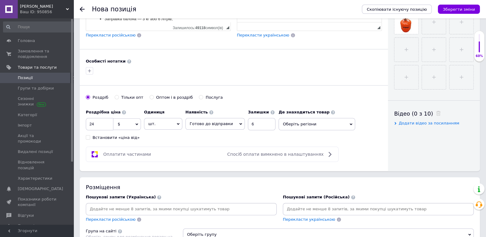
scroll to position [64, 0]
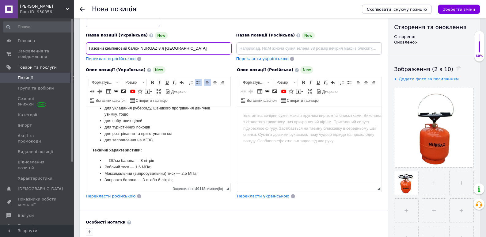
drag, startPoint x: 188, startPoint y: 50, endPoint x: 58, endPoint y: 41, distance: 131.0
click at [86, 42] on input "Газовий кемпінговий балон NURGAZ 8 л [GEOGRAPHIC_DATA]" at bounding box center [159, 48] width 146 height 12
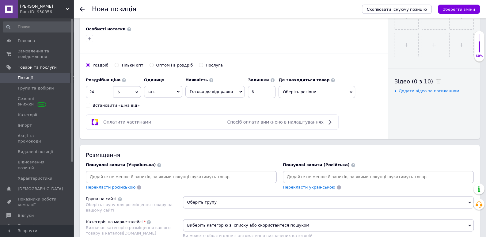
scroll to position [354, 0]
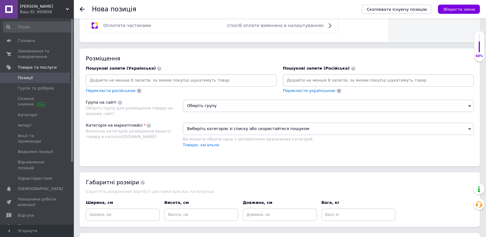
click at [216, 106] on span "Оберіть групу" at bounding box center [328, 106] width 291 height 12
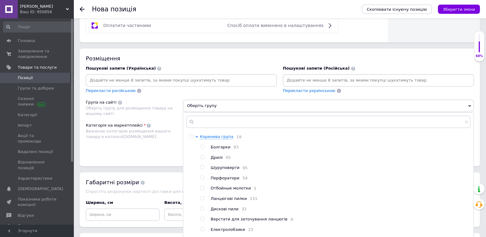
click at [171, 125] on div "Категорія на маркетплейсі Визначає категорію розміщення вашого товару в каталоз…" at bounding box center [134, 138] width 97 height 31
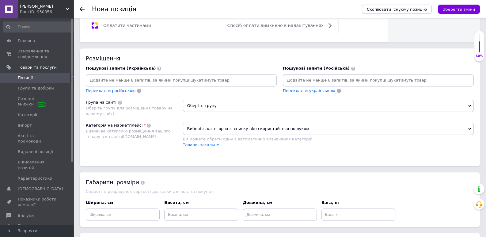
click at [202, 127] on span "Виберіть категорію зі списку або скористайтеся пошуком" at bounding box center [328, 129] width 291 height 12
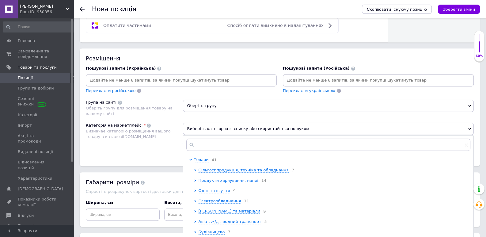
drag, startPoint x: 168, startPoint y: 143, endPoint x: 158, endPoint y: 113, distance: 32.2
click at [168, 141] on div "Категорія на маркетплейсі Визначає категорію розміщення вашого товару в каталоз…" at bounding box center [134, 138] width 97 height 31
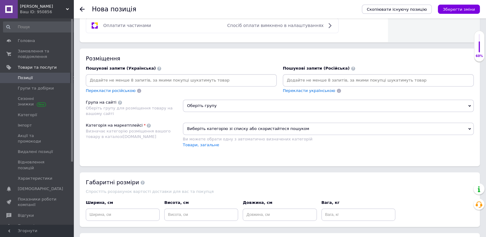
click at [142, 82] on input at bounding box center [181, 80] width 189 height 9
paste input "Газовий кемпінговий балон NURGAZ 8 л [GEOGRAPHIC_DATA]"
type input "Газовий кемпінговий балон NURGAZ 8 л [GEOGRAPHIC_DATA]"
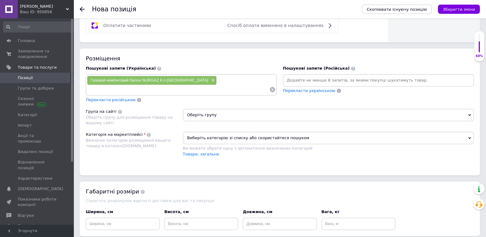
paste input "Газовий кемпінговий балон NURGAZ 8 л [GEOGRAPHIC_DATA]"
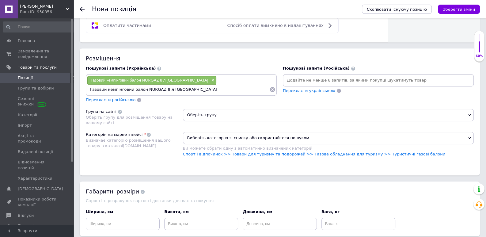
drag, startPoint x: 165, startPoint y: 90, endPoint x: 266, endPoint y: 96, distance: 101.4
click at [266, 94] on input "Газовий кемпінговий балон NURGAZ 8 л [GEOGRAPHIC_DATA]" at bounding box center [178, 89] width 183 height 9
type input "Газовий кемпінговий балон NURGAZ 8 л"
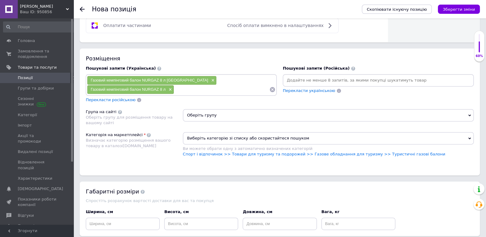
paste input "Газовий кемпінговий балон NURGAZ 8 л [GEOGRAPHIC_DATA]"
drag, startPoint x: 240, startPoint y: 88, endPoint x: 278, endPoint y: 90, distance: 37.8
click at [270, 90] on input "Газовий кемпінговий балон NURGAZ 8 л [GEOGRAPHIC_DATA]" at bounding box center [221, 89] width 95 height 9
type input "Газовий кемпінговий [PERSON_NAME]"
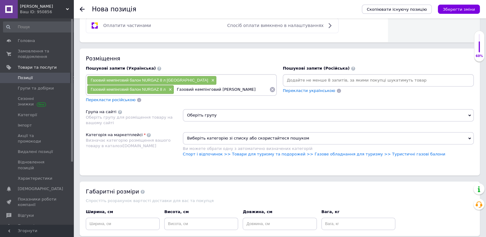
scroll to position [0, 0]
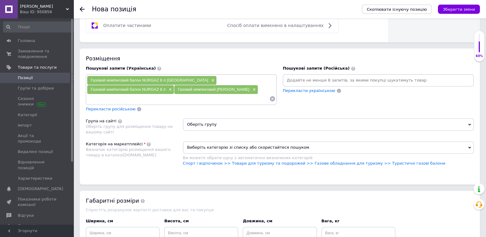
paste input "Газовий кемпінговий балон NURGAZ 8 л [GEOGRAPHIC_DATA]"
drag, startPoint x: 128, startPoint y: 98, endPoint x: 107, endPoint y: 98, distance: 21.5
click at [107, 99] on input "Газовий кемпінговий балон NURGAZ 8 л [GEOGRAPHIC_DATA]" at bounding box center [178, 98] width 183 height 9
drag, startPoint x: 141, startPoint y: 99, endPoint x: 221, endPoint y: 101, distance: 80.1
click at [221, 101] on input "Газовий балон NURGAZ 8 л [GEOGRAPHIC_DATA]" at bounding box center [178, 98] width 183 height 9
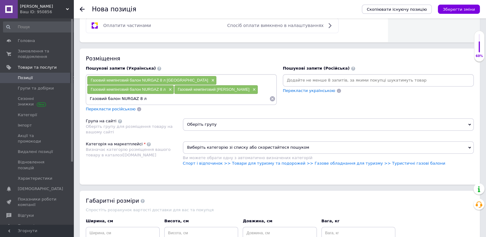
type input "Газовий балон NURGAZ 8 л"
paste input "Газовий кемпінговий балон NURGAZ 8 л [GEOGRAPHIC_DATA]"
drag, startPoint x: 192, startPoint y: 98, endPoint x: 170, endPoint y: 97, distance: 22.7
click at [170, 97] on input "Газовий кемпінговий балон NURGAZ 8 л [GEOGRAPHIC_DATA]" at bounding box center [210, 98] width 119 height 9
drag, startPoint x: 199, startPoint y: 98, endPoint x: 272, endPoint y: 102, distance: 73.1
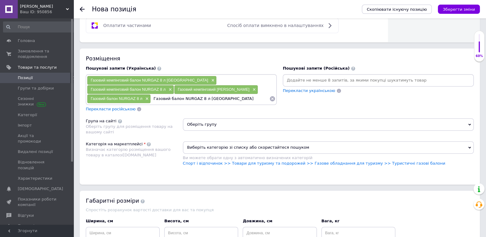
click at [270, 102] on input "Газовий балон NURGAZ 8 л [GEOGRAPHIC_DATA]" at bounding box center [210, 98] width 119 height 9
type input "Газовий [PERSON_NAME]"
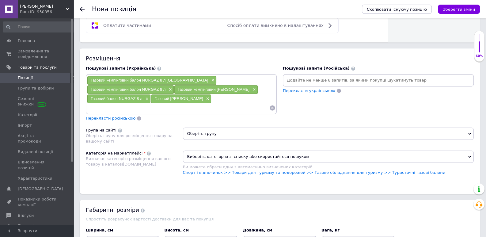
paste input "Газовий кемпінговий балон NURGAZ 8 л [GEOGRAPHIC_DATA]"
drag, startPoint x: 106, startPoint y: 107, endPoint x: 82, endPoint y: 106, distance: 23.9
click at [87, 106] on input "Газовий кемпінговий балон NURGAZ 8 л [GEOGRAPHIC_DATA]" at bounding box center [178, 107] width 183 height 9
drag, startPoint x: 179, startPoint y: 108, endPoint x: 149, endPoint y: 109, distance: 29.5
click at [149, 109] on input "кемпінговий [PERSON_NAME] 8 л [GEOGRAPHIC_DATA]" at bounding box center [178, 107] width 183 height 9
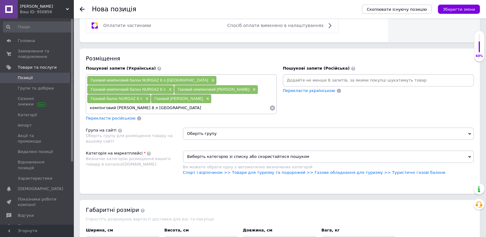
type input "кемпінговий [PERSON_NAME] 8 л"
paste input "Газовий кемпінговий балон NURGAZ 8 л [GEOGRAPHIC_DATA]"
drag, startPoint x: 202, startPoint y: 107, endPoint x: 152, endPoint y: 107, distance: 50.0
click at [162, 107] on input "Газовий кемпінговий балон NURGAZ 8 л [GEOGRAPHIC_DATA]" at bounding box center [216, 107] width 108 height 9
drag, startPoint x: 192, startPoint y: 107, endPoint x: 246, endPoint y: 110, distance: 53.4
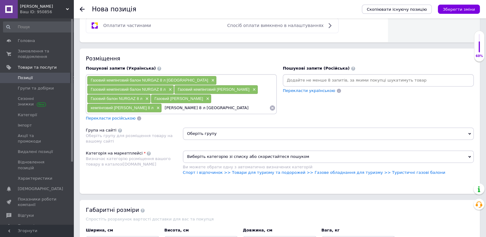
click at [246, 109] on input "[PERSON_NAME] 8 л [GEOGRAPHIC_DATA]" at bounding box center [216, 107] width 108 height 9
type input "[PERSON_NAME] 8"
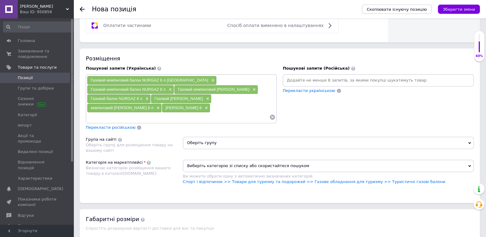
paste input "Газовий кемпінговий балон NURGAZ 8 л [GEOGRAPHIC_DATA]"
drag, startPoint x: 142, startPoint y: 116, endPoint x: 256, endPoint y: 120, distance: 113.6
click at [242, 122] on input "Газовий кемпінговий балон NURGAZ 8 л [GEOGRAPHIC_DATA]" at bounding box center [178, 117] width 183 height 9
type input "Газовий кемпінговий балон"
paste input "Газовий кемпінговий балон NURGAZ 8 л [GEOGRAPHIC_DATA]"
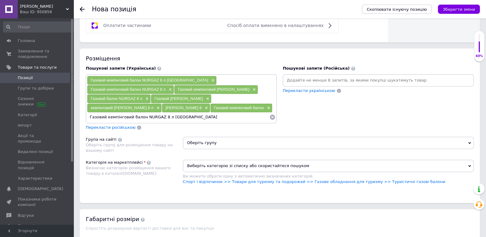
drag, startPoint x: 106, startPoint y: 116, endPoint x: 76, endPoint y: 116, distance: 29.8
click at [87, 117] on input "Газовий кемпінговий балон NURGAZ 8 л [GEOGRAPHIC_DATA]" at bounding box center [178, 117] width 183 height 9
drag, startPoint x: 127, startPoint y: 116, endPoint x: 234, endPoint y: 108, distance: 107.4
click at [235, 113] on input "кемпінговий [PERSON_NAME] 8 л [GEOGRAPHIC_DATA]" at bounding box center [178, 117] width 183 height 9
type input "кемпінговий балон"
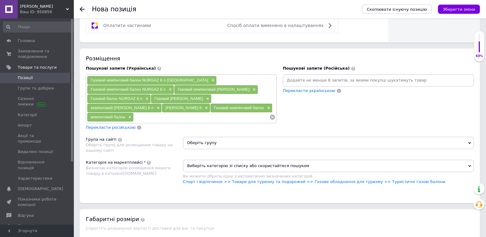
paste input "Газовий кемпінговий балон NURGAZ 8 л [GEOGRAPHIC_DATA]"
drag, startPoint x: 175, startPoint y: 116, endPoint x: 153, endPoint y: 116, distance: 21.8
click at [153, 116] on input "Газовий кемпінговий балон NURGAZ 8 л [GEOGRAPHIC_DATA]" at bounding box center [202, 117] width 136 height 9
drag, startPoint x: 179, startPoint y: 116, endPoint x: 165, endPoint y: 117, distance: 14.1
click at [165, 117] on input "Газовий балон NURGAZ 8 л [GEOGRAPHIC_DATA]" at bounding box center [202, 117] width 136 height 9
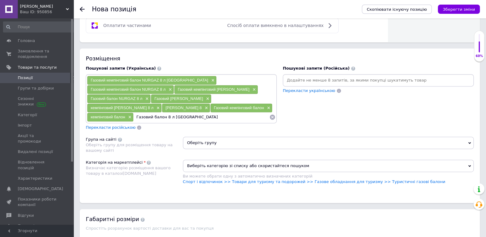
drag, startPoint x: 171, startPoint y: 114, endPoint x: 223, endPoint y: 117, distance: 51.6
click at [223, 117] on input "Газовий балон 8 л [GEOGRAPHIC_DATA]" at bounding box center [202, 117] width 136 height 9
type input "Газовий балон 8 л"
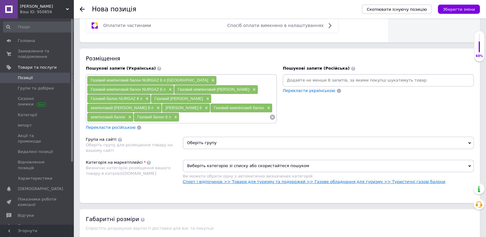
click at [388, 182] on link "Спорт і відпочинок >> Товари для туризму та подорожей >> Газове обладнання для …" at bounding box center [314, 181] width 263 height 5
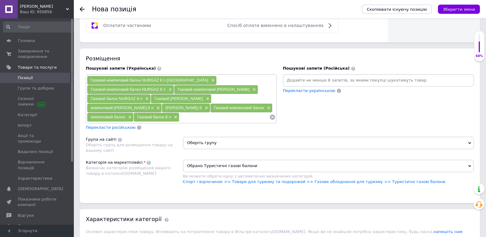
click at [219, 144] on span "Оберіть групу" at bounding box center [328, 143] width 291 height 12
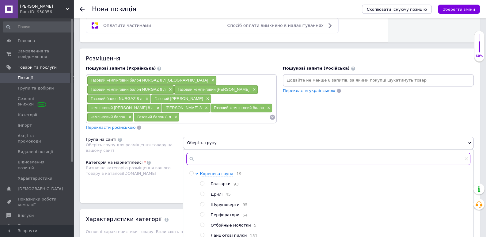
click at [212, 157] on input "text" at bounding box center [328, 159] width 285 height 12
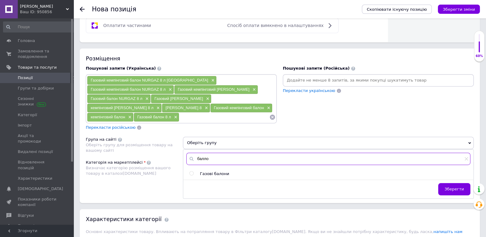
type input "балло"
click at [193, 172] on input "radio" at bounding box center [192, 173] width 4 height 4
radio input "true"
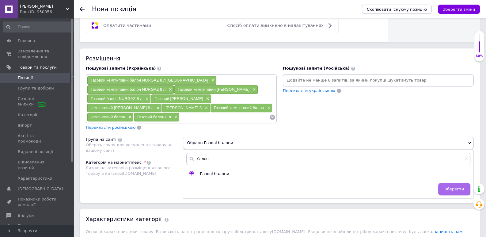
click at [456, 188] on span "Зберегти" at bounding box center [454, 189] width 19 height 5
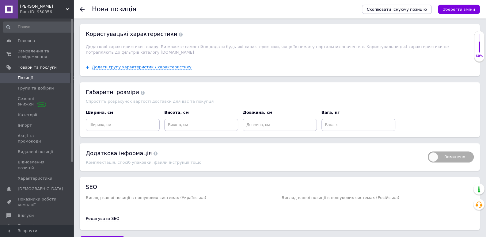
scroll to position [626, 0]
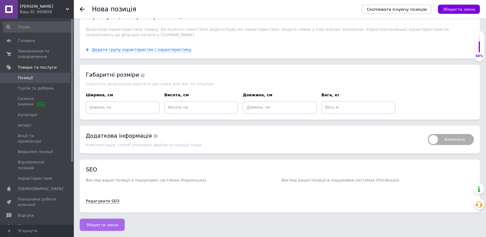
click at [98, 224] on span "Зберегти зміни" at bounding box center [102, 225] width 32 height 5
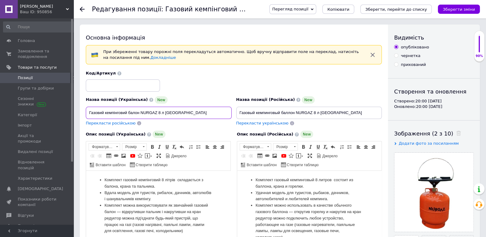
drag, startPoint x: 142, startPoint y: 113, endPoint x: 156, endPoint y: 113, distance: 14.7
click at [156, 113] on input "Газовий кемпінговий балон NURGAZ 8 л [GEOGRAPHIC_DATA]" at bounding box center [159, 113] width 146 height 12
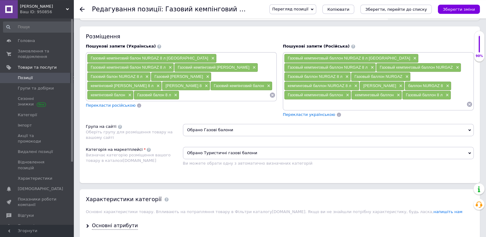
scroll to position [451, 0]
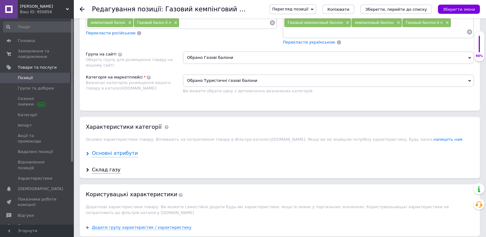
click at [118, 152] on div "Основні атрибути" at bounding box center [115, 153] width 46 height 7
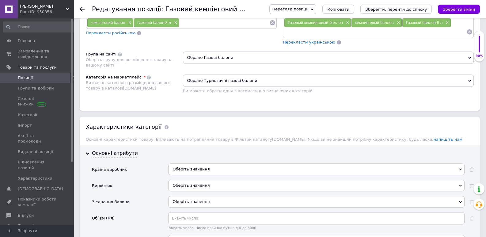
click at [182, 167] on div "Оберіть значення" at bounding box center [316, 169] width 297 height 12
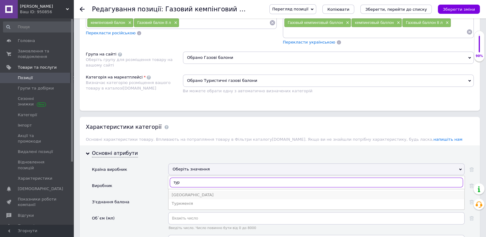
type input "тур"
click at [182, 194] on div "[GEOGRAPHIC_DATA]" at bounding box center [317, 195] width 290 height 6
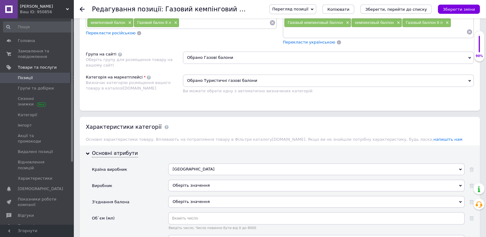
click at [181, 186] on div "Оберіть значення" at bounding box center [316, 186] width 297 height 12
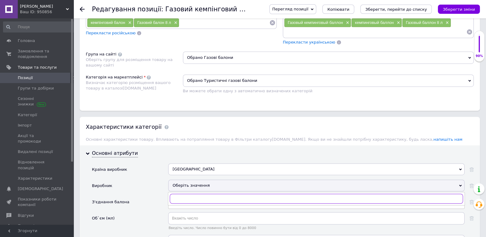
paste input "NURGAZ"
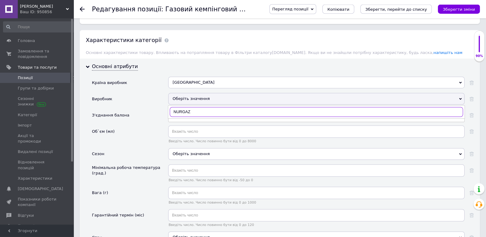
scroll to position [548, 0]
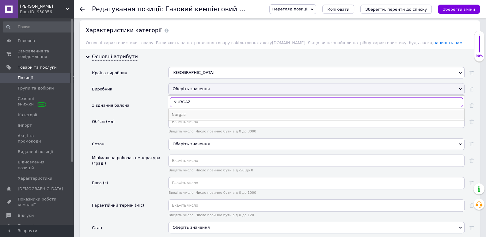
type input "NURGAZ"
click at [183, 114] on div "Nurgaz" at bounding box center [317, 115] width 290 height 6
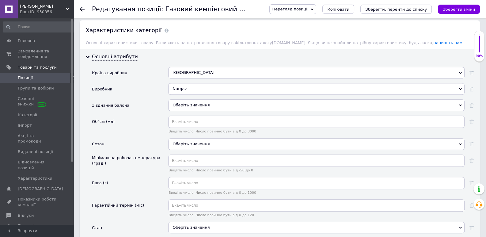
click at [182, 105] on div "Оберіть значення" at bounding box center [316, 105] width 297 height 12
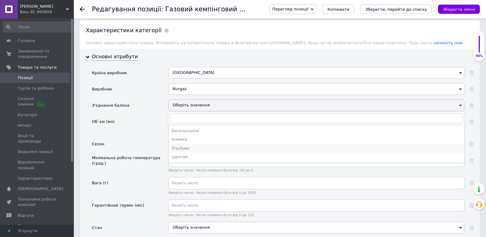
click at [182, 146] on div "Різьбове" at bounding box center [317, 149] width 290 height 6
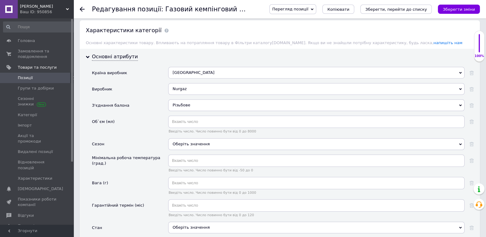
click at [182, 144] on div "Оберіть значення" at bounding box center [316, 144] width 297 height 12
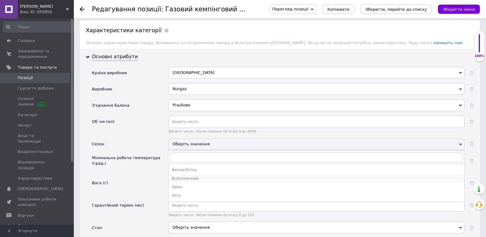
click at [186, 176] on div "Всесезонний" at bounding box center [317, 179] width 290 height 6
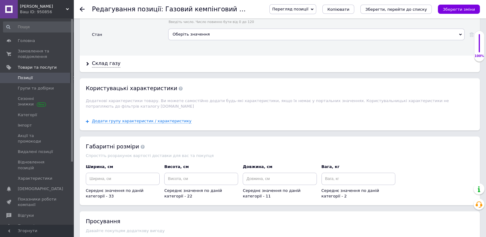
scroll to position [896, 0]
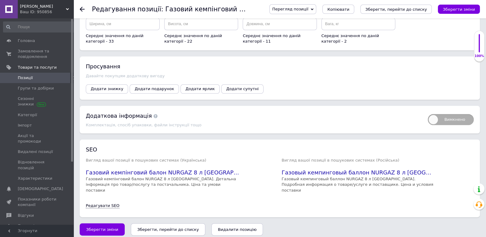
click at [175, 227] on icon "Зберегти, перейти до списку" at bounding box center [168, 229] width 62 height 5
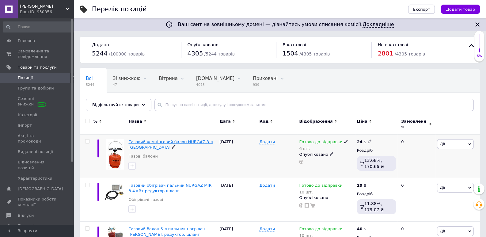
click at [184, 140] on span "Газовий кемпінговий балон NURGAZ 8 л [GEOGRAPHIC_DATA]" at bounding box center [171, 145] width 84 height 10
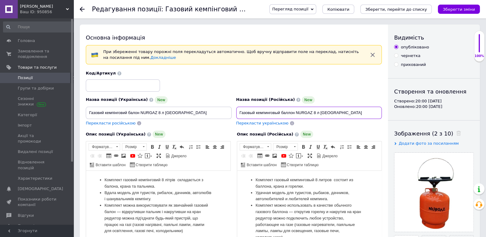
drag, startPoint x: 342, startPoint y: 113, endPoint x: 217, endPoint y: 111, distance: 125.5
click at [236, 111] on input "Газовый кемпинговый баллон NURGAZ 8 л [GEOGRAPHIC_DATA]" at bounding box center [309, 113] width 146 height 12
drag, startPoint x: 190, startPoint y: 114, endPoint x: 73, endPoint y: 119, distance: 117.3
click at [86, 119] on input "Газовий кемпінговий балон NURGAZ 8 л [GEOGRAPHIC_DATA]" at bounding box center [159, 113] width 146 height 12
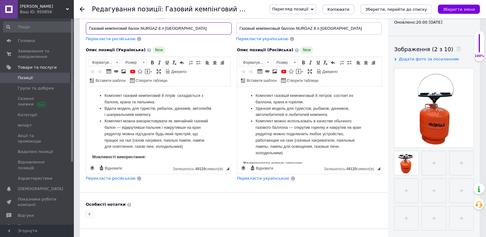
scroll to position [97, 0]
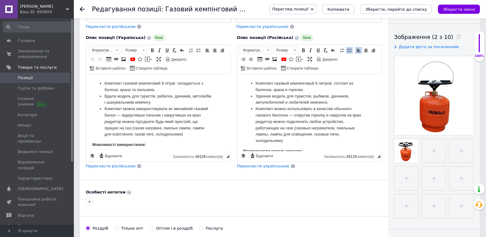
drag, startPoint x: 256, startPoint y: 82, endPoint x: 268, endPoint y: 91, distance: 15.6
click at [268, 91] on li "Комплект газовый кемпинговый 8 литров состоит из баллона, крана и горелки." at bounding box center [310, 86] width 108 height 13
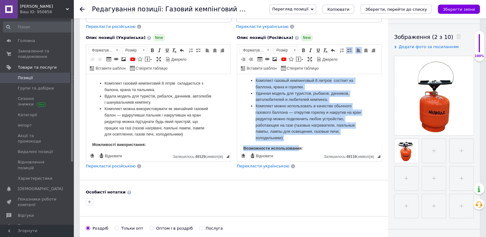
scroll to position [105, 0]
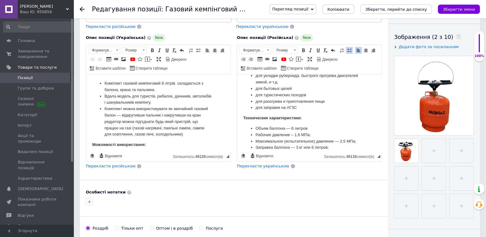
drag, startPoint x: 257, startPoint y: 77, endPoint x: 368, endPoint y: 175, distance: 148.3
click at [368, 52] on html "Комплект газовый кемпинговый 8 литров состоит из баллона, крана и горелки. Удач…" at bounding box center [309, 14] width 144 height 77
copy body "Loremips dolorsi ametconsect 4 adipis elitsed do eiusmod, tempo i utlabor. Etdo…"
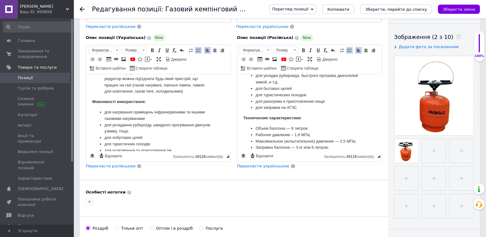
scroll to position [92, 0]
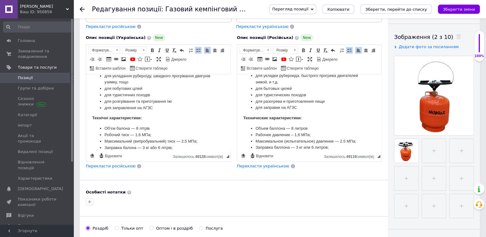
drag, startPoint x: 106, startPoint y: 84, endPoint x: 186, endPoint y: 174, distance: 120.1
click at [186, 59] on html "Комплект газовий кемпінговий 8 літрів складається з балона, крана та пальника. …" at bounding box center [158, 20] width 144 height 77
click at [81, 9] on use at bounding box center [82, 9] width 5 height 5
